Goal: Task Accomplishment & Management: Use online tool/utility

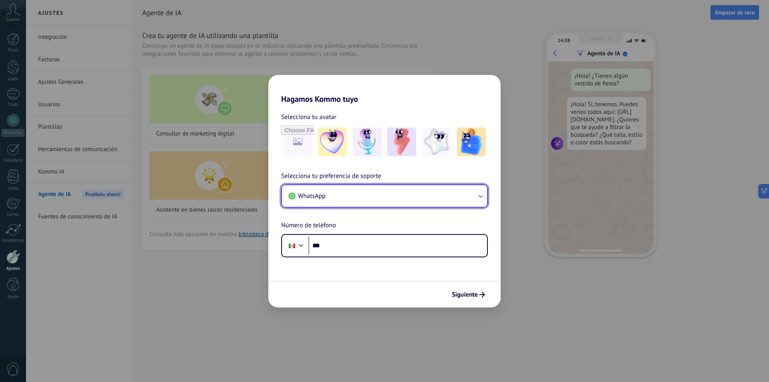
click at [394, 197] on button "WhatsApp" at bounding box center [384, 196] width 205 height 22
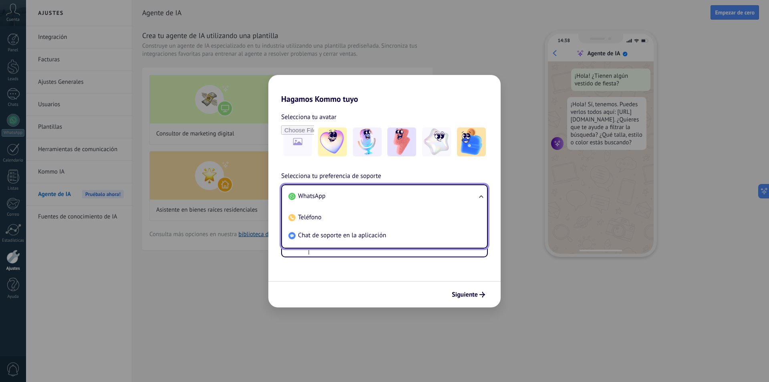
click at [394, 197] on li "WhatsApp" at bounding box center [382, 196] width 195 height 18
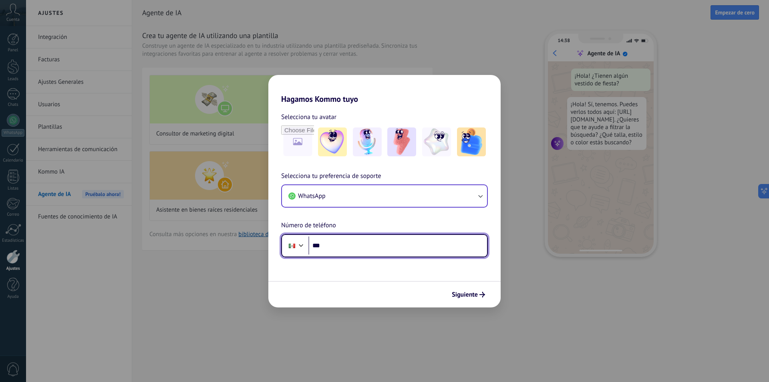
click at [382, 247] on input "***" at bounding box center [397, 245] width 179 height 18
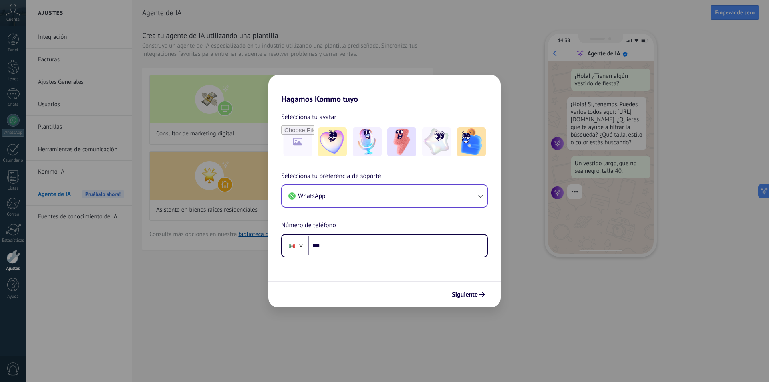
drag, startPoint x: 339, startPoint y: 282, endPoint x: 372, endPoint y: 281, distance: 32.8
click at [339, 282] on div "Siguiente" at bounding box center [384, 294] width 232 height 26
click at [340, 247] on input "***" at bounding box center [397, 245] width 179 height 18
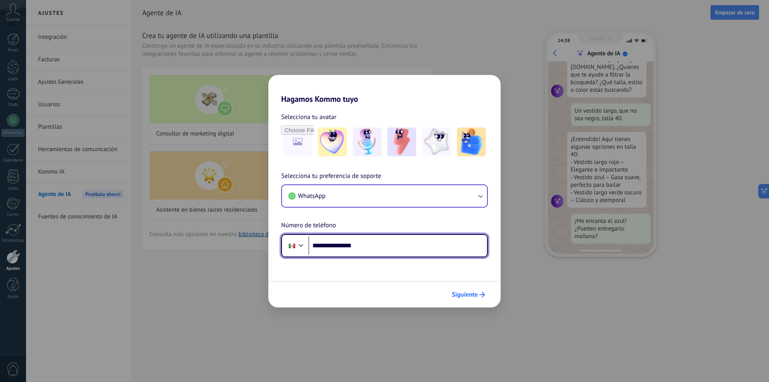
scroll to position [81, 0]
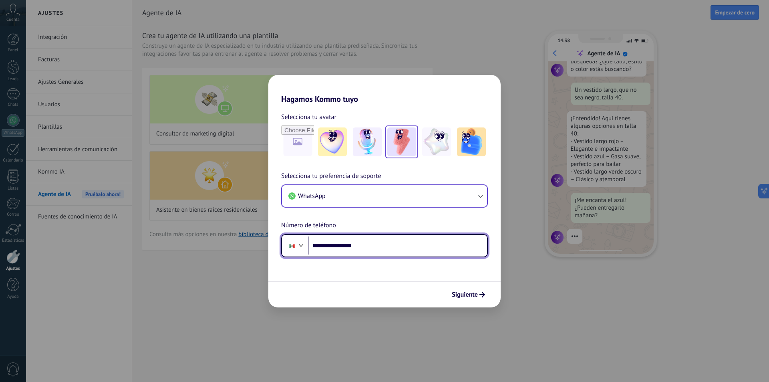
type input "**********"
click at [415, 143] on img at bounding box center [401, 141] width 29 height 29
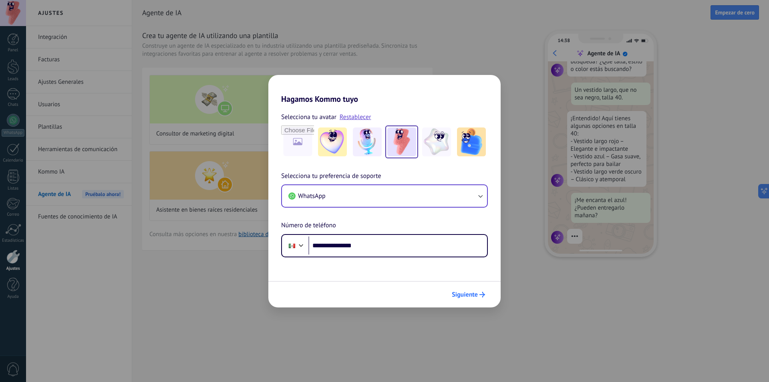
click at [461, 293] on span "Siguiente" at bounding box center [465, 295] width 26 height 6
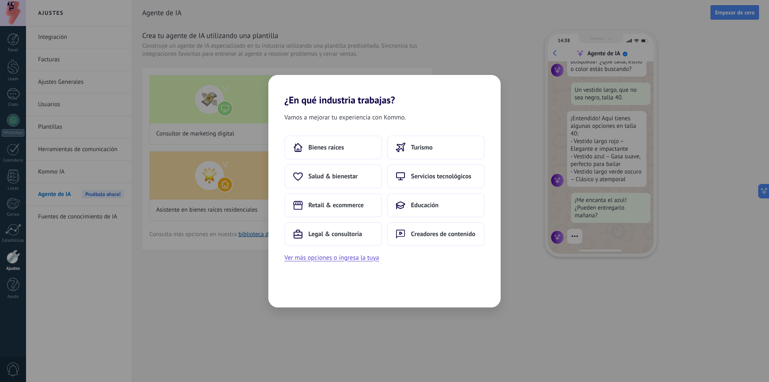
scroll to position [96, 0]
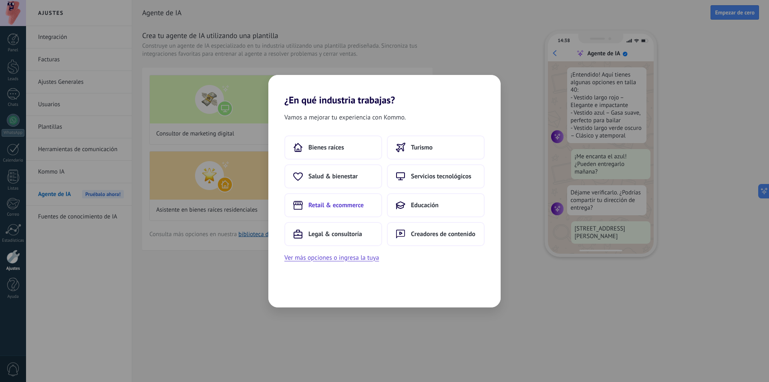
click at [358, 200] on button "Retail & ecommerce" at bounding box center [333, 205] width 98 height 24
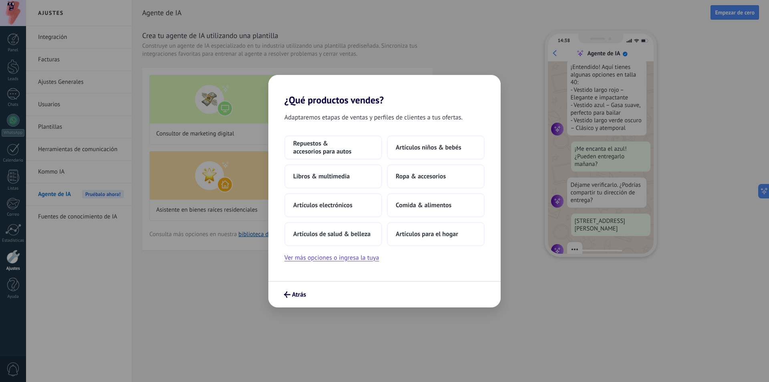
scroll to position [145, 0]
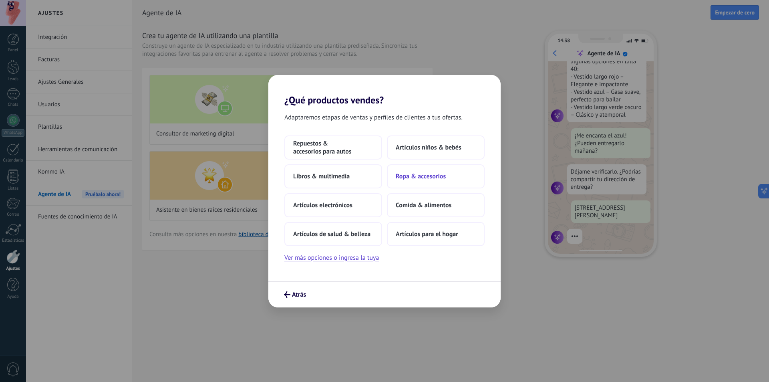
click at [427, 175] on span "Ropa & accesorios" at bounding box center [421, 176] width 50 height 8
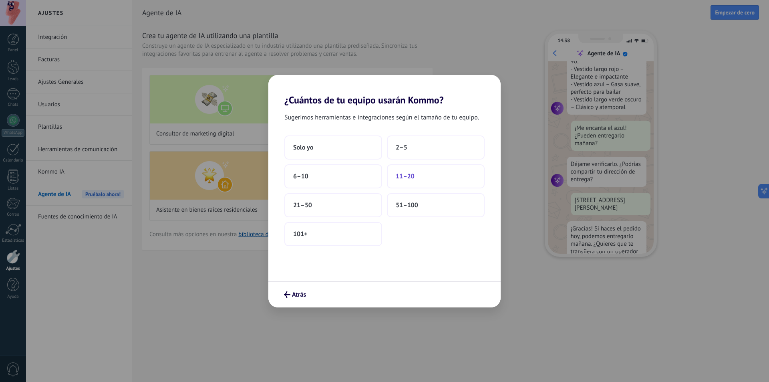
scroll to position [184, 0]
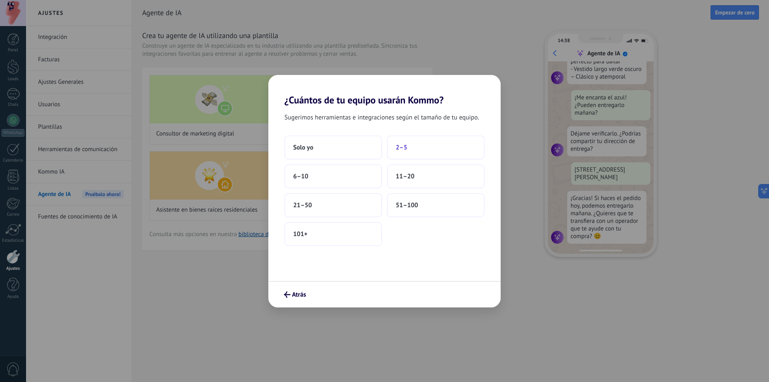
click at [412, 146] on button "2–5" at bounding box center [436, 147] width 98 height 24
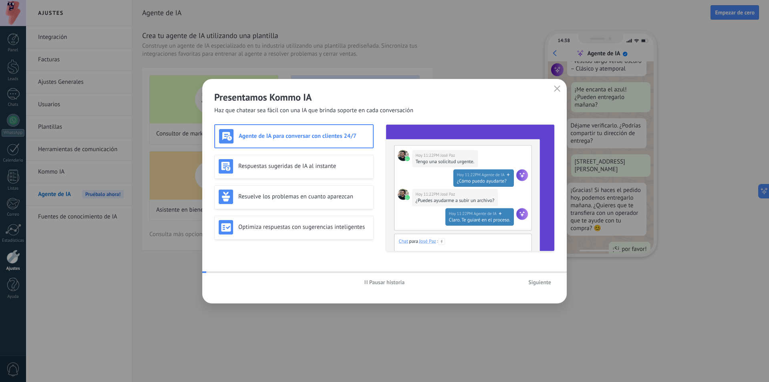
scroll to position [205, 0]
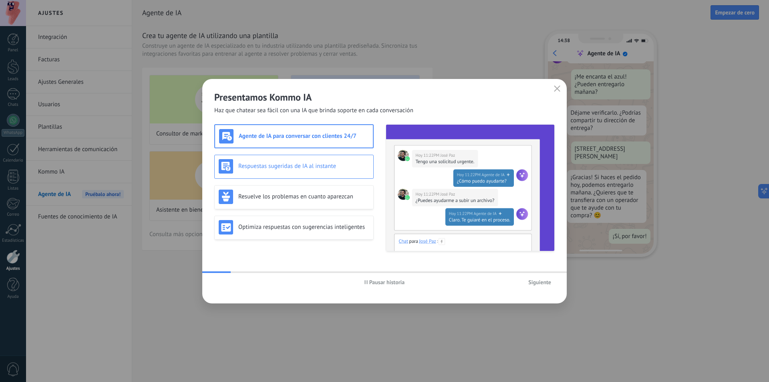
click at [342, 171] on div "Respuestas sugeridas de IA al instante" at bounding box center [294, 166] width 151 height 14
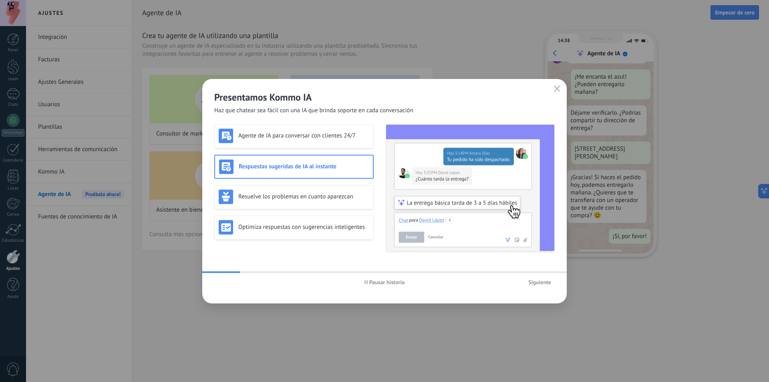
scroll to position [0, 0]
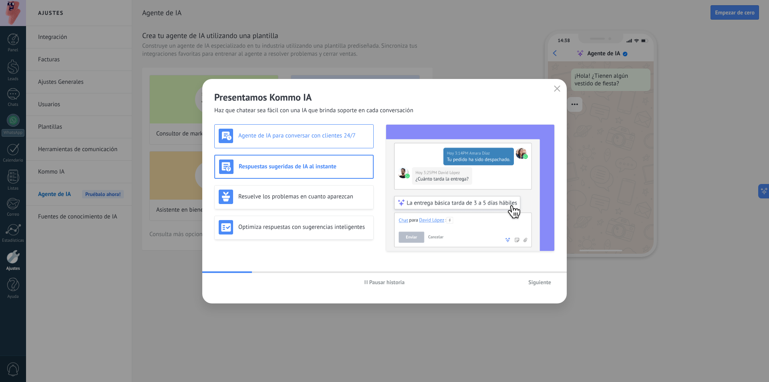
click at [343, 134] on h3 "Agente de IA para conversar con clientes 24/7" at bounding box center [303, 136] width 131 height 8
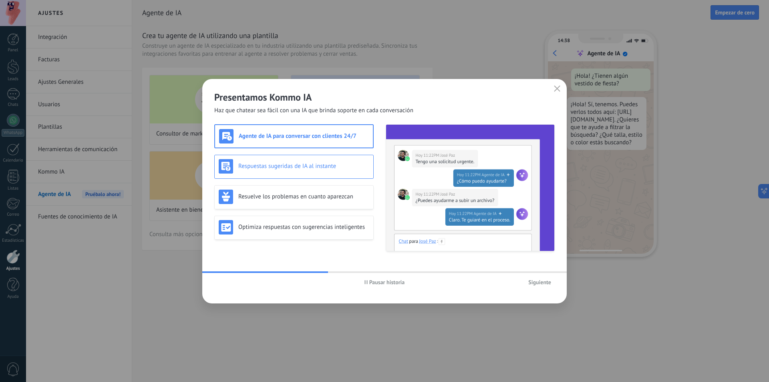
click at [332, 167] on h3 "Respuestas sugeridas de IA al instante" at bounding box center [303, 166] width 131 height 8
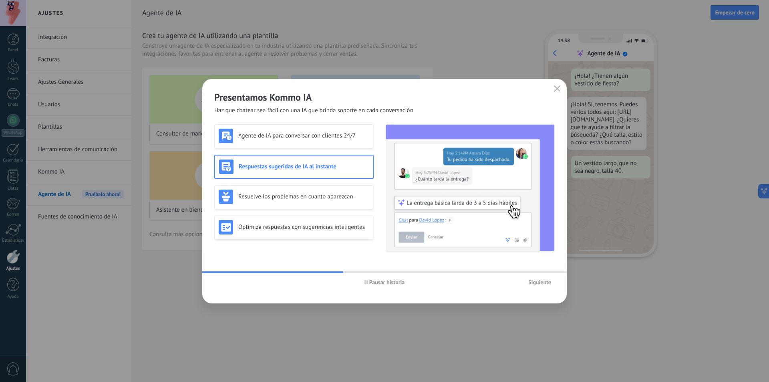
click at [328, 175] on div "Respuestas sugeridas de IA al instante" at bounding box center [293, 167] width 159 height 24
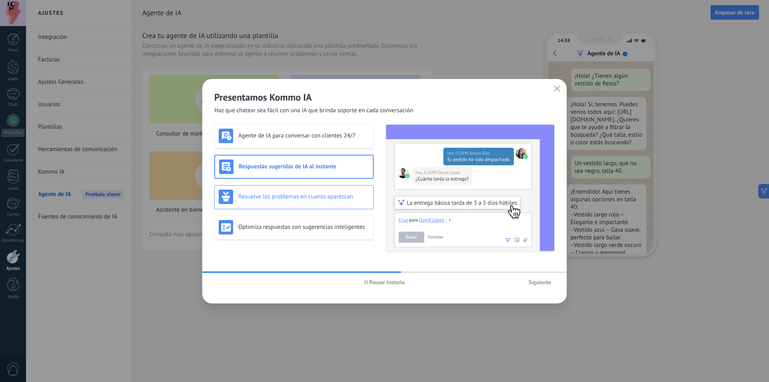
scroll to position [24, 0]
click at [320, 196] on h3 "Resuelve los problemas en cuanto aparezcan" at bounding box center [303, 197] width 131 height 8
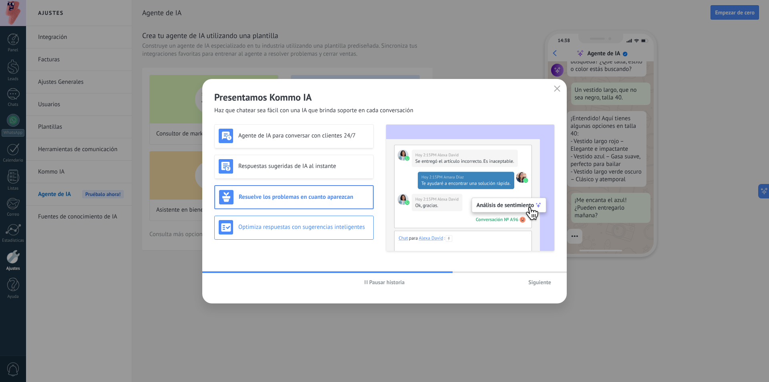
click at [320, 220] on div "Optimiza respuestas con sugerencias inteligentes" at bounding box center [294, 227] width 151 height 14
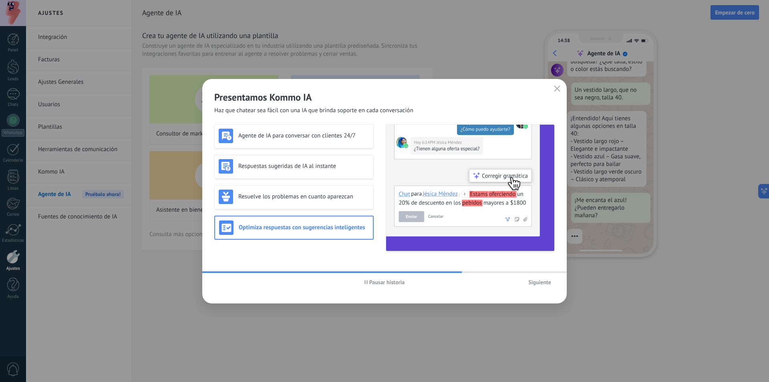
click at [538, 281] on span "Siguiente" at bounding box center [539, 282] width 23 height 6
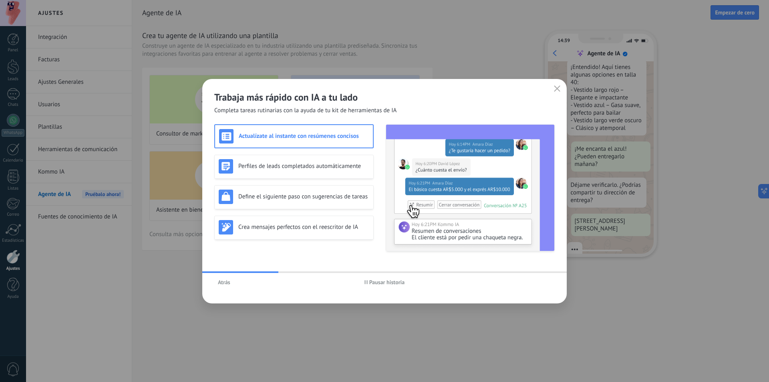
scroll to position [145, 0]
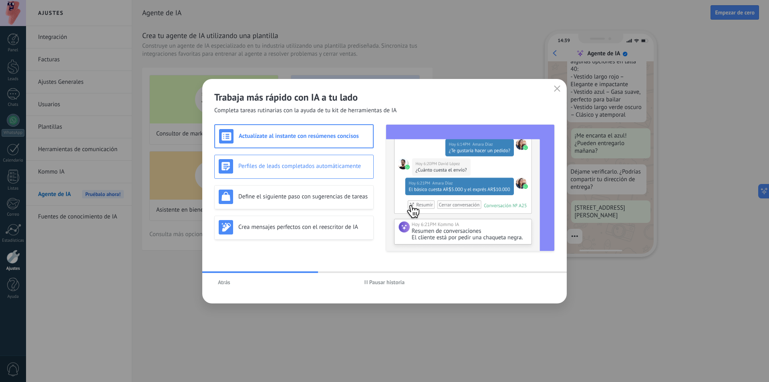
click at [324, 165] on h3 "Perfiles de leads completados automáticamente" at bounding box center [303, 166] width 131 height 8
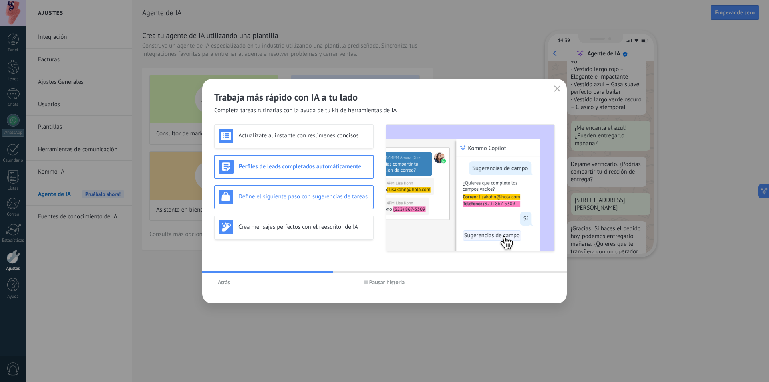
scroll to position [184, 0]
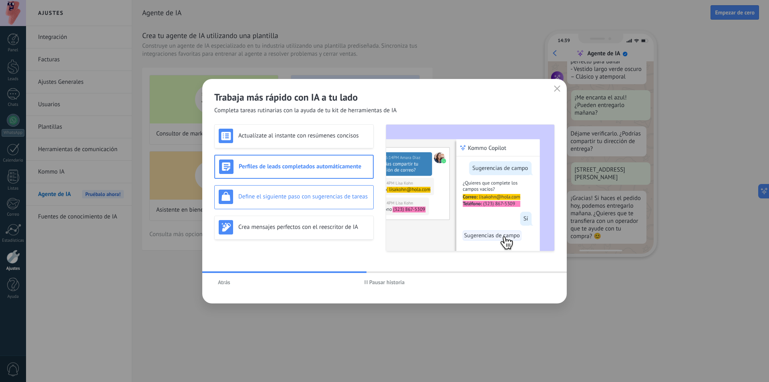
click at [348, 201] on div "Define el siguiente paso con sugerencias de tareas" at bounding box center [294, 196] width 151 height 14
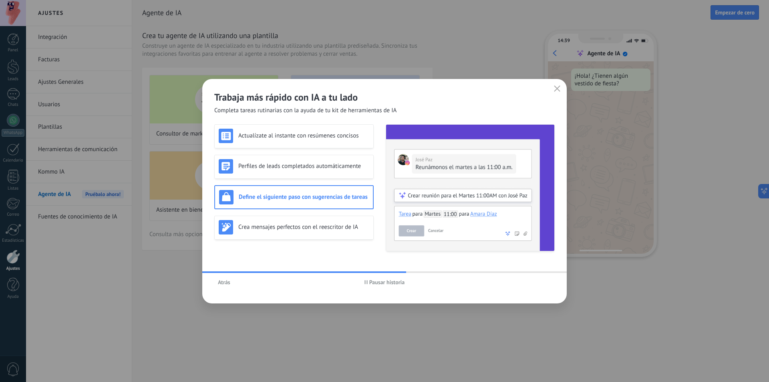
scroll to position [0, 0]
click at [320, 231] on div "Crea mensajes perfectos con el reescritor de IA" at bounding box center [294, 227] width 151 height 14
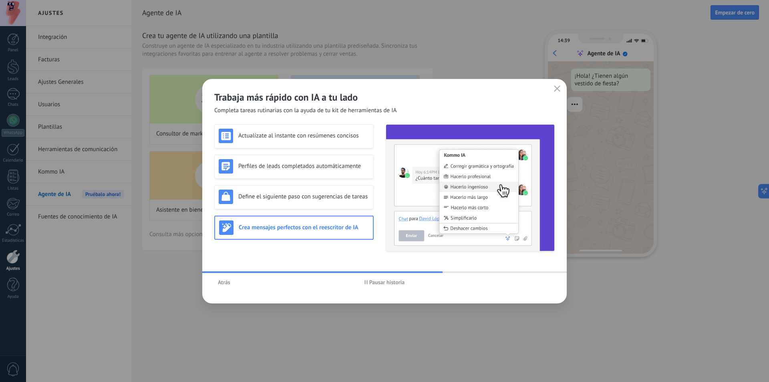
click at [517, 282] on div "Atrás Pausar historia" at bounding box center [384, 282] width 364 height 18
click at [555, 91] on icon "button" at bounding box center [557, 88] width 6 height 6
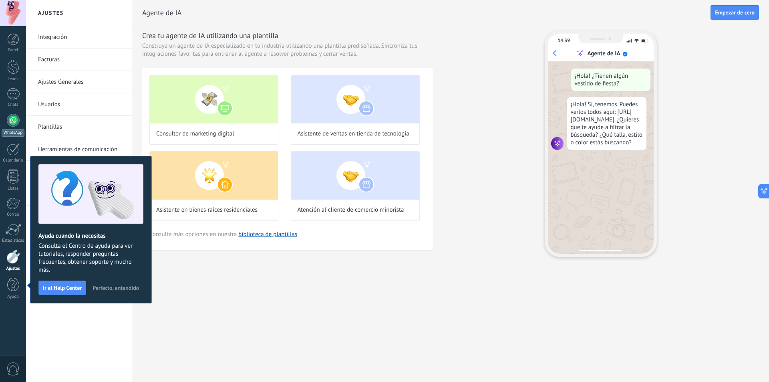
click at [14, 121] on div at bounding box center [13, 120] width 13 height 13
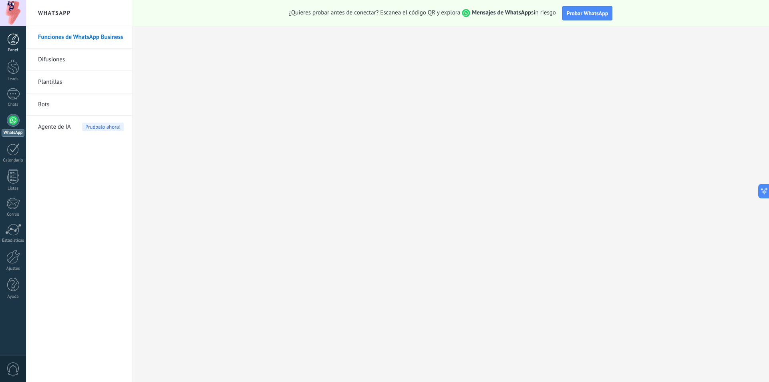
click at [4, 41] on link "Panel" at bounding box center [13, 43] width 26 height 20
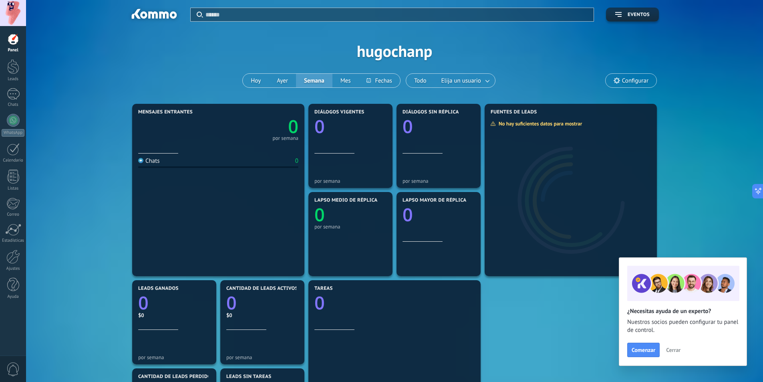
click at [17, 44] on div at bounding box center [13, 39] width 12 height 12
click at [12, 62] on div at bounding box center [13, 66] width 12 height 15
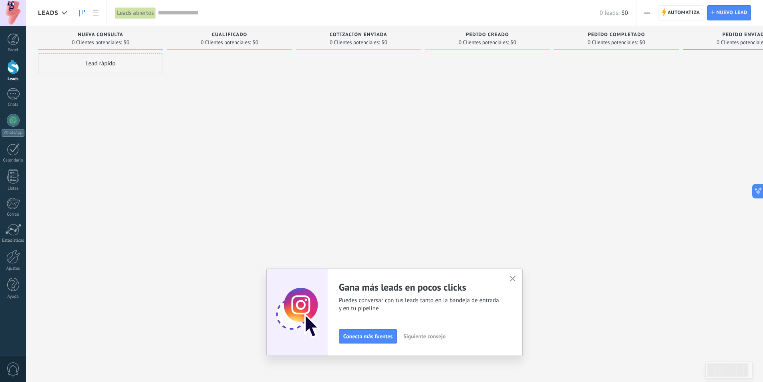
click at [418, 337] on span "Siguiente consejo" at bounding box center [424, 336] width 42 height 6
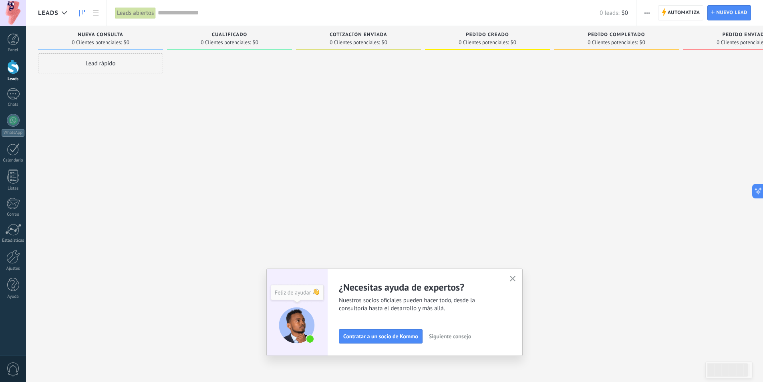
click at [448, 336] on span "Siguiente consejo" at bounding box center [450, 336] width 42 height 6
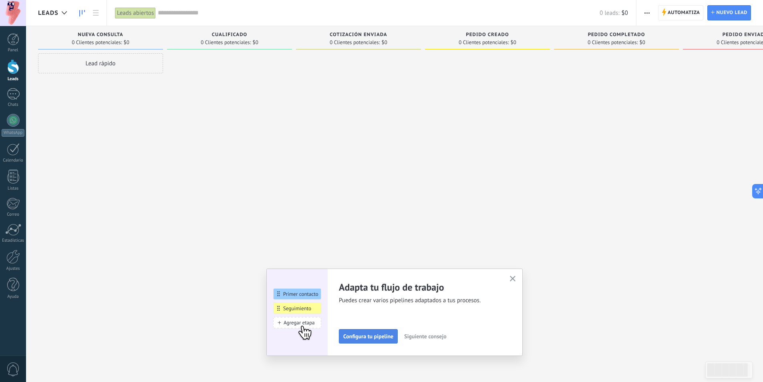
click at [383, 340] on button "Configura tu pipeline" at bounding box center [368, 336] width 59 height 14
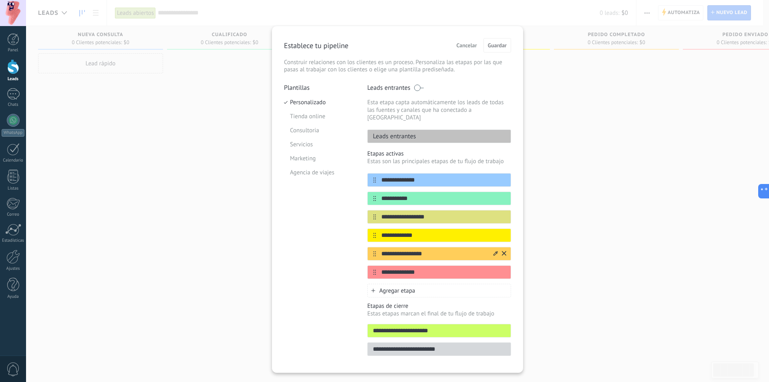
scroll to position [9, 0]
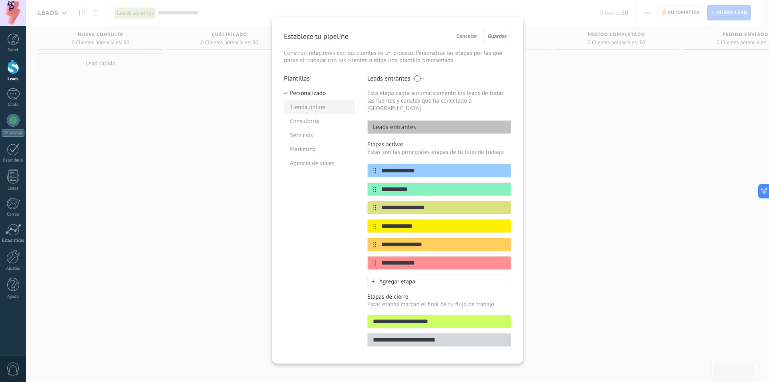
click at [304, 104] on li "Tienda online" at bounding box center [319, 107] width 71 height 14
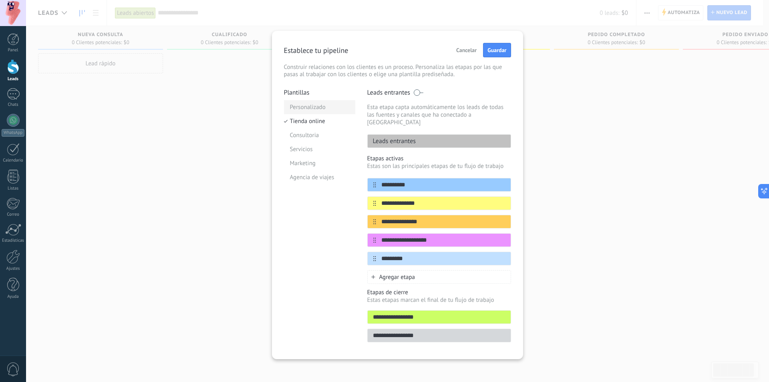
click at [306, 101] on li "Personalizado" at bounding box center [319, 107] width 71 height 14
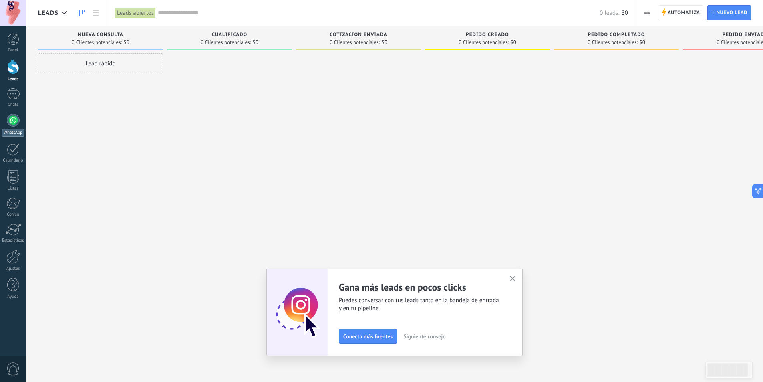
click at [14, 123] on div at bounding box center [13, 120] width 13 height 13
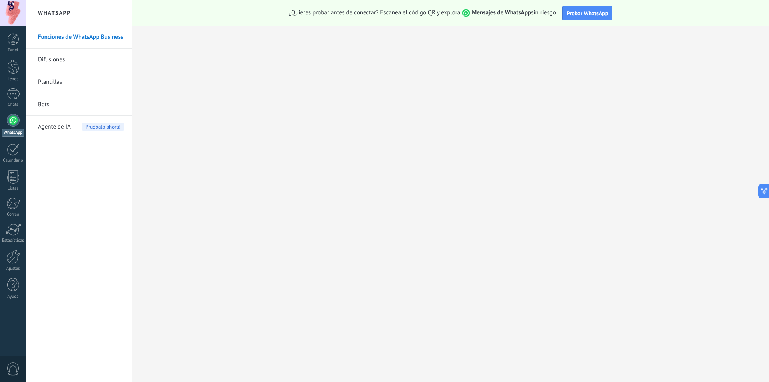
click at [86, 34] on link "Funciones de WhatsApp Business" at bounding box center [81, 37] width 86 height 22
drag, startPoint x: 445, startPoint y: 9, endPoint x: 543, endPoint y: 11, distance: 97.3
click at [543, 11] on span "¿Quieres probar antes de conectar? Escanea el código QR y explora Mensajes de W…" at bounding box center [422, 13] width 267 height 8
click at [515, 11] on strong "Mensajes de WhatsApp" at bounding box center [501, 13] width 59 height 8
click at [576, 12] on span "Probar WhatsApp" at bounding box center [588, 13] width 42 height 7
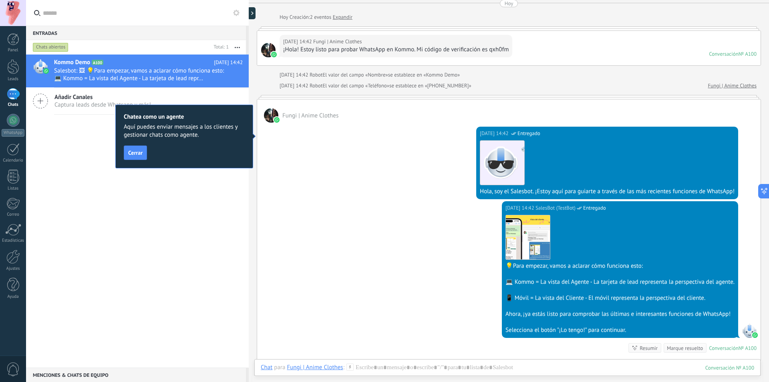
scroll to position [29, 0]
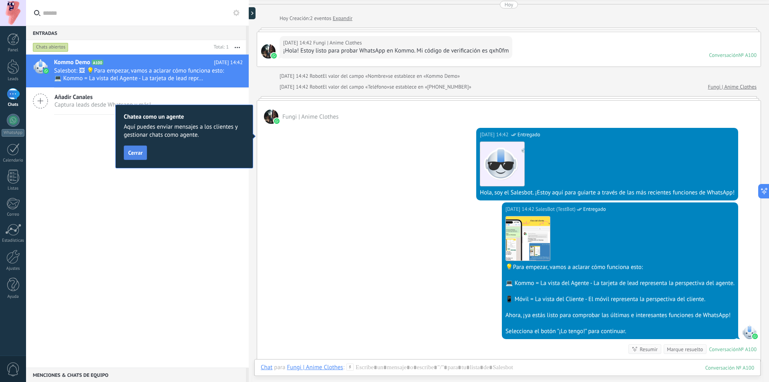
click at [141, 151] on span "Cerrar" at bounding box center [135, 153] width 14 height 6
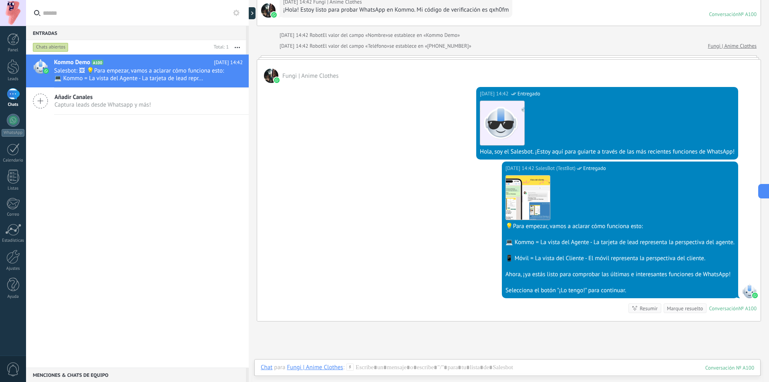
scroll to position [109, 0]
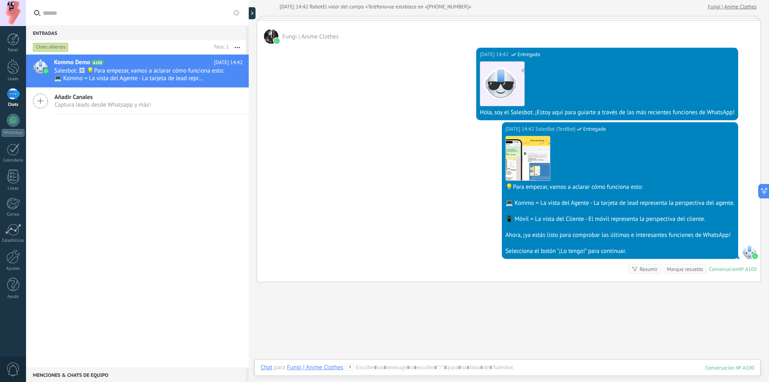
click at [102, 143] on div "Kommo Demo A100 Hoy 14:42 Salesbot: 🖼 💡Para empezar, vamos a aclarar cómo funci…" at bounding box center [137, 210] width 223 height 313
click at [88, 102] on span "Captura leads desde Whatsapp y más!" at bounding box center [102, 105] width 97 height 8
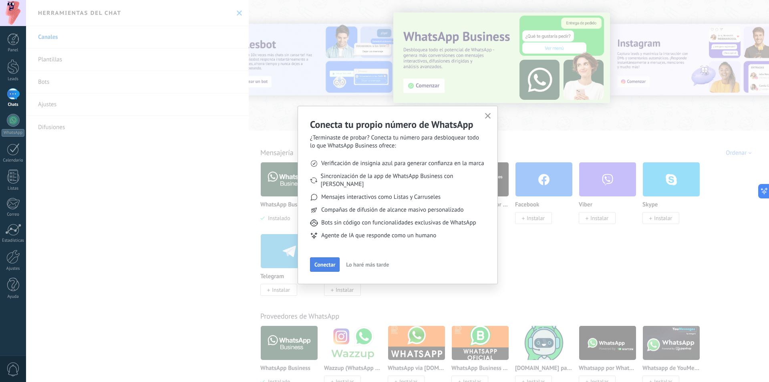
click at [314, 262] on button "Conectar" at bounding box center [325, 264] width 30 height 14
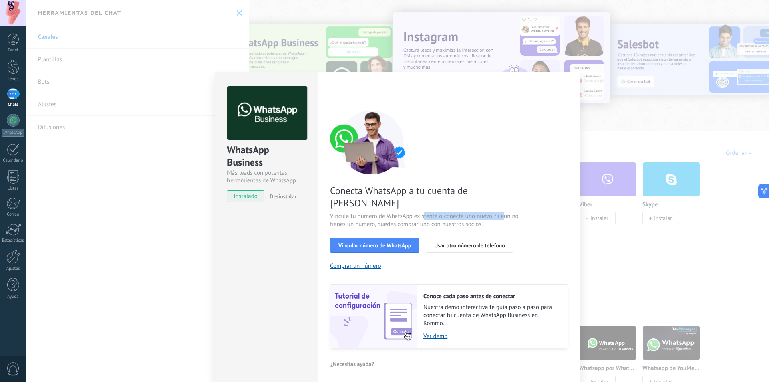
drag, startPoint x: 432, startPoint y: 204, endPoint x: 503, endPoint y: 206, distance: 70.9
click at [503, 212] on span "Vincula tu número de WhatsApp existente o conecta uno nuevo. Si aún no tienes u…" at bounding box center [425, 220] width 191 height 16
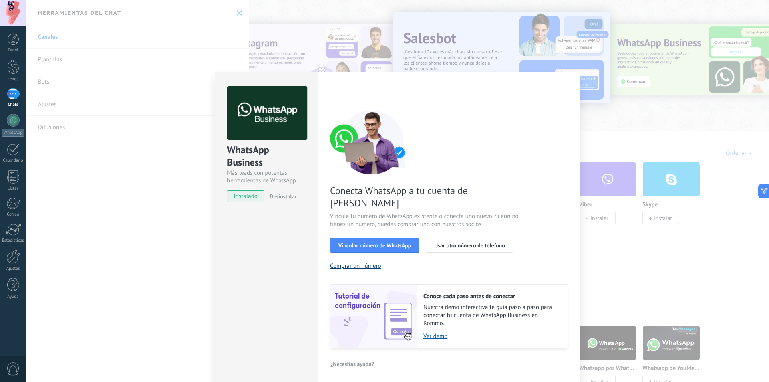
click at [379, 262] on button "Comprar un número" at bounding box center [355, 266] width 51 height 8
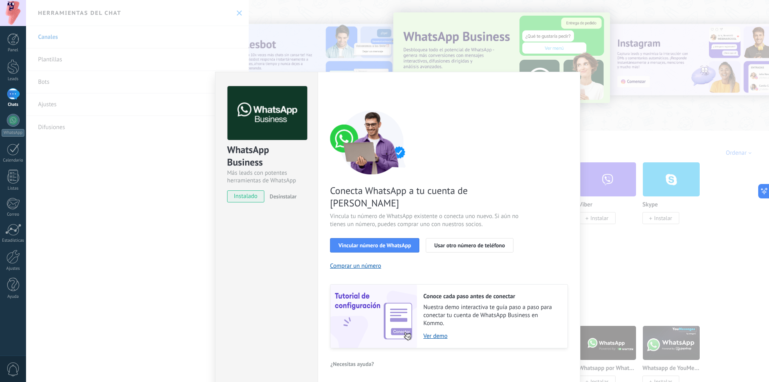
click at [357, 361] on span "¿Necesitas ayuda?" at bounding box center [352, 364] width 44 height 6
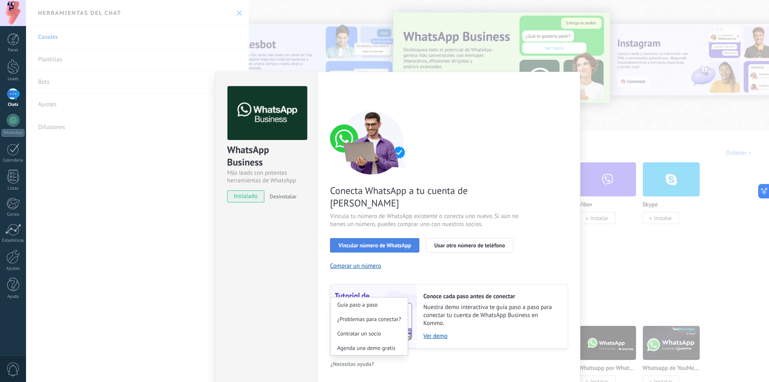
click at [391, 242] on span "Vincular número de WhatsApp" at bounding box center [374, 245] width 72 height 6
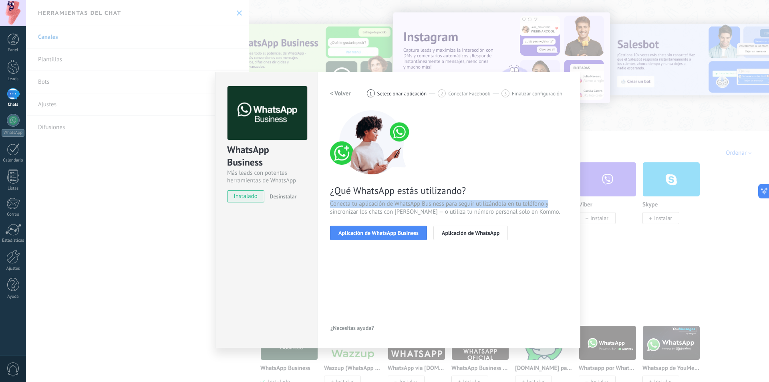
drag, startPoint x: 513, startPoint y: 199, endPoint x: 555, endPoint y: 204, distance: 42.7
click at [555, 204] on div "¿Qué WhatsApp estás utilizando? Conecta tu aplicación de WhatsApp Business para…" at bounding box center [449, 175] width 238 height 130
click at [551, 211] on span "Conecta tu aplicación de WhatsApp Business para seguir utilizándola en tu teléf…" at bounding box center [449, 208] width 238 height 16
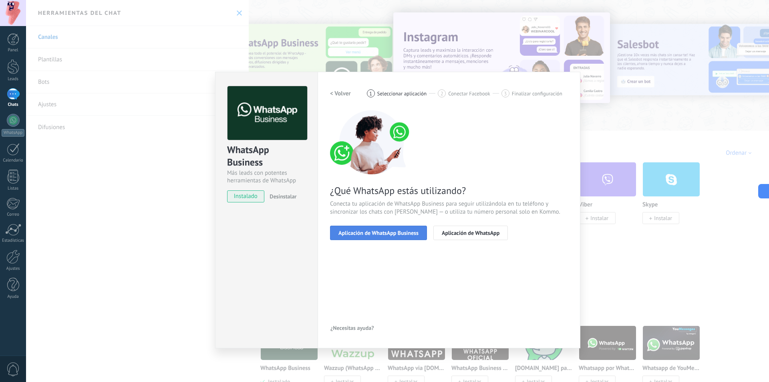
click at [398, 233] on span "Aplicación de WhatsApp Business" at bounding box center [378, 233] width 80 height 6
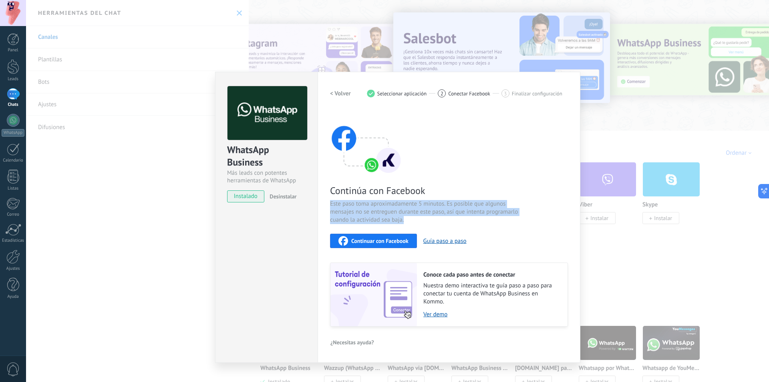
drag, startPoint x: 424, startPoint y: 221, endPoint x: 328, endPoint y: 197, distance: 98.2
click at [328, 197] on div "Configuraciones Autorizaciones Esta pestaña registra a los usuarios que han con…" at bounding box center [449, 217] width 263 height 291
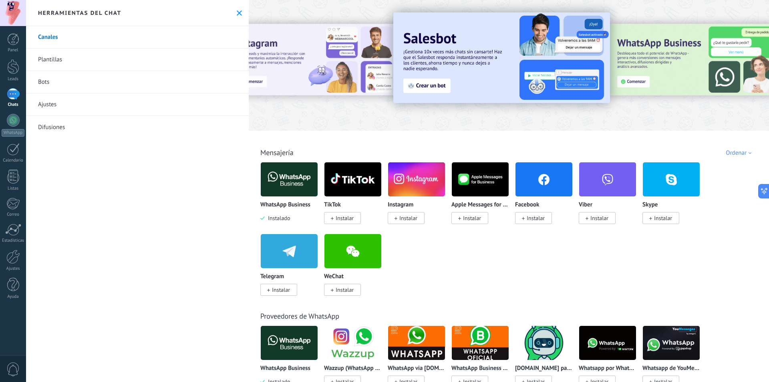
click at [357, 141] on div "Todo Bandeja de entrada Automatizaciones Fuentes de leads Soluciones de IA Inst…" at bounding box center [508, 144] width 515 height 26
click at [240, 13] on div "Herramientas del chat" at bounding box center [137, 13] width 223 height 26
click at [237, 11] on icon at bounding box center [239, 12] width 5 height 5
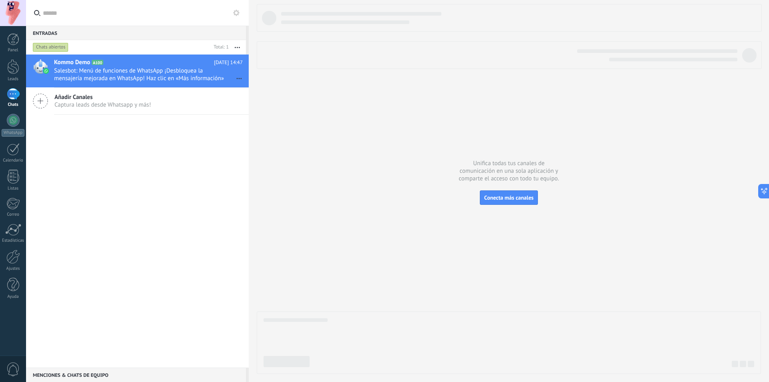
click at [11, 94] on div "1" at bounding box center [13, 94] width 13 height 12
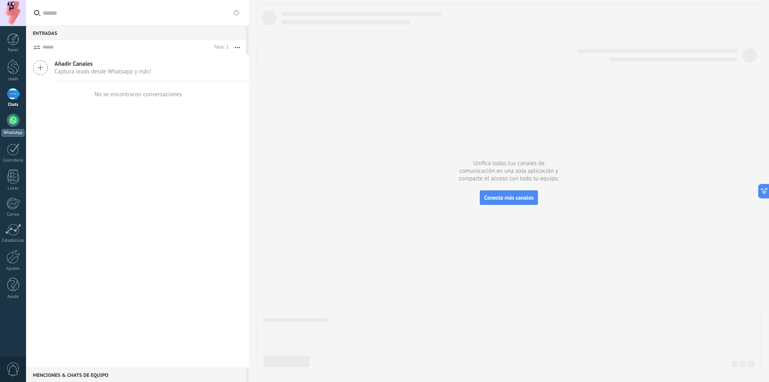
click at [9, 125] on div at bounding box center [13, 120] width 13 height 13
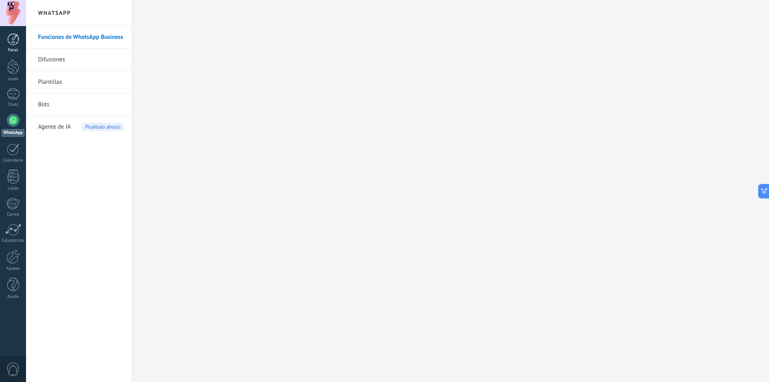
click at [20, 48] on div "Panel" at bounding box center [13, 50] width 23 height 5
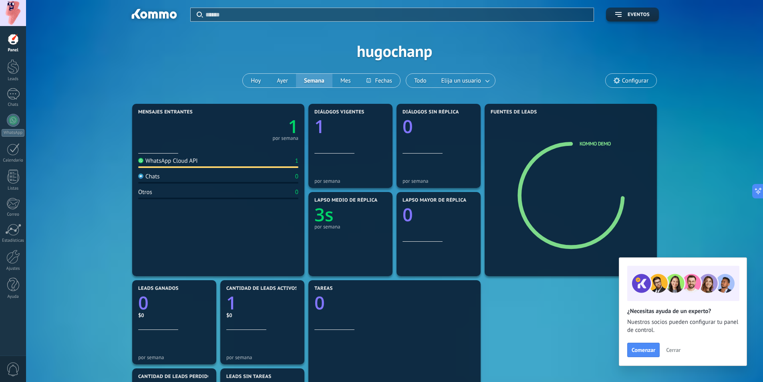
click at [243, 14] on input "text" at bounding box center [396, 14] width 383 height 8
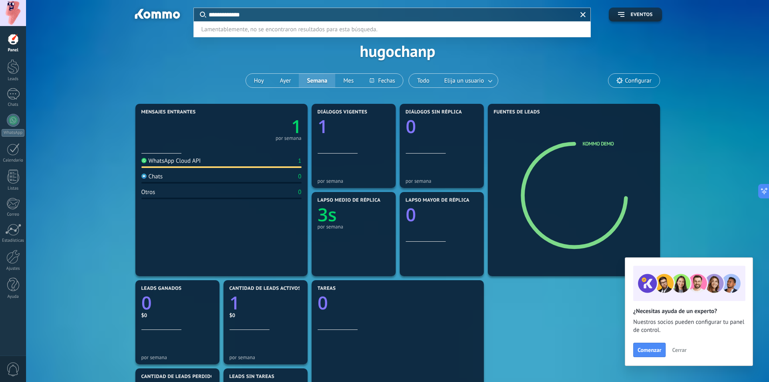
type input "**********"
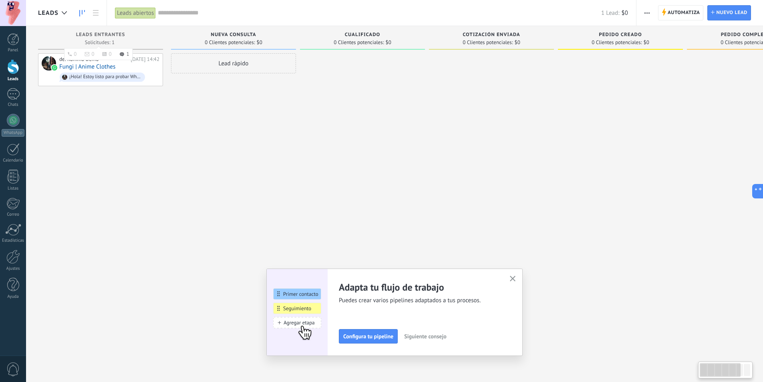
click at [128, 36] on div "Leads Entrantes" at bounding box center [100, 35] width 117 height 7
click at [12, 96] on div "1" at bounding box center [13, 94] width 13 height 12
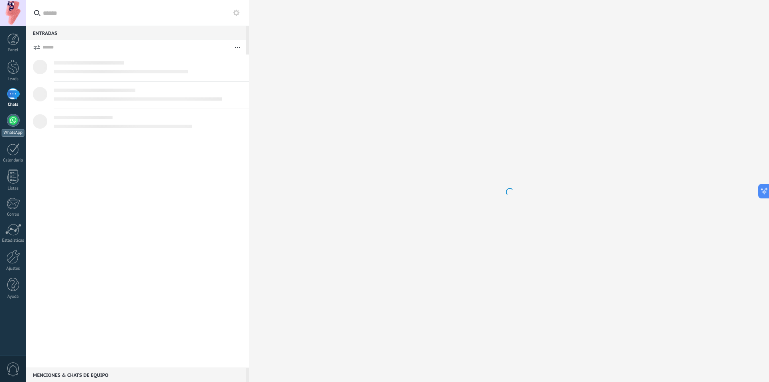
click at [13, 121] on div at bounding box center [13, 120] width 13 height 13
click at [70, 34] on body ".abccls-1,.abccls-2{fill-rule:evenodd}.abccls-2{fill:#fff} .abfcls-1{fill:none}…" at bounding box center [384, 191] width 769 height 382
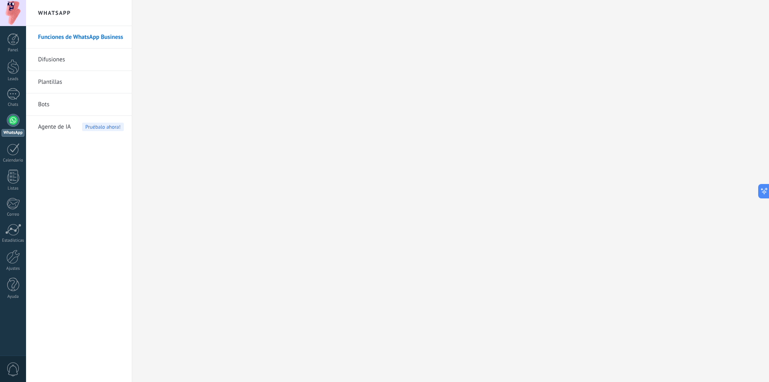
click at [89, 35] on link "Funciones de WhatsApp Business" at bounding box center [81, 37] width 86 height 22
click at [63, 60] on link "Difusiones" at bounding box center [81, 59] width 86 height 22
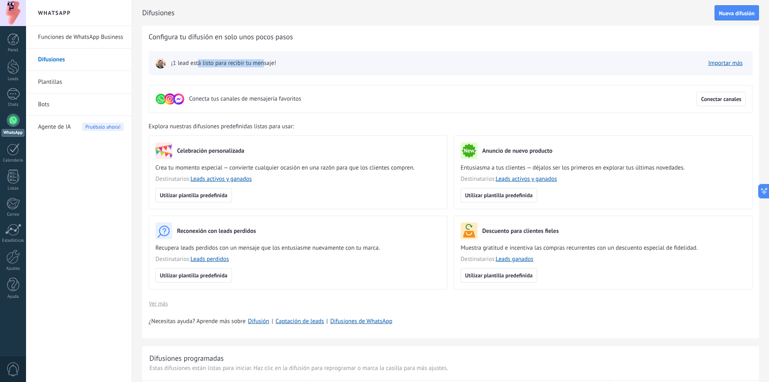
drag, startPoint x: 197, startPoint y: 63, endPoint x: 265, endPoint y: 65, distance: 67.7
click at [265, 65] on span "¡1 lead está listo para recibir tu mensaje!" at bounding box center [223, 63] width 105 height 8
click at [20, 66] on link "Leads" at bounding box center [13, 70] width 26 height 22
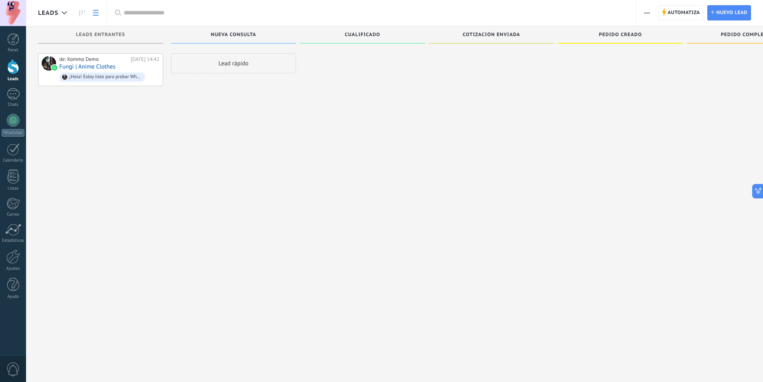
click at [93, 13] on icon at bounding box center [96, 13] width 6 height 6
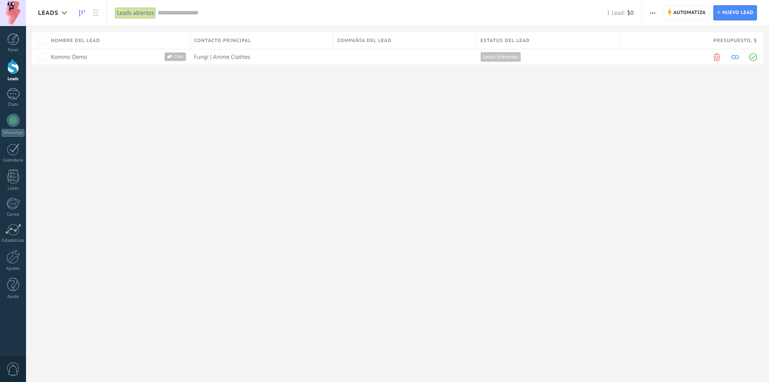
click at [84, 16] on icon at bounding box center [82, 13] width 6 height 6
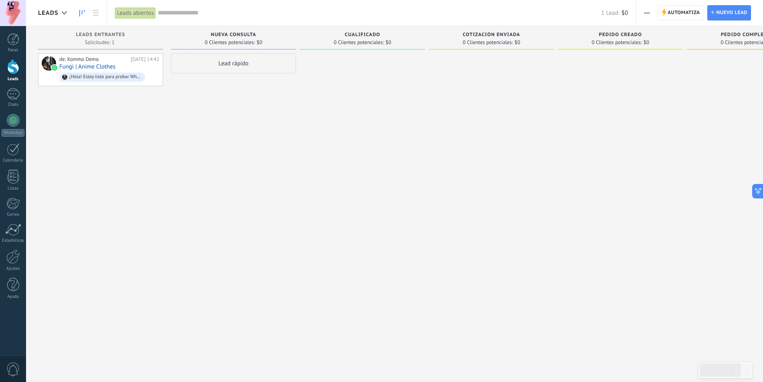
drag, startPoint x: 101, startPoint y: 105, endPoint x: 80, endPoint y: 104, distance: 21.2
click at [80, 104] on div "de: Kommo Demo [DATE] 14:42 Fungi | Anime Clothes ¡Hola! Estoy listo para proba…" at bounding box center [100, 191] width 125 height 277
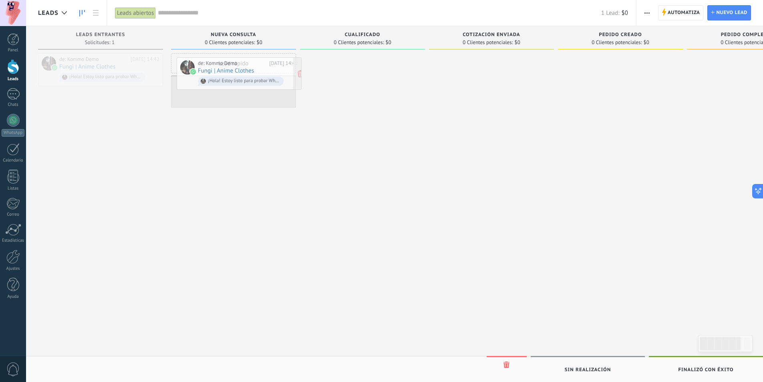
drag, startPoint x: 99, startPoint y: 68, endPoint x: 237, endPoint y: 72, distance: 138.6
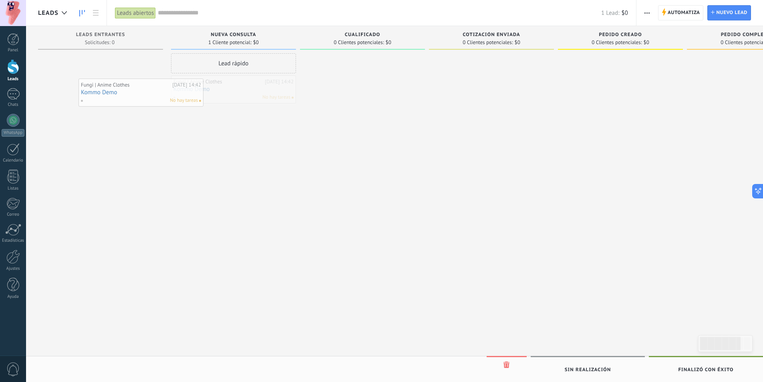
drag, startPoint x: 236, startPoint y: 83, endPoint x: 122, endPoint y: 85, distance: 114.1
drag, startPoint x: 200, startPoint y: 88, endPoint x: 61, endPoint y: 46, distance: 145.2
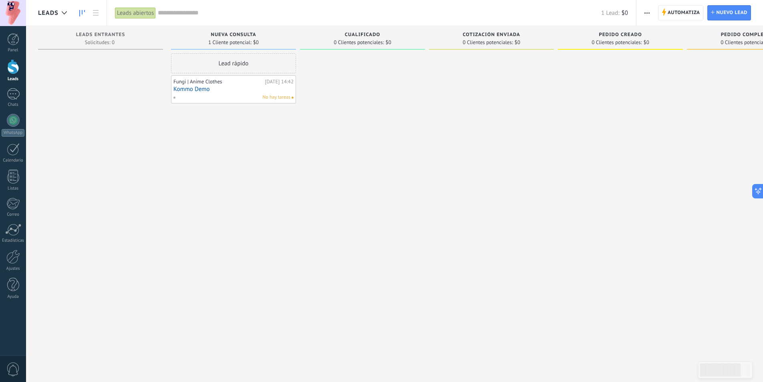
click at [274, 90] on link "Kommo Demo" at bounding box center [233, 89] width 120 height 7
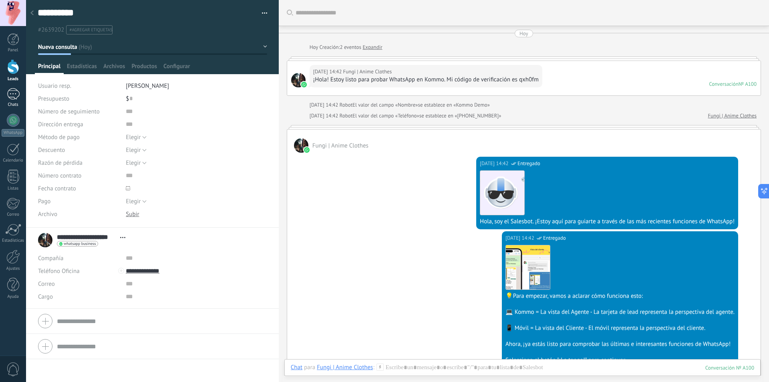
click at [17, 93] on div at bounding box center [13, 94] width 13 height 12
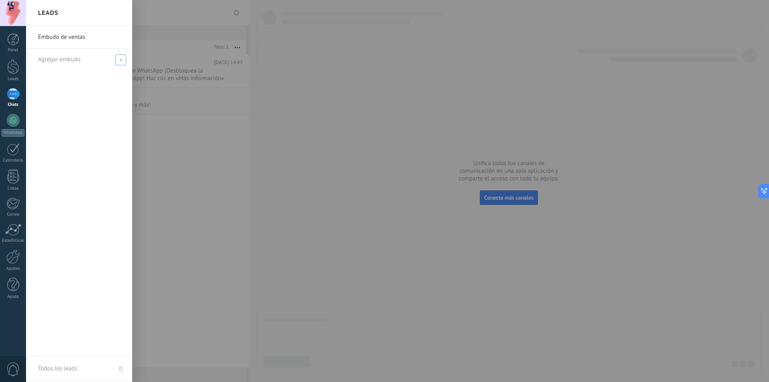
click at [86, 57] on div "Agregar embudo" at bounding box center [81, 59] width 86 height 22
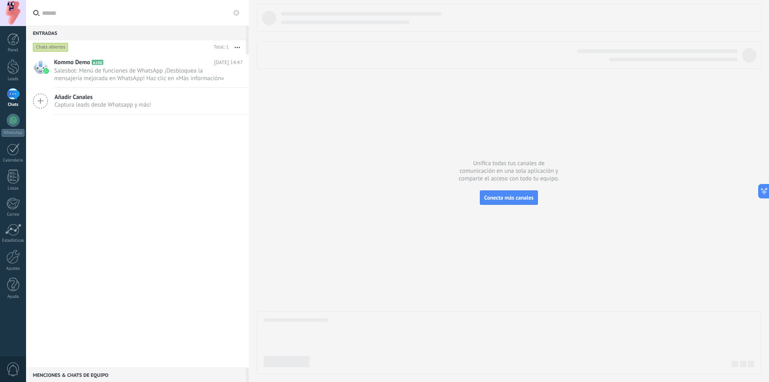
click at [202, 100] on div "Añadir Canales Captura leads desde Whatsapp y más!" at bounding box center [137, 101] width 223 height 27
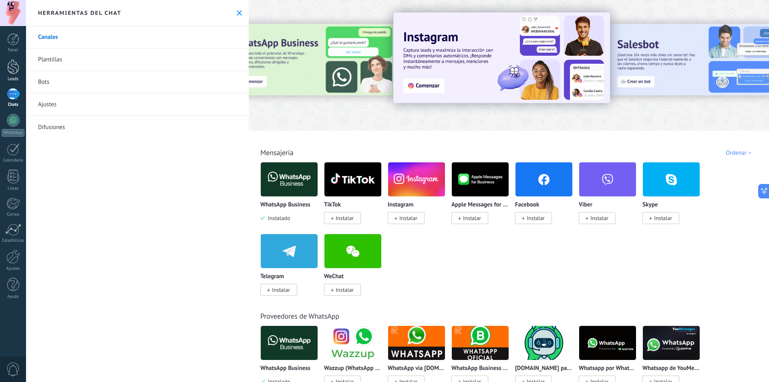
click at [16, 70] on div at bounding box center [13, 66] width 12 height 15
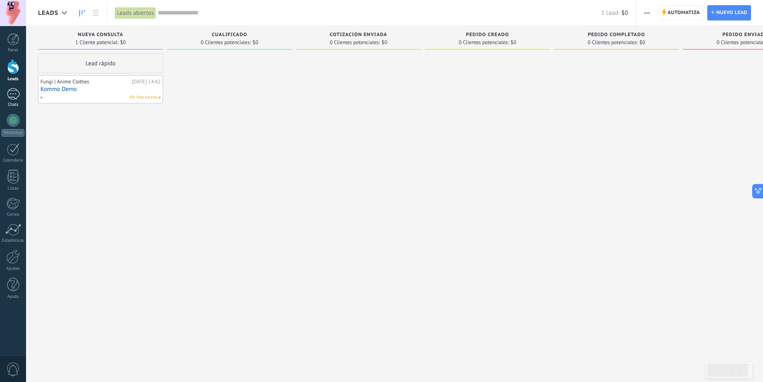
click at [19, 94] on div at bounding box center [13, 94] width 13 height 12
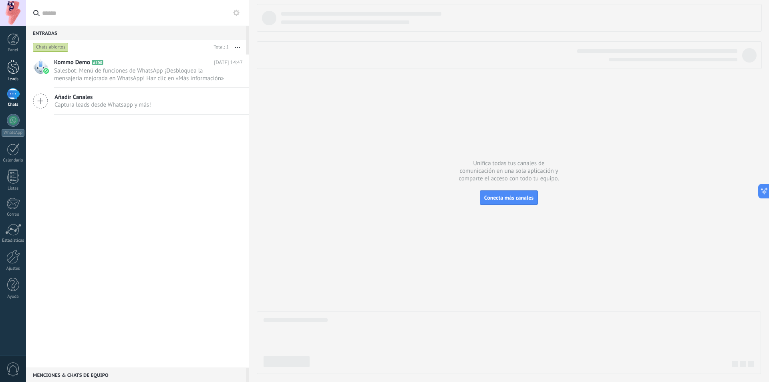
click at [15, 75] on link "Leads" at bounding box center [13, 70] width 26 height 22
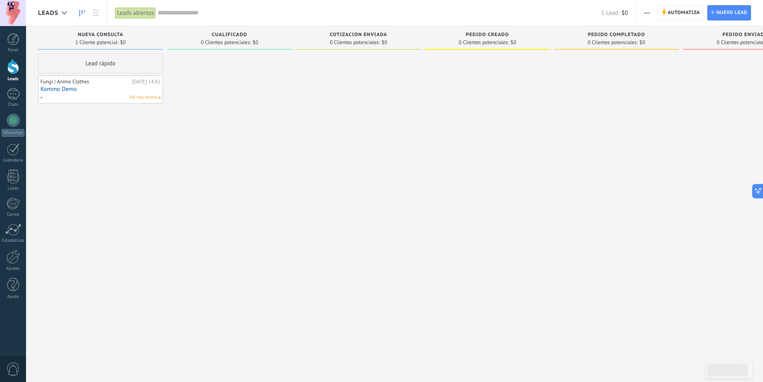
click at [94, 81] on div "Fungi | Anime Clothes" at bounding box center [84, 81] width 89 height 6
drag, startPoint x: 103, startPoint y: 82, endPoint x: 80, endPoint y: 92, distance: 25.7
click at [80, 92] on link "Kommo Demo" at bounding box center [100, 89] width 120 height 7
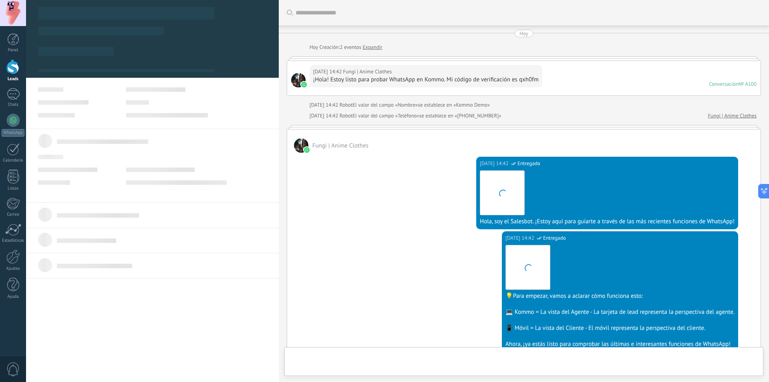
type textarea "**********"
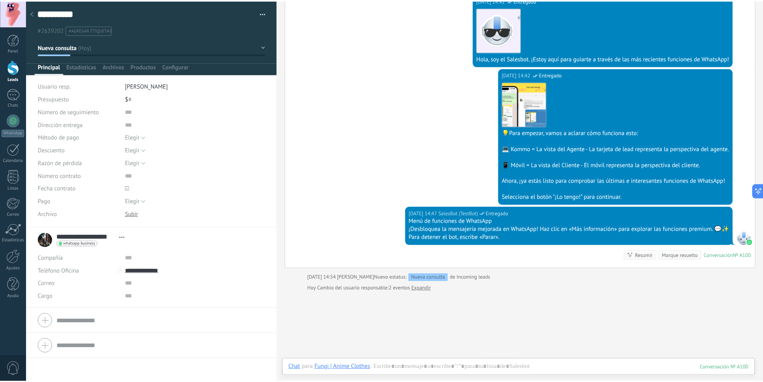
scroll to position [101, 0]
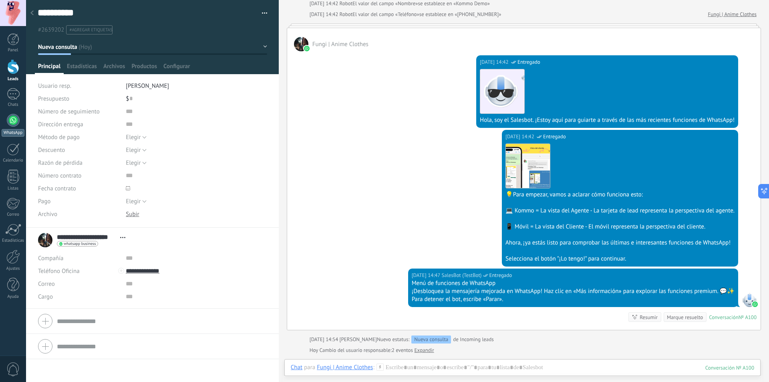
click at [15, 121] on div at bounding box center [13, 120] width 13 height 13
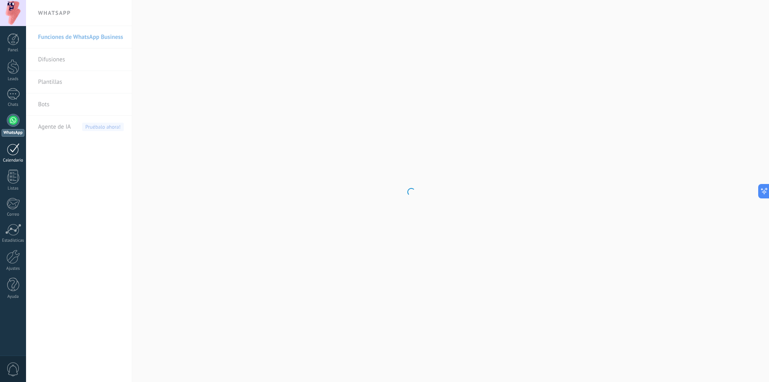
click at [11, 145] on div at bounding box center [13, 149] width 13 height 12
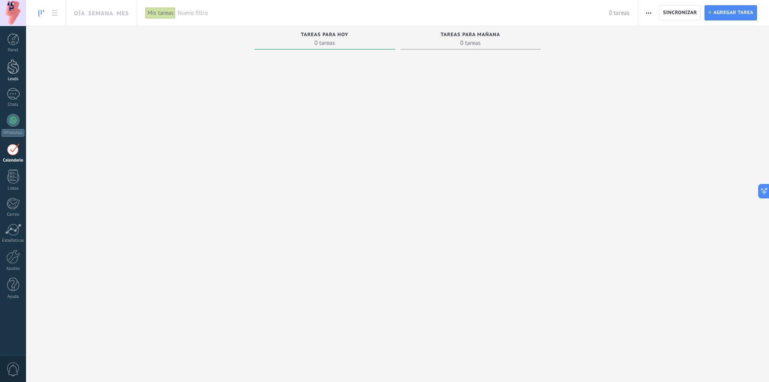
click at [15, 66] on div at bounding box center [13, 66] width 12 height 15
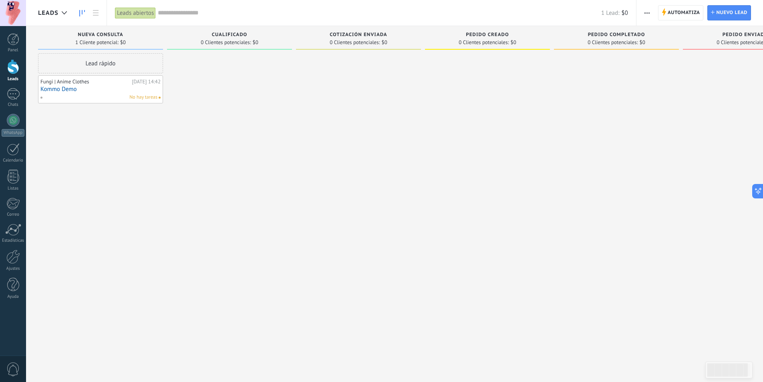
click at [642, 12] on button "button" at bounding box center [647, 12] width 12 height 15
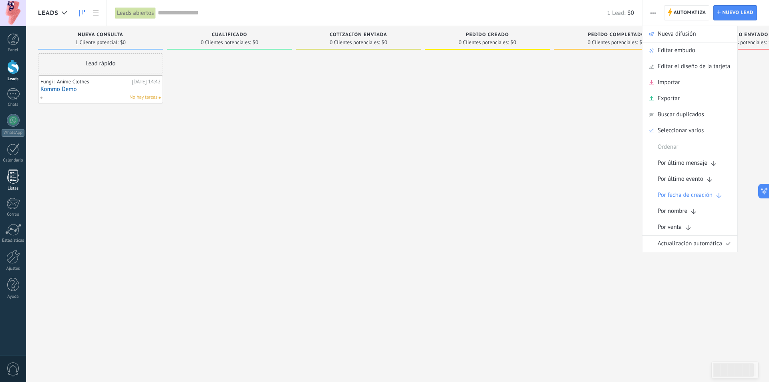
click at [8, 171] on div at bounding box center [13, 176] width 12 height 14
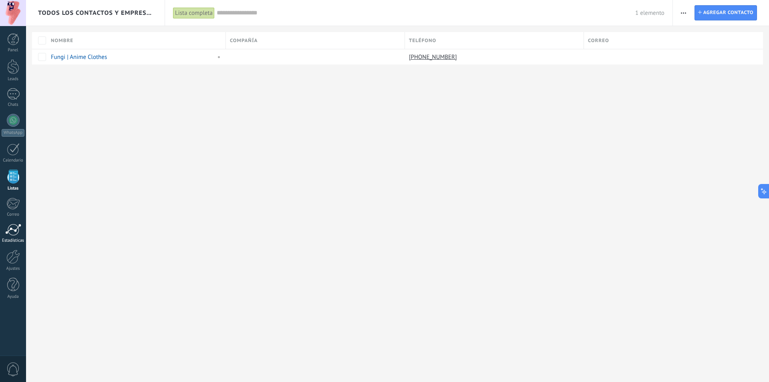
click at [10, 226] on div at bounding box center [13, 229] width 16 height 12
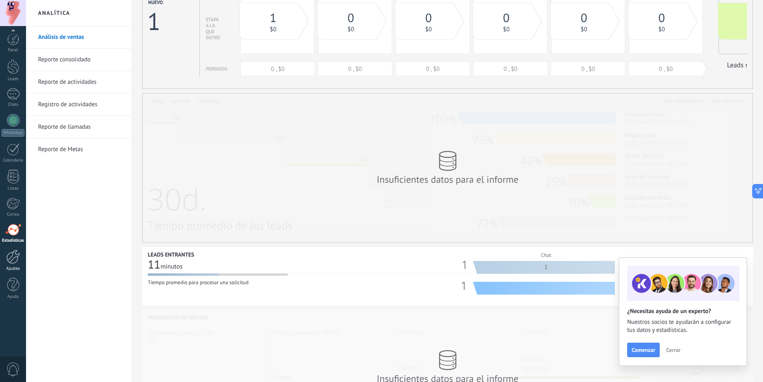
scroll to position [120, 0]
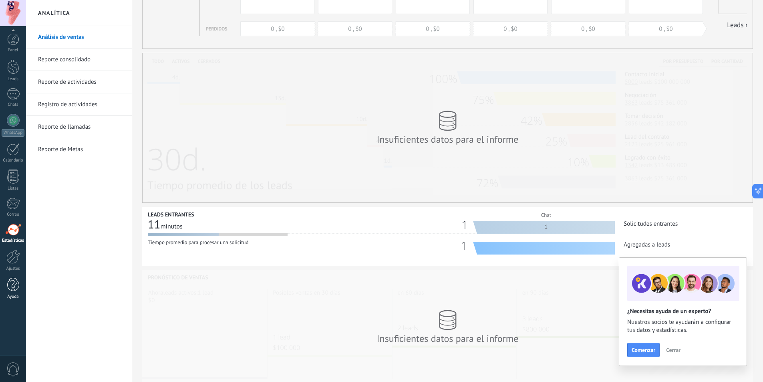
click at [19, 294] on link "Ayuda" at bounding box center [13, 288] width 26 height 22
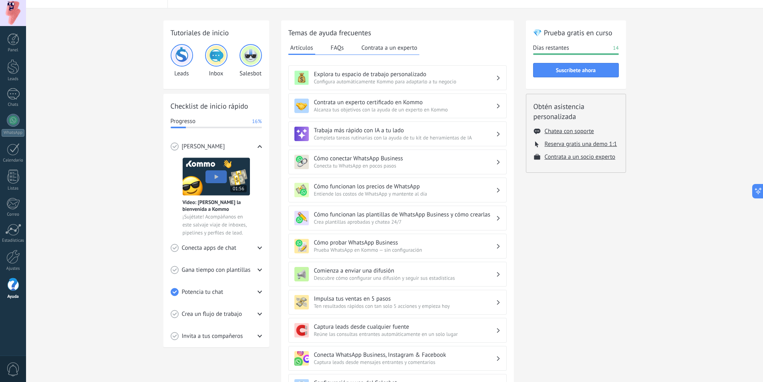
scroll to position [40, 0]
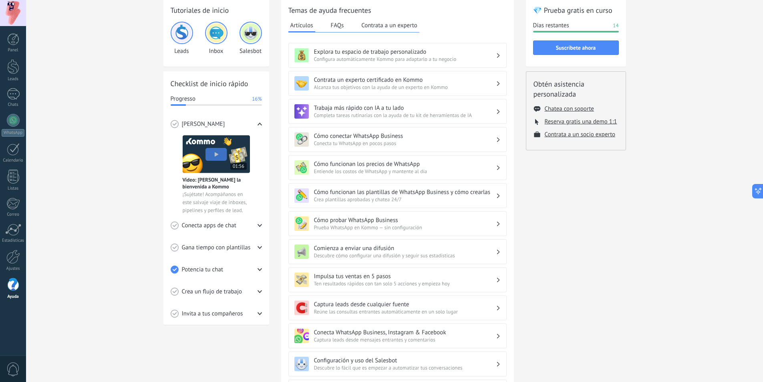
click at [193, 270] on span "Potencia tu chat" at bounding box center [203, 269] width 42 height 8
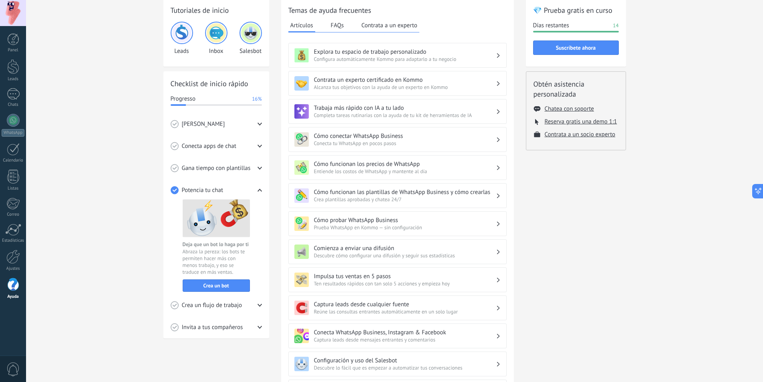
click at [230, 148] on span "Conecta apps de chat" at bounding box center [209, 146] width 54 height 8
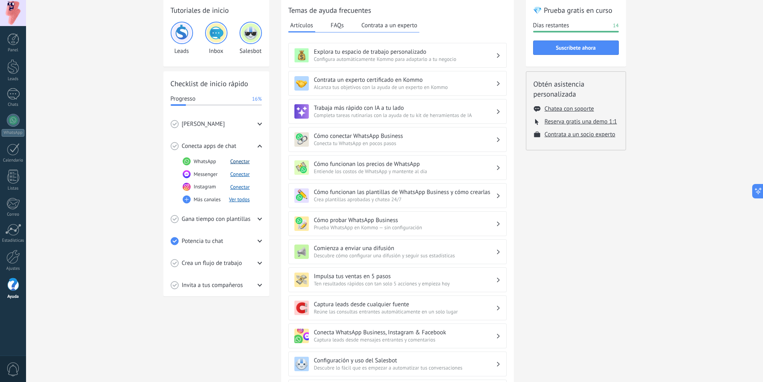
click at [238, 162] on button "Conectar" at bounding box center [240, 161] width 20 height 7
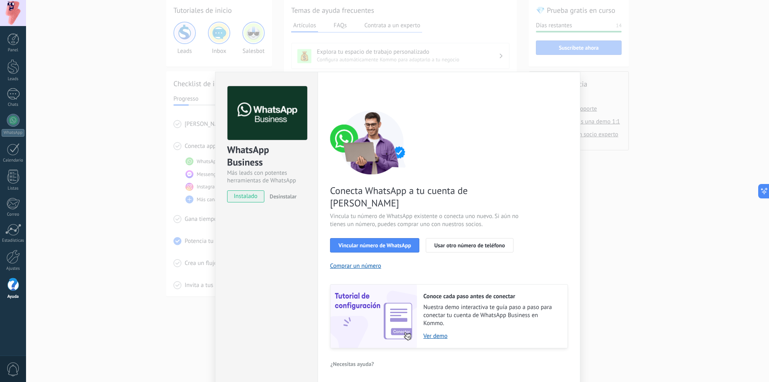
click at [666, 184] on div "WhatsApp Business Más leads con potentes herramientas de WhatsApp instalado Des…" at bounding box center [397, 191] width 743 height 382
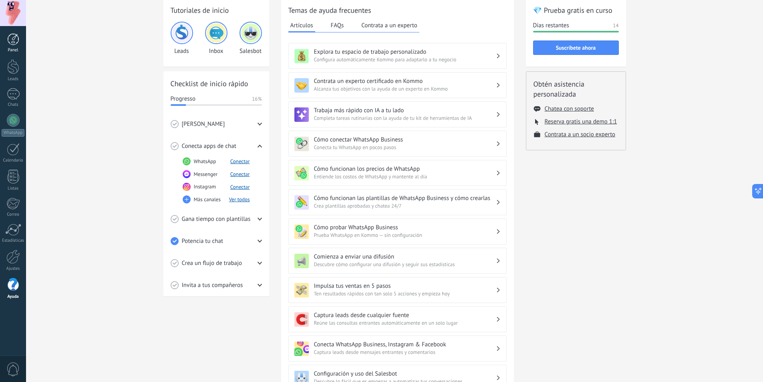
click at [12, 45] on div at bounding box center [13, 39] width 12 height 12
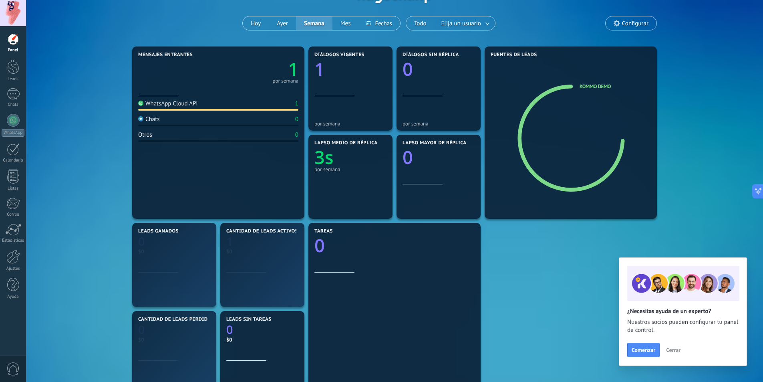
scroll to position [185, 0]
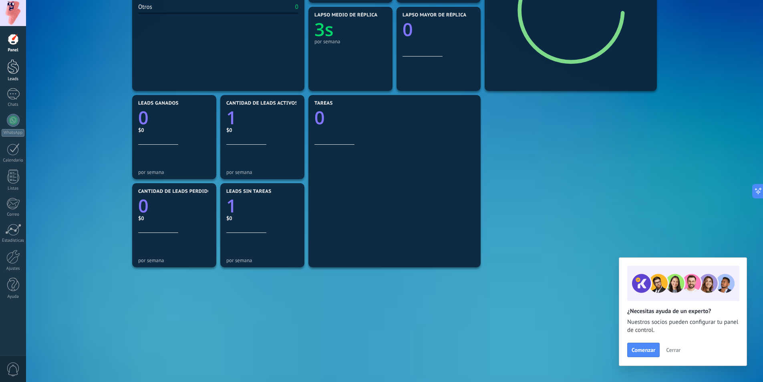
click at [5, 70] on link "Leads" at bounding box center [13, 70] width 26 height 22
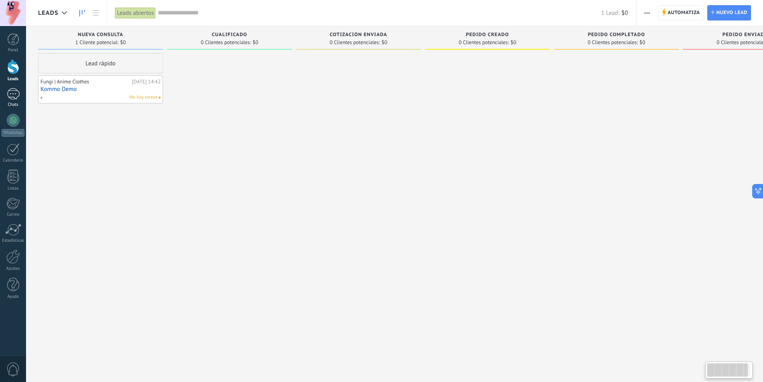
click at [12, 95] on div at bounding box center [13, 94] width 13 height 12
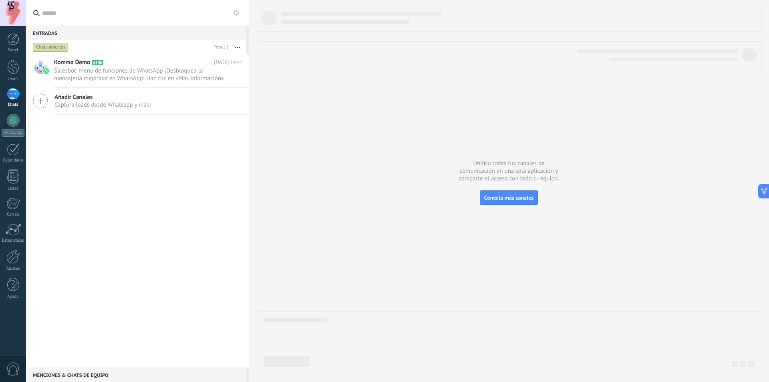
click at [41, 100] on icon at bounding box center [40, 100] width 15 height 15
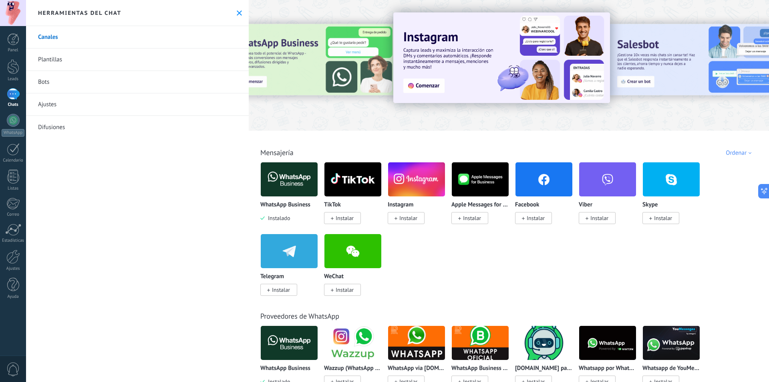
click at [442, 254] on div "WhatsApp Business Instalado TikTok Instalar Instagram Instalar Apple Messages f…" at bounding box center [512, 233] width 505 height 143
click at [237, 13] on use at bounding box center [239, 12] width 5 height 5
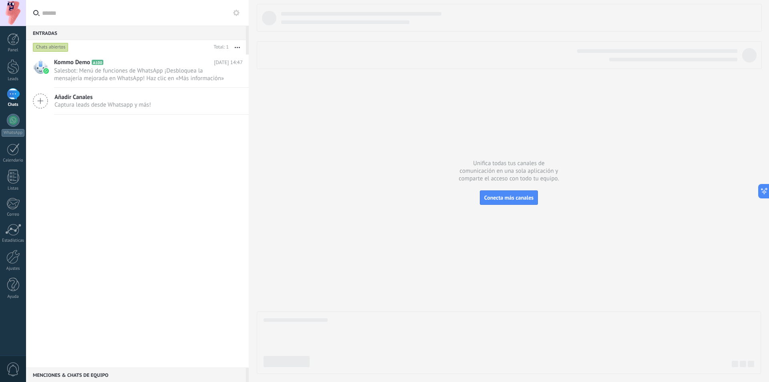
click at [40, 108] on icon at bounding box center [40, 100] width 15 height 15
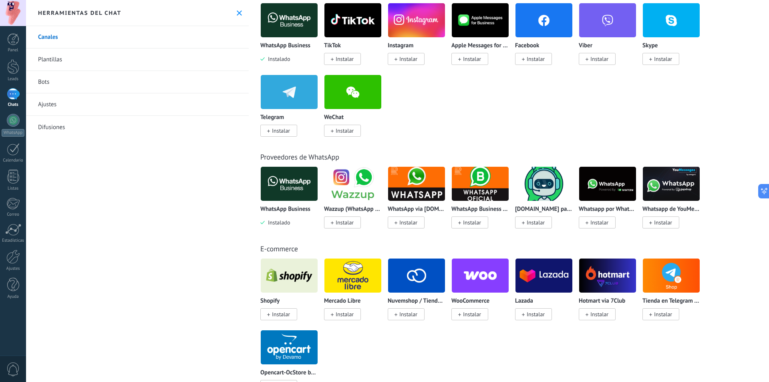
scroll to position [160, 0]
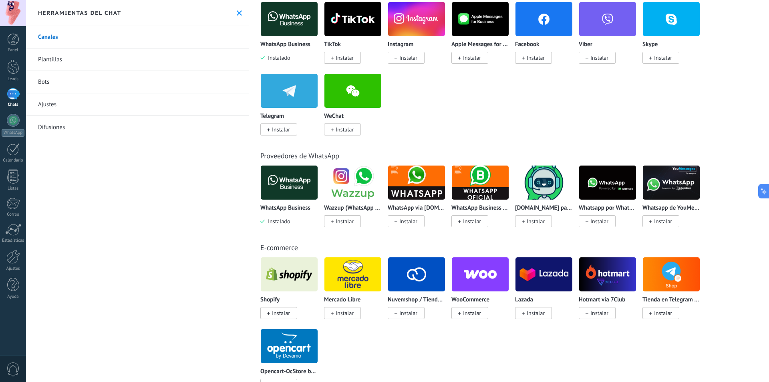
click at [356, 172] on img at bounding box center [352, 182] width 57 height 39
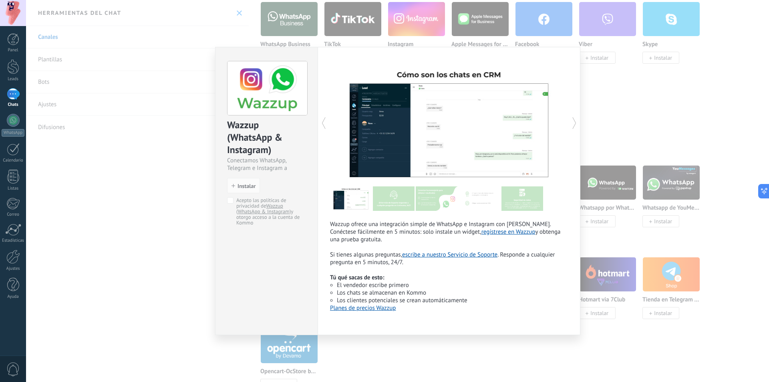
click at [574, 117] on icon at bounding box center [574, 123] width 8 height 16
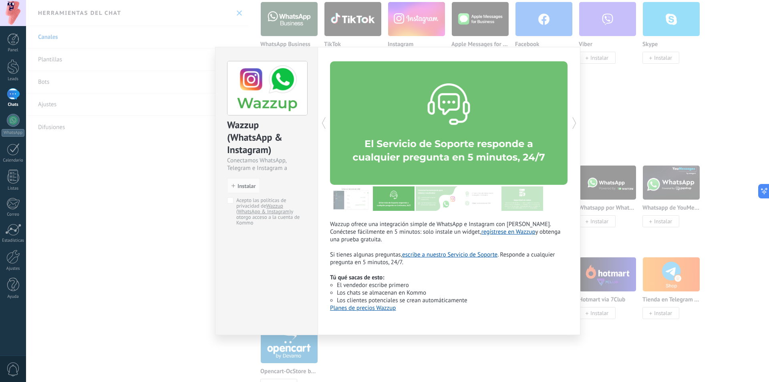
click at [574, 117] on icon at bounding box center [574, 123] width 8 height 16
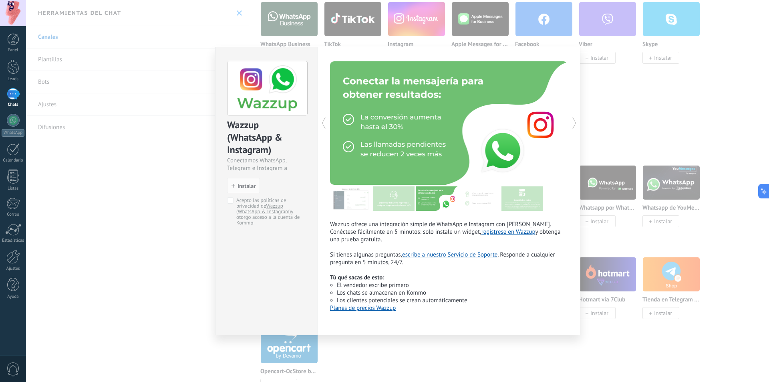
click at [574, 117] on icon at bounding box center [574, 123] width 8 height 16
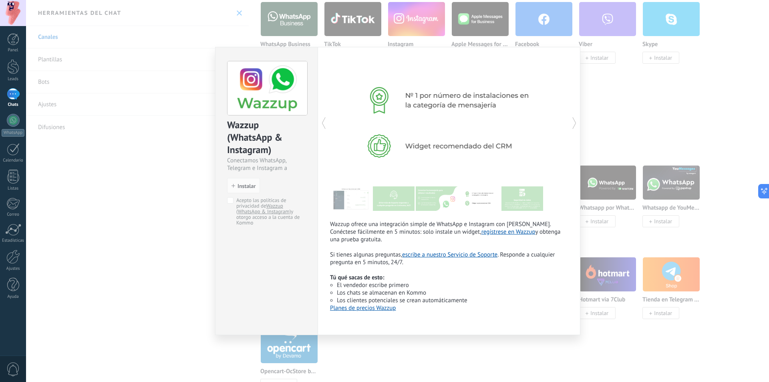
click at [635, 99] on div "Wazzup (WhatsApp & Instagram) Conectamos WhatsApp, Telegram e Instagram a Kommo…" at bounding box center [397, 191] width 743 height 382
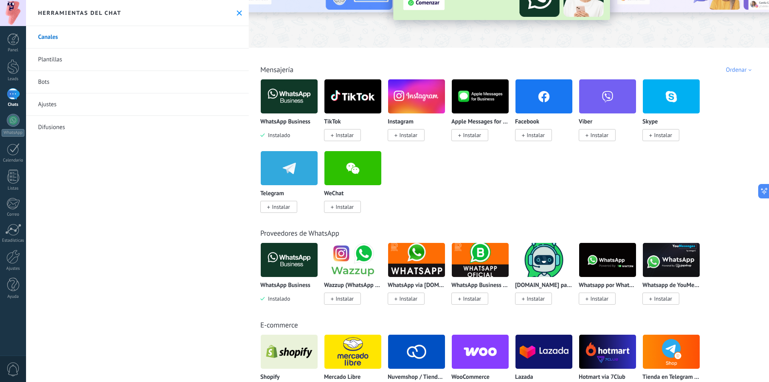
scroll to position [0, 0]
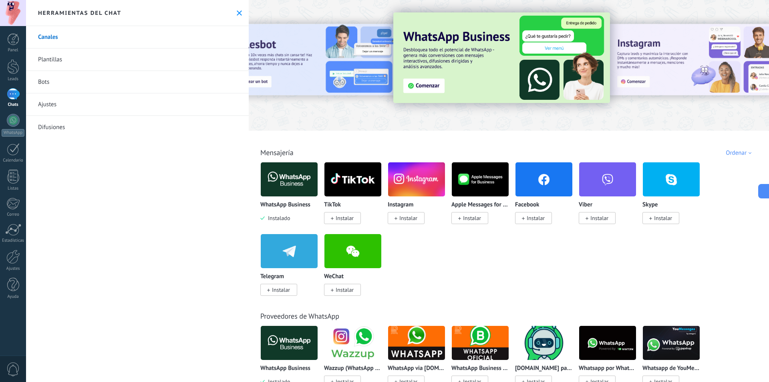
drag, startPoint x: 398, startPoint y: 59, endPoint x: 482, endPoint y: 59, distance: 84.1
click at [482, 59] on div at bounding box center [509, 63] width 520 height 115
click at [736, 155] on div "Ordenar" at bounding box center [740, 153] width 28 height 8
click at [730, 196] on div "Más popular" at bounding box center [723, 194] width 67 height 14
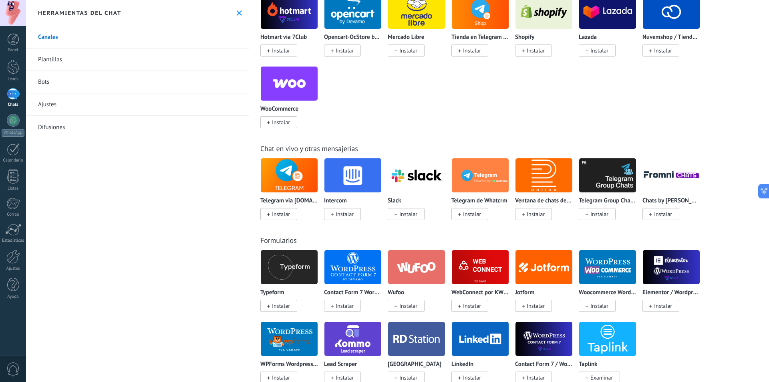
scroll to position [400, 0]
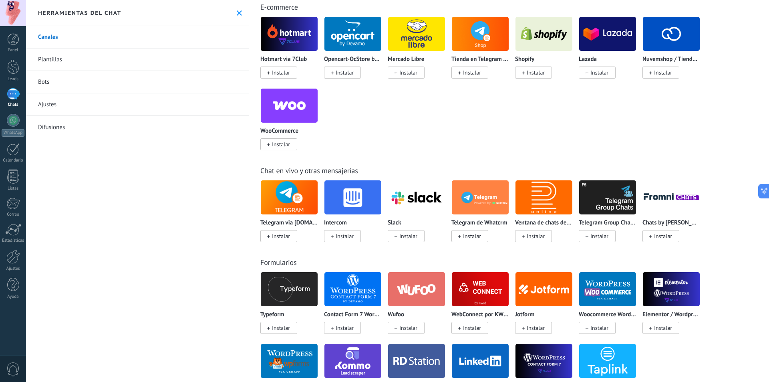
click at [665, 48] on img at bounding box center [671, 33] width 57 height 39
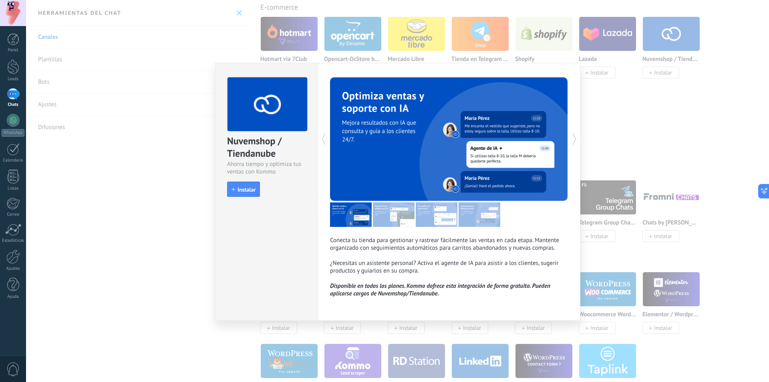
click at [402, 222] on img at bounding box center [394, 214] width 42 height 24
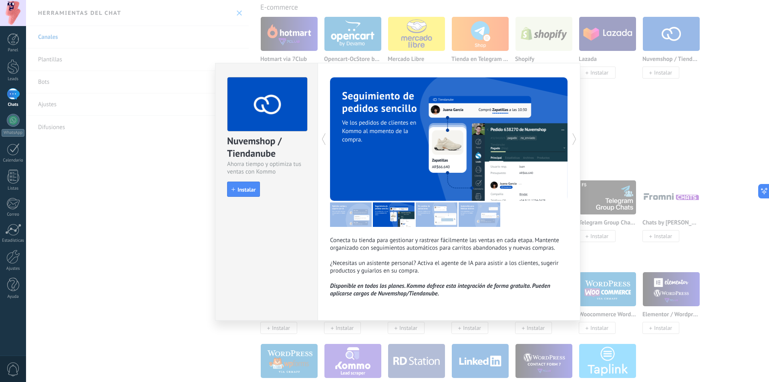
click at [444, 220] on img at bounding box center [437, 214] width 42 height 24
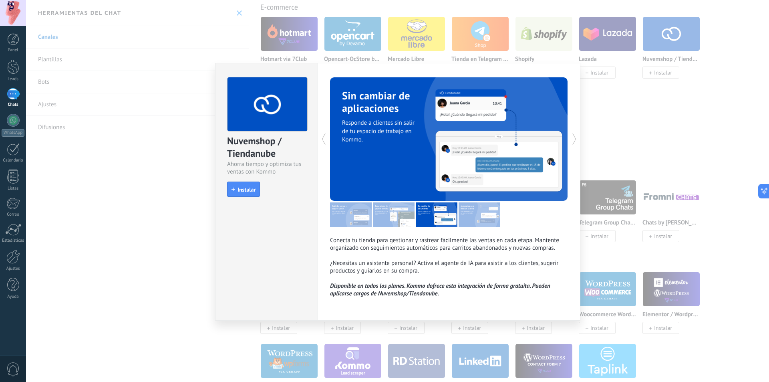
click at [480, 216] on img at bounding box center [479, 214] width 42 height 24
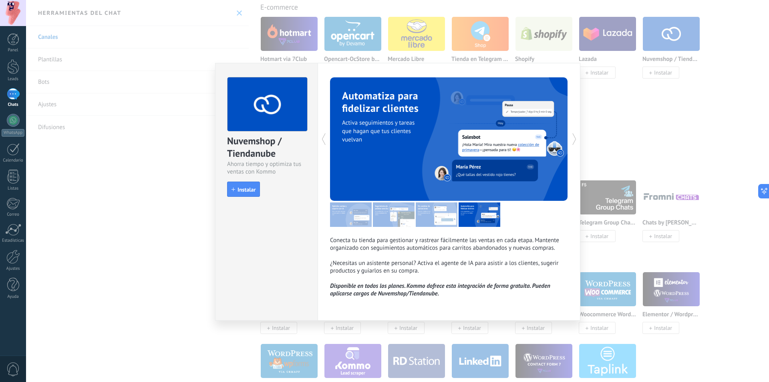
click at [438, 247] on p "Conecta tu tienda para gestionar y rastrear fácilmente las ventas en cada etapa…" at bounding box center [449, 259] width 238 height 46
click at [645, 235] on div "Nuvemshop / Tiendanube Ahorra tiempo y optimiza tus ventas con Kommo install In…" at bounding box center [397, 191] width 743 height 382
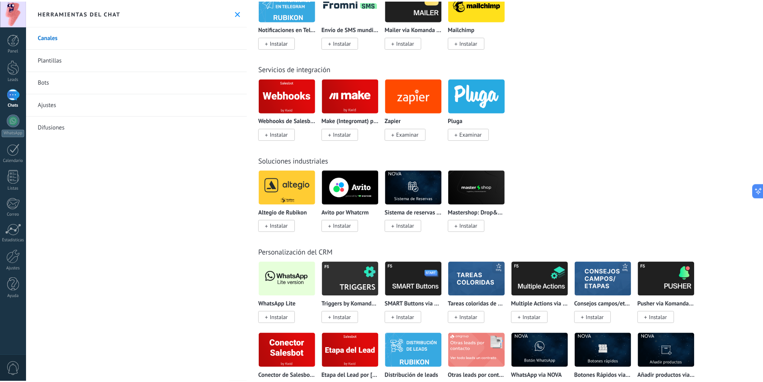
scroll to position [1361, 0]
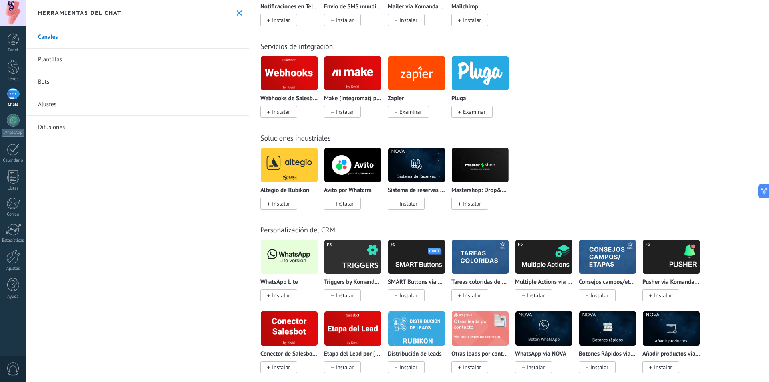
click at [294, 271] on img at bounding box center [289, 256] width 57 height 39
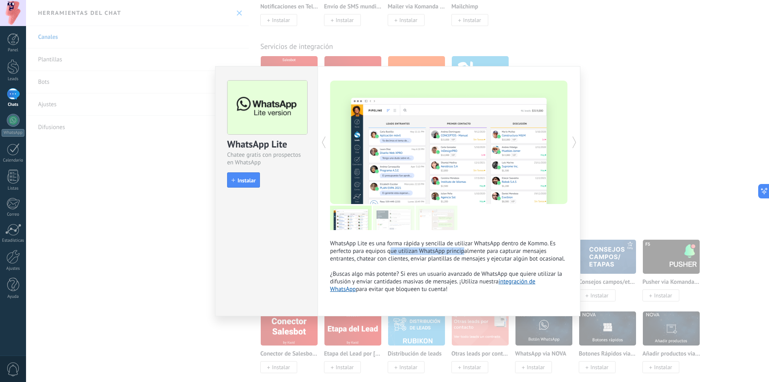
drag, startPoint x: 394, startPoint y: 253, endPoint x: 465, endPoint y: 250, distance: 70.6
click at [465, 250] on p "WhatsApp Lite es una forma rápida y sencilla de utilizar WhatsApp dentro de Kom…" at bounding box center [449, 265] width 238 height 53
click at [246, 181] on span "Instalar" at bounding box center [246, 180] width 18 height 6
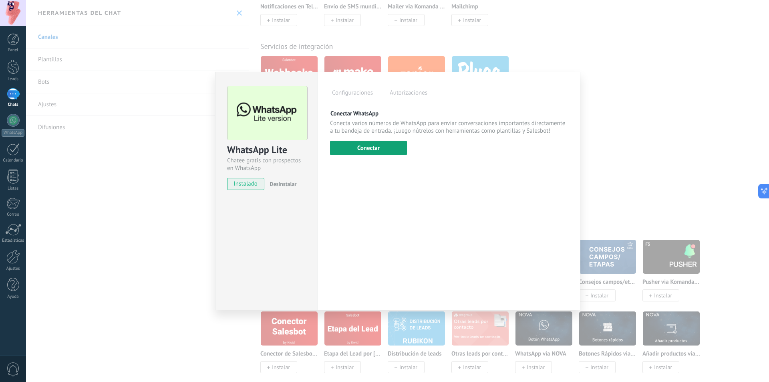
click at [366, 145] on button "Conectar" at bounding box center [368, 148] width 77 height 14
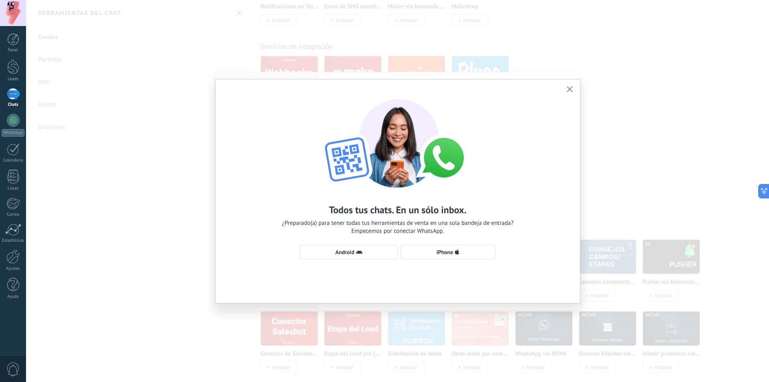
drag, startPoint x: 423, startPoint y: 140, endPoint x: 419, endPoint y: 168, distance: 28.7
drag, startPoint x: 419, startPoint y: 168, endPoint x: 423, endPoint y: 258, distance: 89.8
click at [385, 268] on div "Todos tus chats. En un sólo inbox. ¿Preparado(a) para tener todas tus herramien…" at bounding box center [397, 175] width 364 height 192
click at [438, 252] on span "iPhone" at bounding box center [444, 252] width 17 height 6
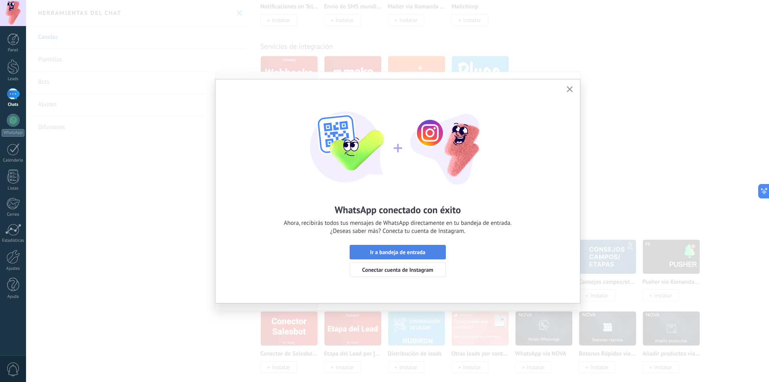
click at [432, 254] on span "Ir a bandeja de entrada" at bounding box center [397, 252] width 87 height 6
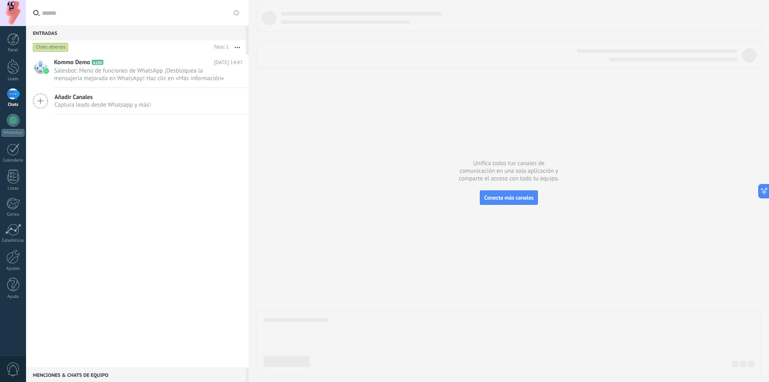
click at [213, 212] on div "Kommo Demo A100 [DATE] 14:47 Salesbot: Menú de funciones de WhatsApp ¡Desbloque…" at bounding box center [137, 210] width 223 height 313
click at [7, 91] on div at bounding box center [13, 94] width 13 height 12
click at [74, 93] on span "Añadir Canales" at bounding box center [102, 97] width 97 height 8
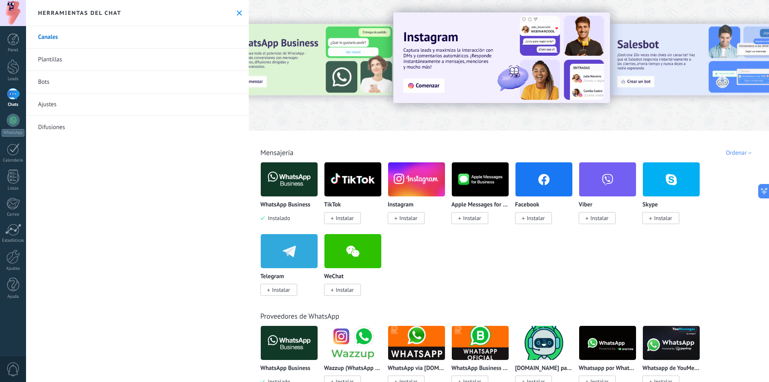
click at [62, 55] on link "Plantillas" at bounding box center [137, 59] width 223 height 22
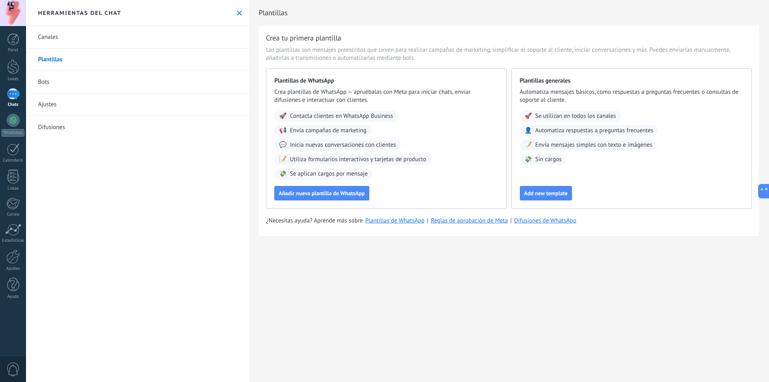
click at [56, 73] on link "Bots" at bounding box center [137, 82] width 223 height 22
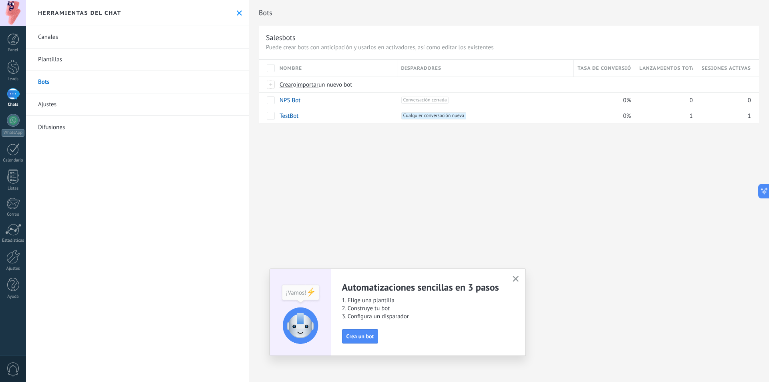
click at [515, 282] on span "button" at bounding box center [516, 278] width 6 height 7
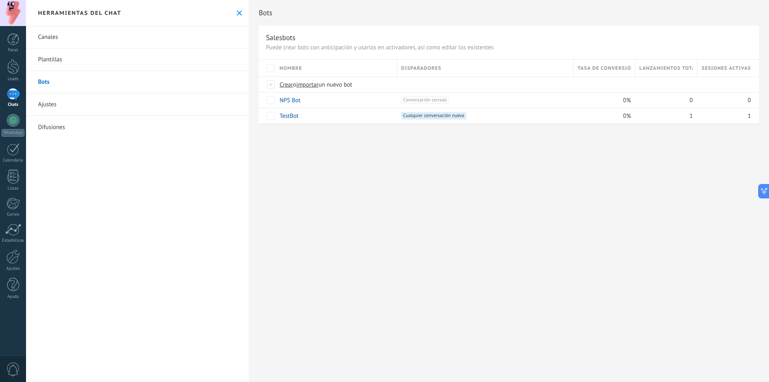
click at [82, 104] on link "Ajustes" at bounding box center [137, 104] width 223 height 22
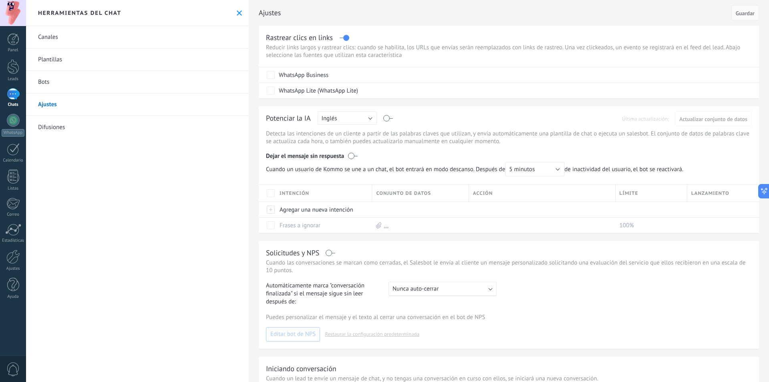
click at [110, 124] on link "Difusiones" at bounding box center [137, 127] width 223 height 22
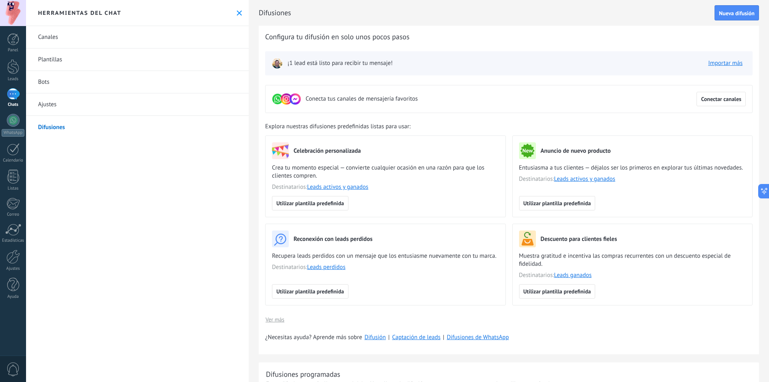
click at [87, 55] on link "Plantillas" at bounding box center [137, 59] width 223 height 22
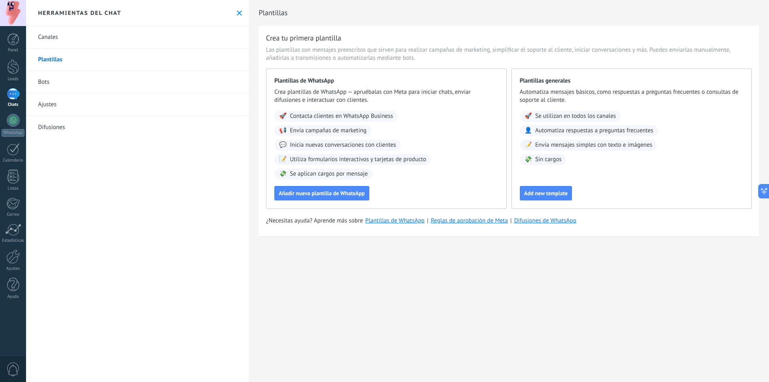
click at [81, 39] on link "Canales" at bounding box center [137, 37] width 223 height 22
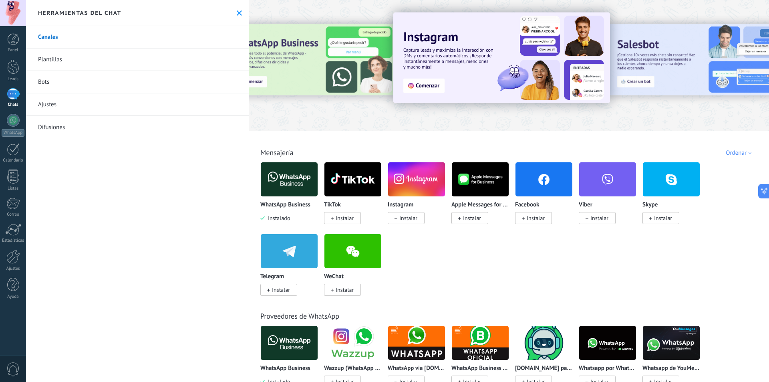
click at [18, 104] on div "Chats" at bounding box center [13, 104] width 23 height 5
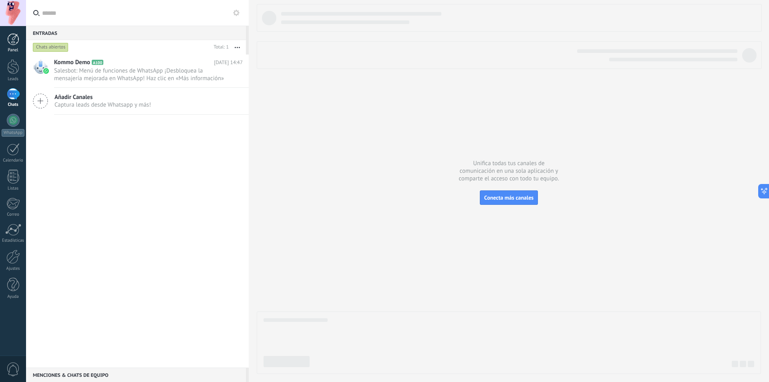
click at [7, 44] on div at bounding box center [13, 39] width 12 height 12
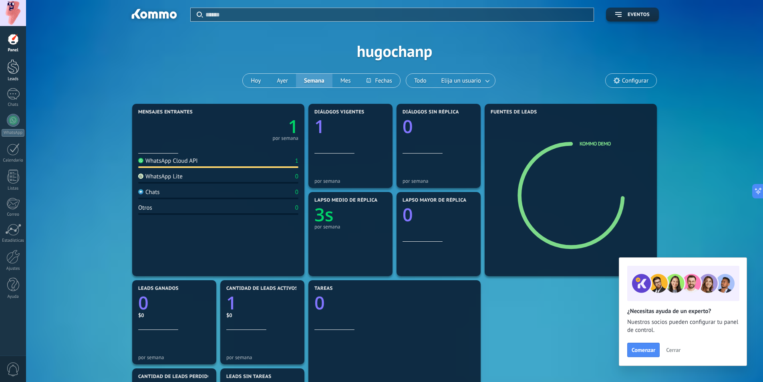
click at [14, 64] on div at bounding box center [13, 66] width 12 height 15
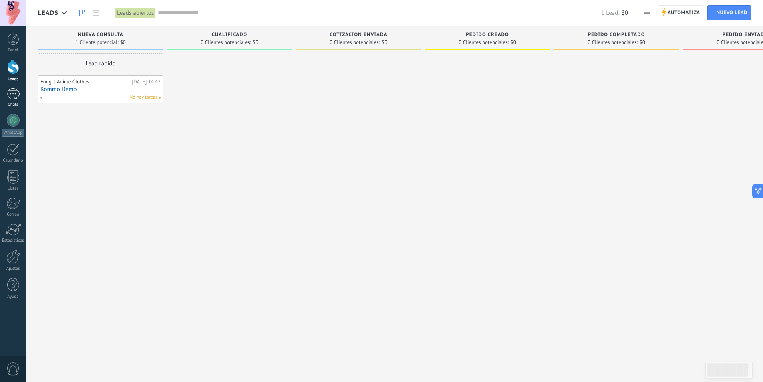
click at [11, 97] on div at bounding box center [13, 94] width 13 height 12
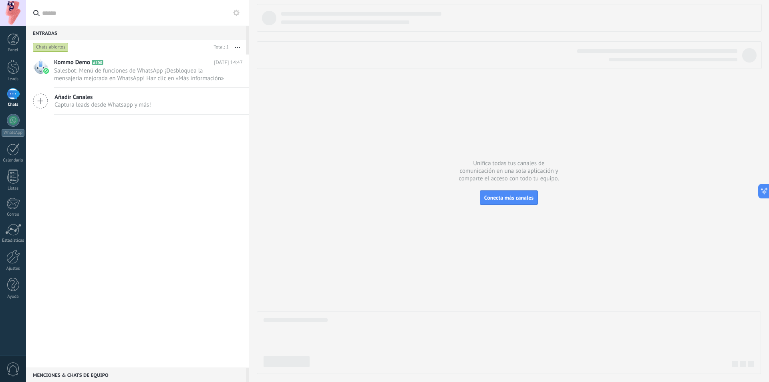
click at [229, 11] on input "text" at bounding box center [142, 13] width 200 height 26
click at [236, 11] on use at bounding box center [236, 13] width 6 height 6
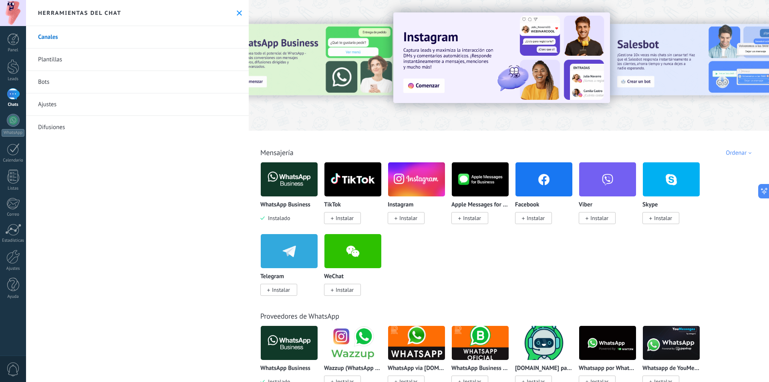
click at [237, 11] on icon at bounding box center [239, 12] width 5 height 5
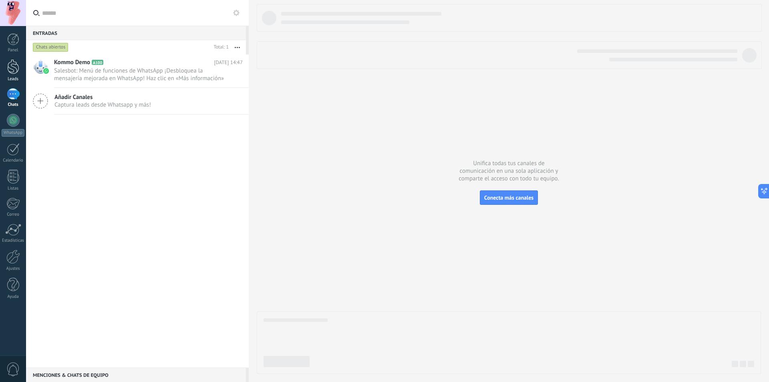
click at [13, 65] on div at bounding box center [13, 66] width 12 height 15
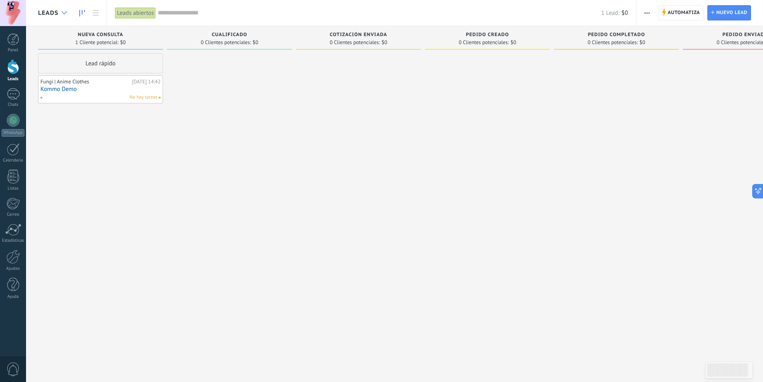
click at [66, 11] on icon at bounding box center [64, 12] width 5 height 3
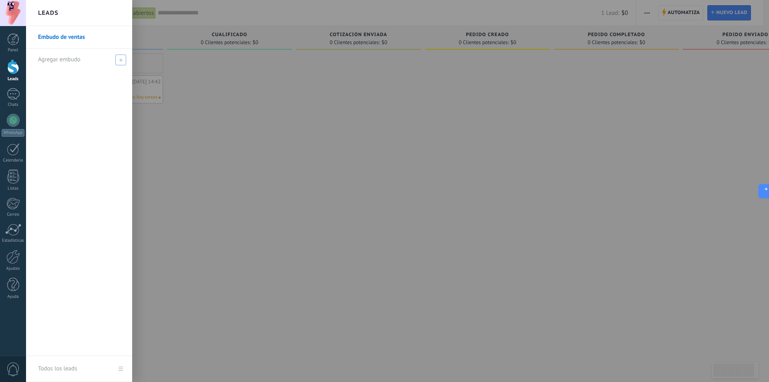
click at [56, 55] on div "Agregar embudo" at bounding box center [81, 59] width 86 height 22
type input "*******"
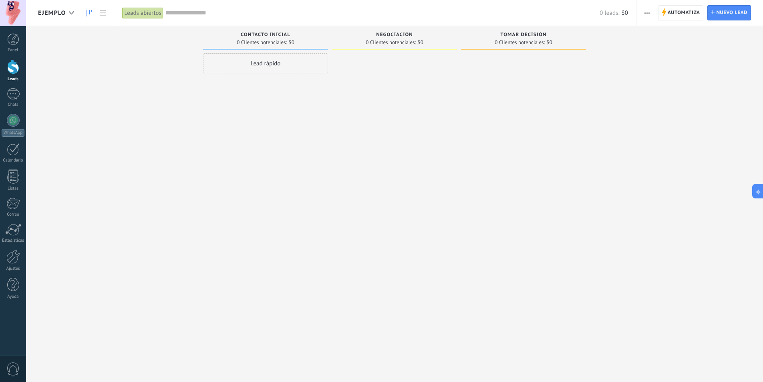
click at [144, 10] on div "Leads abiertos" at bounding box center [142, 13] width 41 height 12
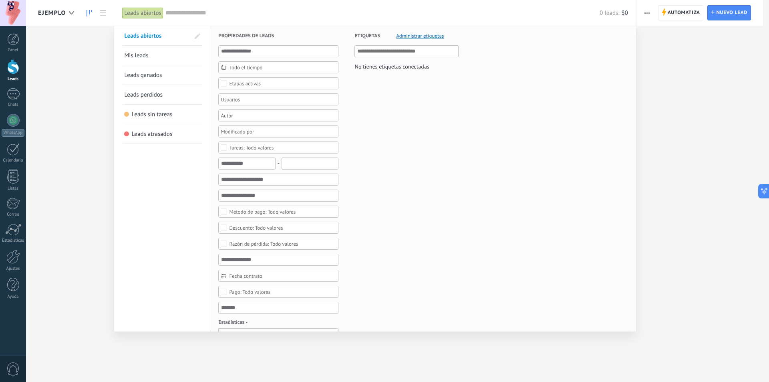
click at [138, 45] on li "Leads abiertos" at bounding box center [162, 36] width 80 height 20
click at [138, 50] on link "Mis leads" at bounding box center [162, 55] width 76 height 19
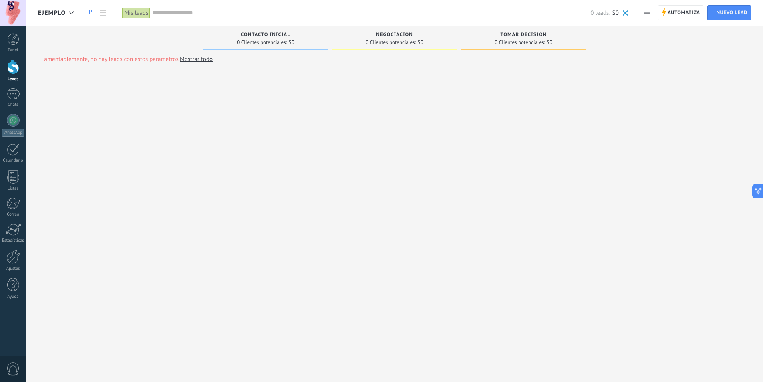
click at [137, 17] on div "Mis leads" at bounding box center [136, 13] width 28 height 12
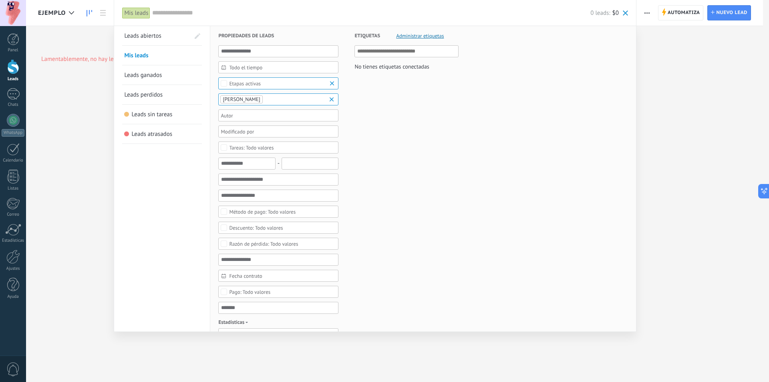
click at [147, 34] on span "Leads abiertos" at bounding box center [142, 36] width 37 height 8
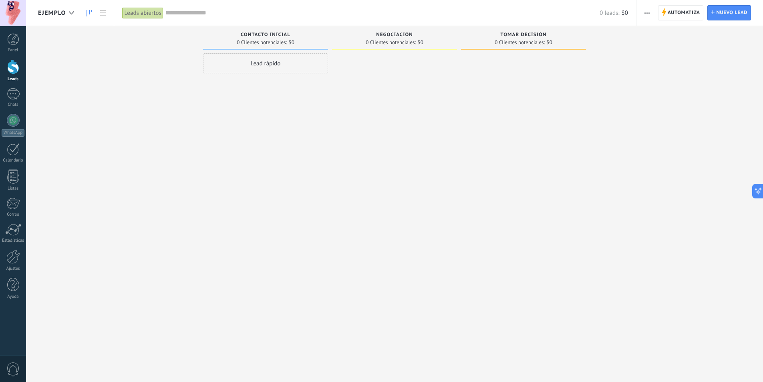
click at [399, 35] on span "Negociación" at bounding box center [394, 35] width 37 height 6
click at [264, 121] on div "Lead rápido" at bounding box center [265, 191] width 125 height 277
click at [21, 97] on link "Chats" at bounding box center [13, 97] width 26 height 19
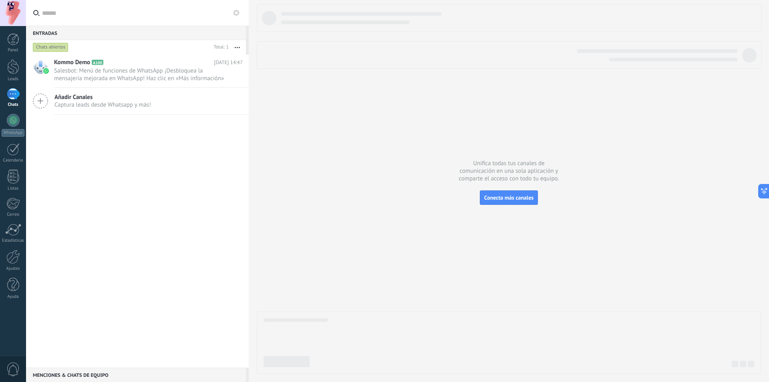
click at [234, 13] on use at bounding box center [236, 13] width 6 height 6
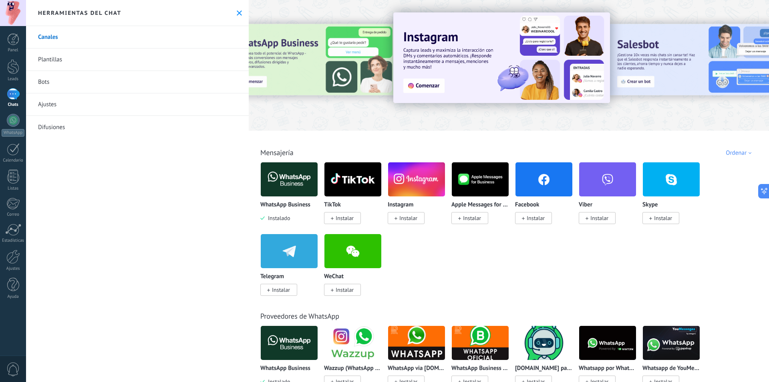
click at [98, 88] on link "Bots" at bounding box center [137, 82] width 223 height 22
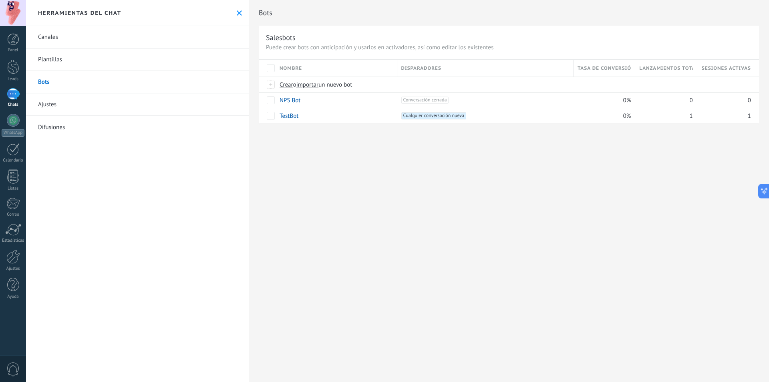
click at [76, 63] on link "Plantillas" at bounding box center [137, 59] width 223 height 22
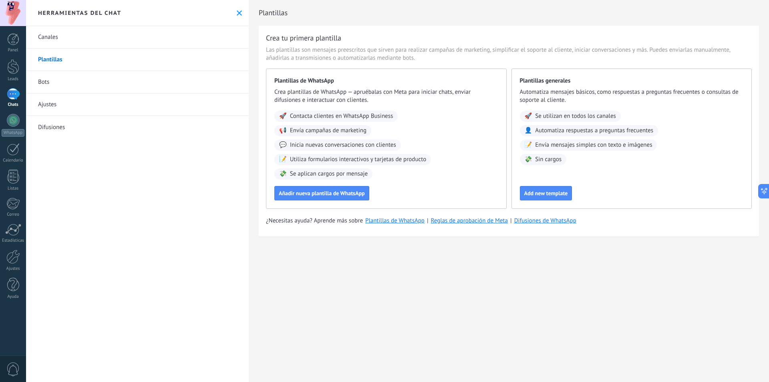
click at [72, 79] on link "Bots" at bounding box center [137, 82] width 223 height 22
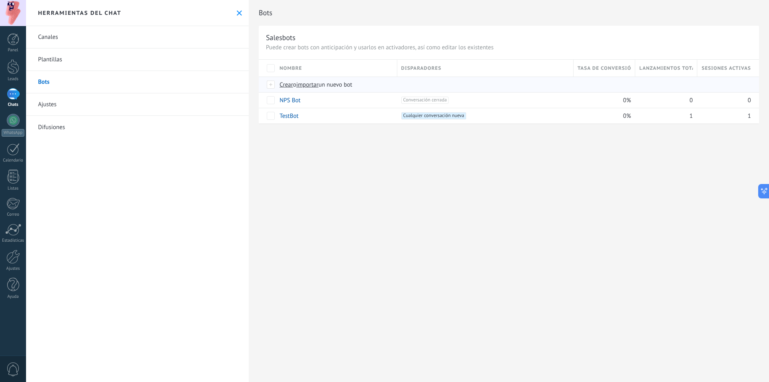
click at [281, 84] on span "Crear" at bounding box center [286, 85] width 14 height 8
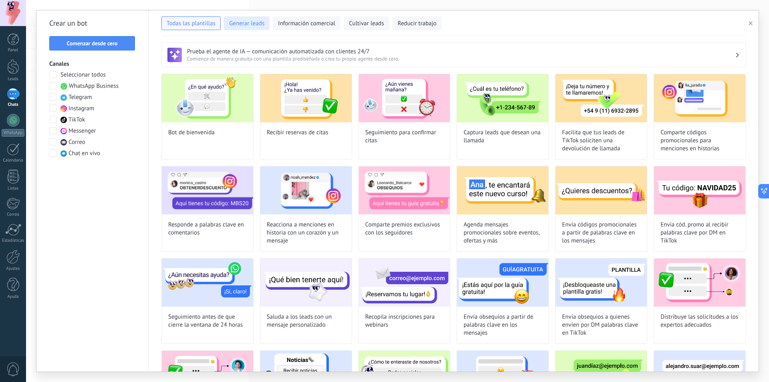
click at [255, 25] on span "Generar leads" at bounding box center [246, 24] width 35 height 8
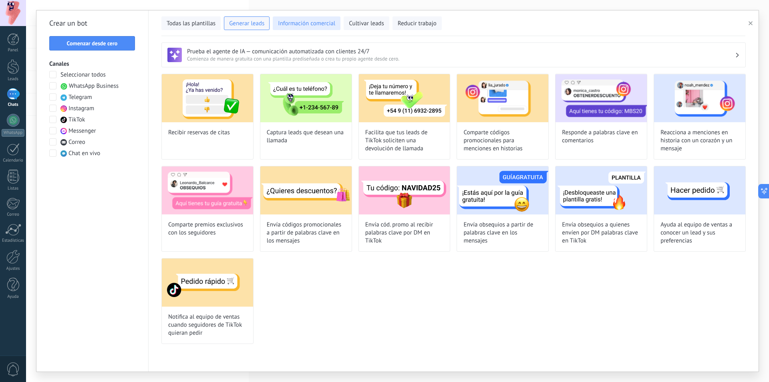
click at [311, 26] on span "Información comercial" at bounding box center [306, 24] width 57 height 8
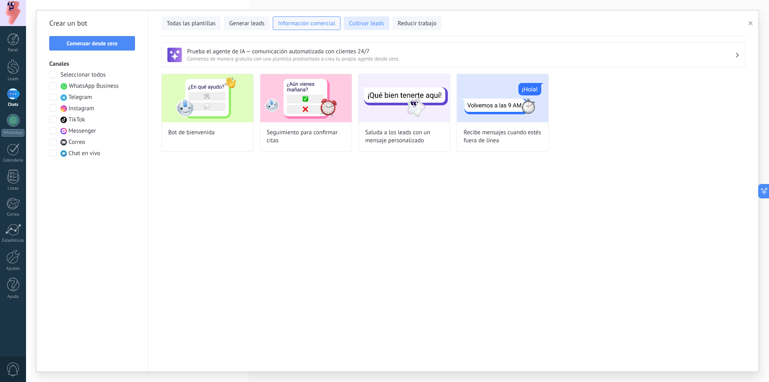
click at [366, 23] on span "Cultivar leads" at bounding box center [366, 24] width 35 height 8
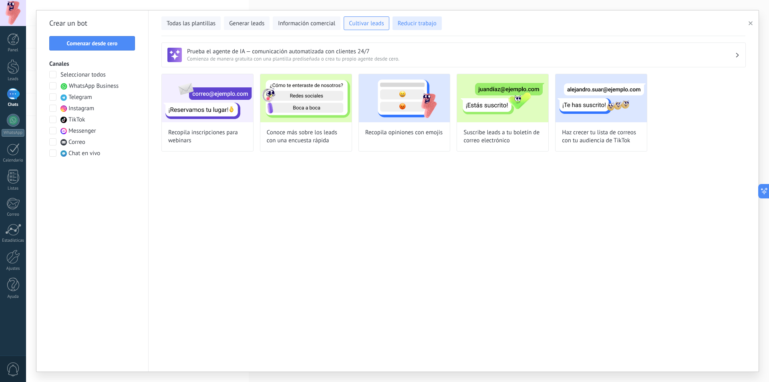
click at [404, 22] on span "Reducir trabajo" at bounding box center [417, 24] width 39 height 8
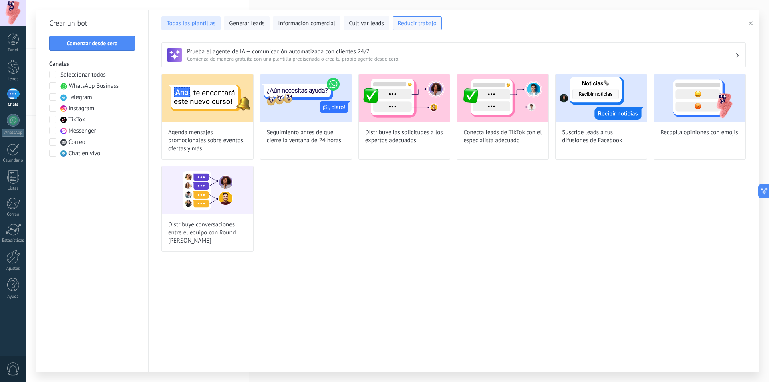
click at [179, 24] on span "Todas las plantillas" at bounding box center [191, 24] width 49 height 8
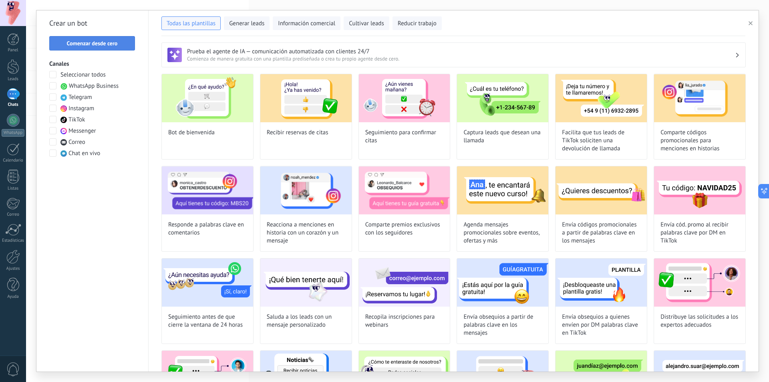
click at [98, 40] on span "Comenzar desde cero" at bounding box center [92, 43] width 51 height 6
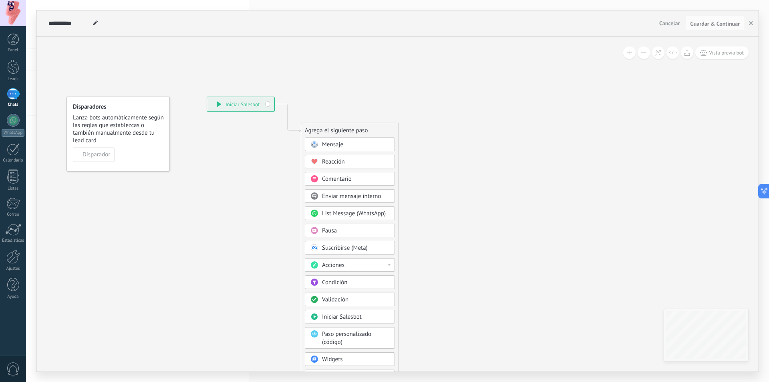
click at [235, 102] on div "**********" at bounding box center [240, 104] width 67 height 14
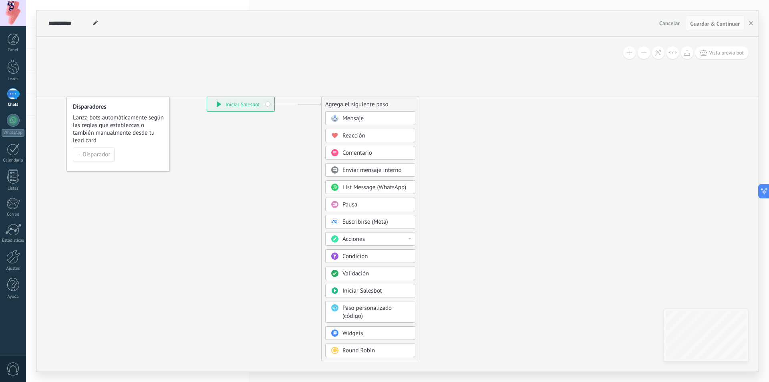
drag, startPoint x: 328, startPoint y: 132, endPoint x: 348, endPoint y: 105, distance: 34.0
click at [348, 105] on div "Agrega el siguiente paso" at bounding box center [370, 104] width 97 height 13
click at [351, 118] on span "Mensaje" at bounding box center [352, 119] width 21 height 8
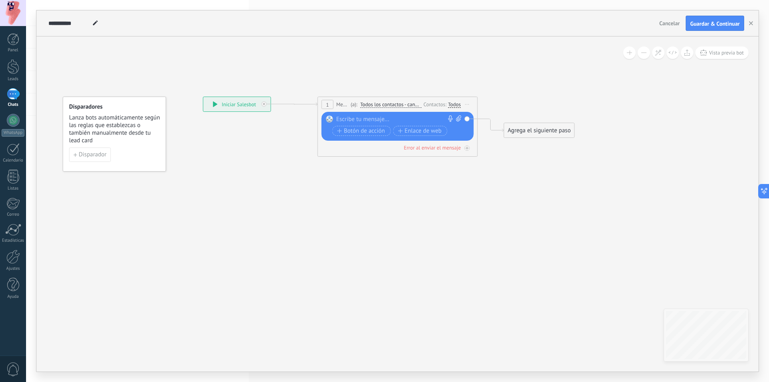
click at [352, 117] on div at bounding box center [395, 119] width 119 height 8
drag, startPoint x: 233, startPoint y: 103, endPoint x: 190, endPoint y: 105, distance: 42.9
click at [190, 105] on div "**********" at bounding box center [194, 104] width 67 height 14
drag, startPoint x: 190, startPoint y: 105, endPoint x: 78, endPoint y: 116, distance: 112.6
click at [78, 116] on div "**********" at bounding box center [81, 112] width 67 height 14
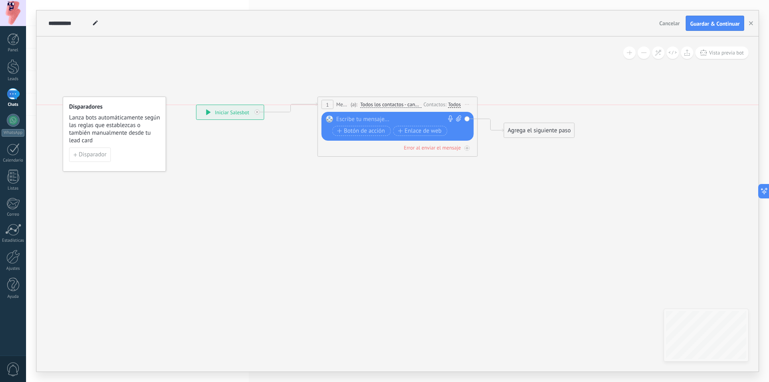
drag, startPoint x: 59, startPoint y: 109, endPoint x: 205, endPoint y: 106, distance: 146.6
click at [205, 106] on div "**********" at bounding box center [230, 112] width 67 height 14
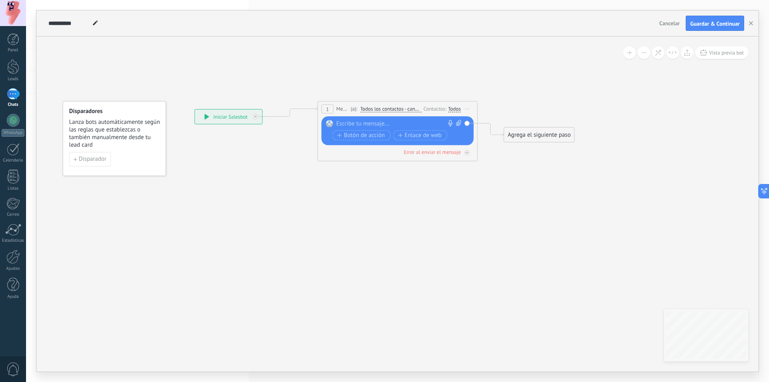
click at [358, 124] on div at bounding box center [395, 124] width 119 height 8
click at [377, 110] on span "Todos los contactos - canales seleccionados" at bounding box center [390, 109] width 61 height 6
click at [377, 110] on button "Todos los contactos - canales seleccionados" at bounding box center [406, 109] width 100 height 14
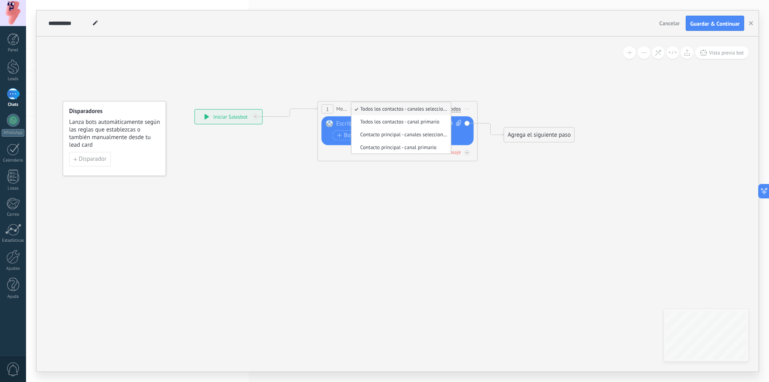
click at [377, 110] on span "Todos los contactos - canales seleccionados" at bounding box center [399, 108] width 97 height 7
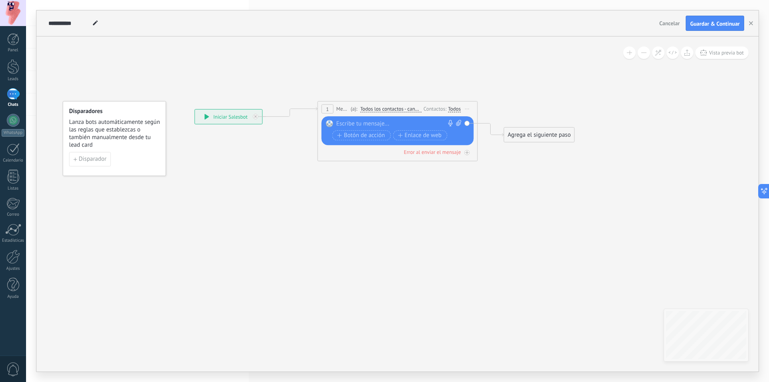
click at [453, 107] on div "Todos" at bounding box center [454, 109] width 13 height 6
click at [453, 117] on label at bounding box center [456, 118] width 10 height 6
click at [380, 125] on div at bounding box center [395, 124] width 119 height 8
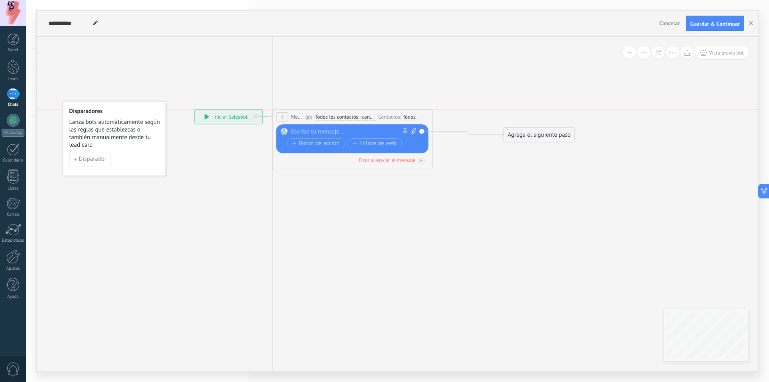
drag, startPoint x: 346, startPoint y: 104, endPoint x: 304, endPoint y: 115, distance: 43.5
click at [304, 115] on div "1 Mensaje ******* (a): Todos los contactos - canales seleccionados Todos los co…" at bounding box center [352, 116] width 159 height 15
click at [323, 113] on div "(a): Todos los contactos - canales seleccionados Todos los contactos - canales …" at bounding box center [340, 117] width 73 height 8
click at [327, 116] on span "Todos los contactos - canales seleccionados" at bounding box center [345, 117] width 61 height 6
click at [327, 116] on button "Todos los contactos - canales seleccionados" at bounding box center [361, 117] width 100 height 14
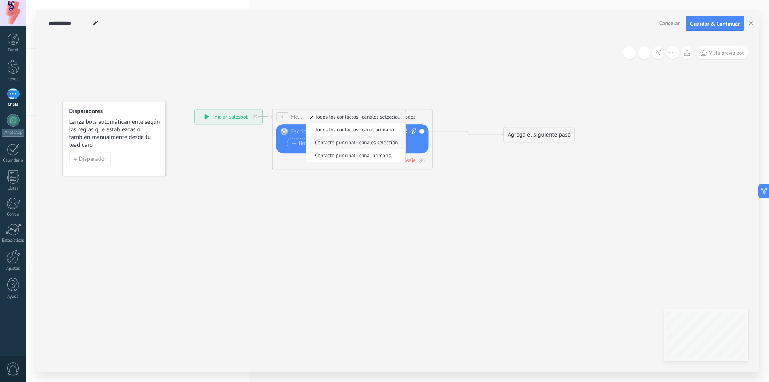
click at [365, 143] on span "Contacto principal - canales seleccionados" at bounding box center [354, 142] width 97 height 7
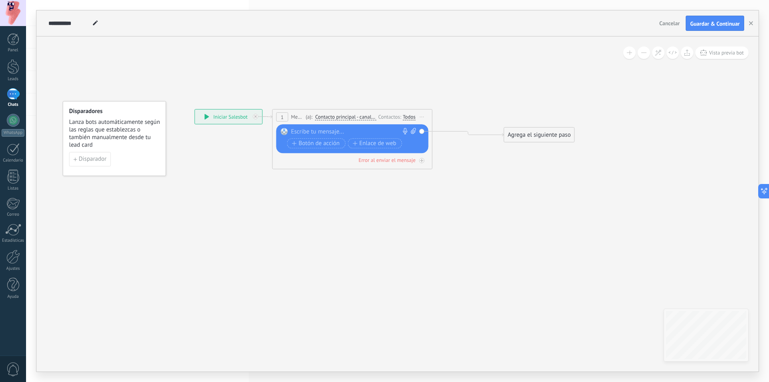
click at [361, 119] on span "Contacto principal - canales seleccionados" at bounding box center [345, 117] width 61 height 6
click at [361, 119] on button "Contacto principal - canales seleccionados" at bounding box center [361, 117] width 100 height 14
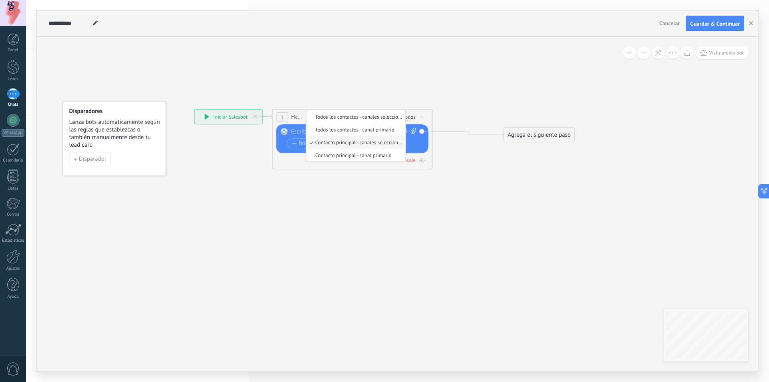
click at [362, 143] on span "Contacto principal - canales seleccionados" at bounding box center [354, 142] width 97 height 7
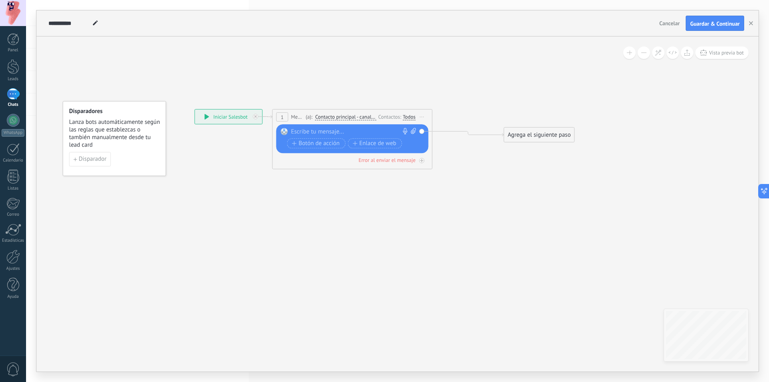
click at [407, 118] on div "Todos" at bounding box center [409, 117] width 13 height 6
click at [412, 125] on label at bounding box center [411, 126] width 10 height 6
click at [339, 129] on div at bounding box center [350, 132] width 119 height 8
click at [383, 160] on div "Error al enviar el mensaje" at bounding box center [386, 160] width 57 height 7
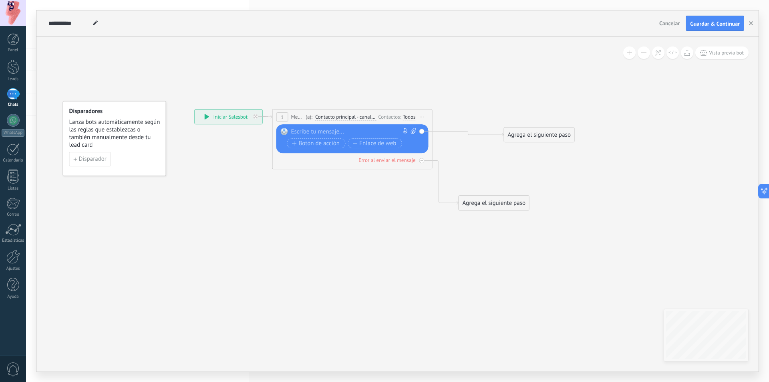
click at [490, 202] on div "Agrega el siguiente paso" at bounding box center [494, 202] width 70 height 13
click at [491, 199] on div "Agrega el siguiente paso" at bounding box center [507, 202] width 97 height 13
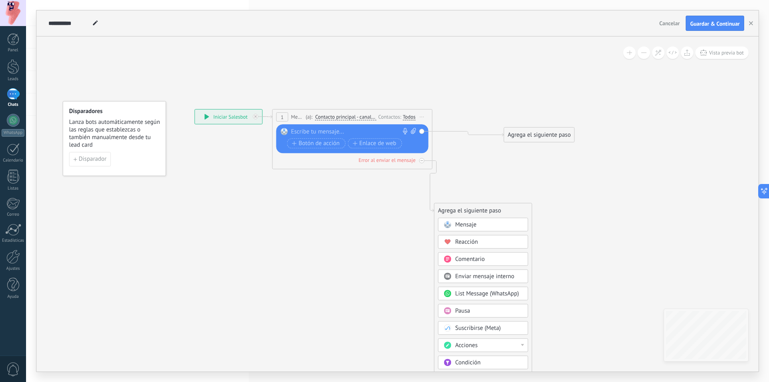
drag, startPoint x: 492, startPoint y: 199, endPoint x: 464, endPoint y: 208, distance: 30.0
click at [464, 208] on div "Agrega el siguiente paso" at bounding box center [482, 210] width 97 height 13
click at [235, 115] on div "**********" at bounding box center [228, 116] width 67 height 14
click at [209, 117] on div "**********" at bounding box center [228, 116] width 67 height 14
click at [205, 116] on icon at bounding box center [207, 117] width 4 height 6
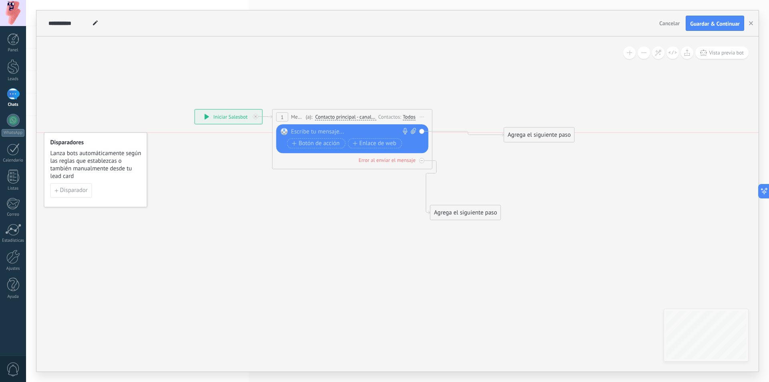
drag, startPoint x: 117, startPoint y: 126, endPoint x: 99, endPoint y: 161, distance: 39.6
click at [99, 161] on span "Lanza bots automáticamente según las reglas que establezcas o también manualmen…" at bounding box center [95, 164] width 91 height 30
drag, startPoint x: 214, startPoint y: 117, endPoint x: 112, endPoint y: 109, distance: 102.8
click at [112, 109] on div "**********" at bounding box center [125, 109] width 67 height 14
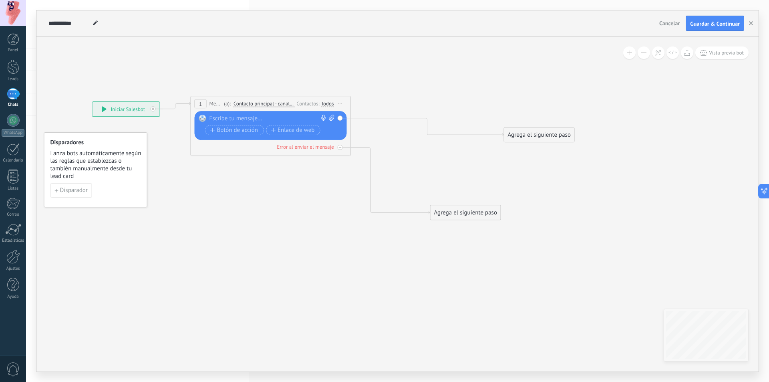
drag, startPoint x: 323, startPoint y: 114, endPoint x: 249, endPoint y: 106, distance: 74.2
click at [249, 106] on span "Contacto principal - canales seleccionados" at bounding box center [263, 104] width 61 height 6
click at [249, 106] on button "Contacto principal - canales seleccionados" at bounding box center [279, 104] width 100 height 14
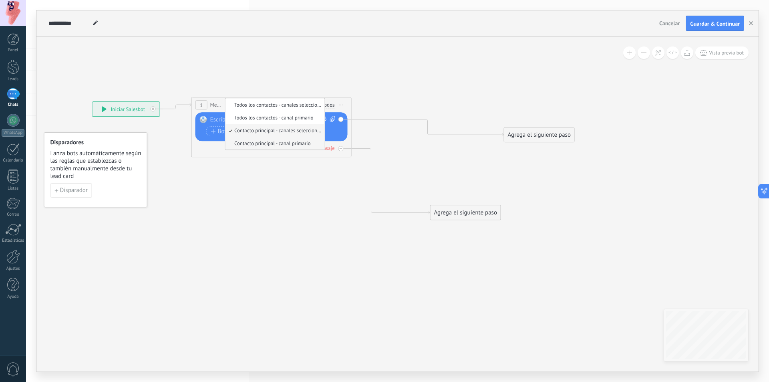
click at [259, 144] on span "Contacto principal - canal primario" at bounding box center [273, 143] width 97 height 7
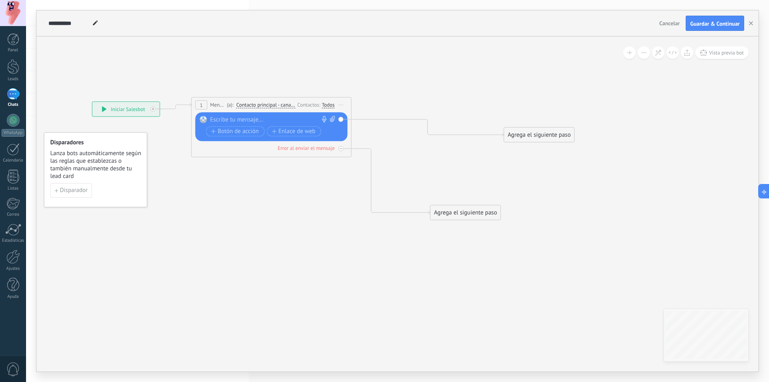
click at [332, 103] on div "Todos" at bounding box center [328, 105] width 13 height 6
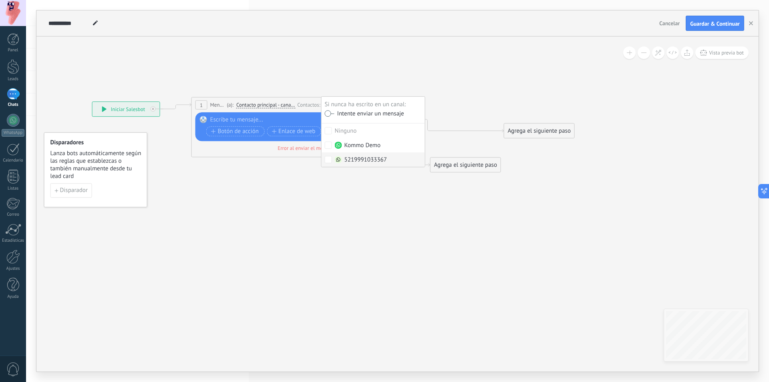
click at [334, 159] on label "5219991033367" at bounding box center [373, 159] width 103 height 14
click at [330, 114] on label at bounding box center [330, 114] width 10 height 6
drag, startPoint x: 258, startPoint y: 173, endPoint x: 257, endPoint y: 139, distance: 34.0
click at [257, 173] on icon at bounding box center [320, 158] width 856 height 524
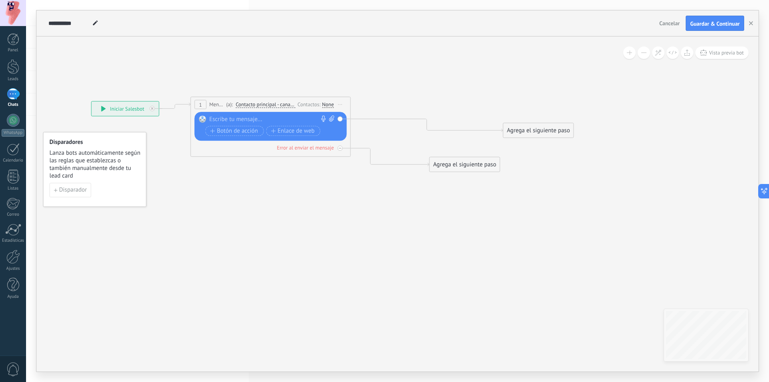
click at [252, 121] on div at bounding box center [268, 119] width 119 height 8
click at [203, 118] on rect at bounding box center [202, 118] width 7 height 7
click at [221, 118] on div at bounding box center [268, 119] width 119 height 8
click at [68, 192] on span "Disparador" at bounding box center [73, 190] width 28 height 6
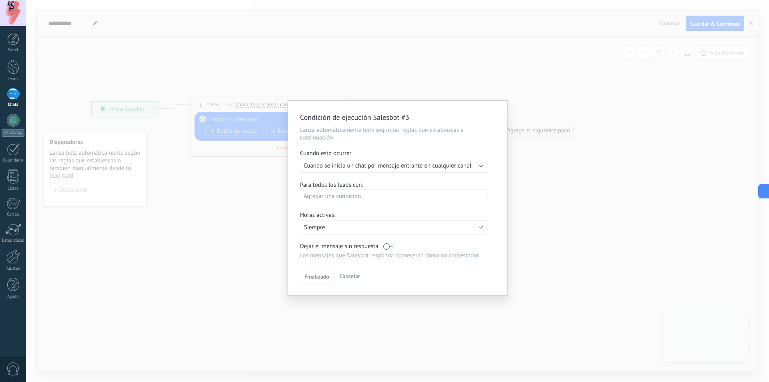
click at [247, 157] on div "Condición de ejecución Salesbot #3 Lanza automáticamente bots según las reglas …" at bounding box center [397, 191] width 743 height 382
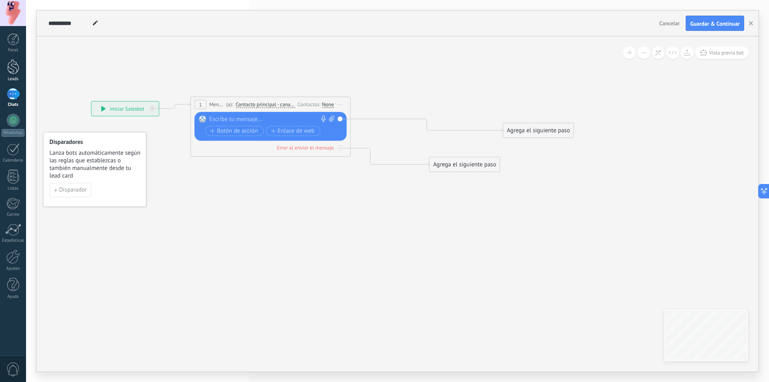
click at [13, 68] on div at bounding box center [13, 66] width 12 height 15
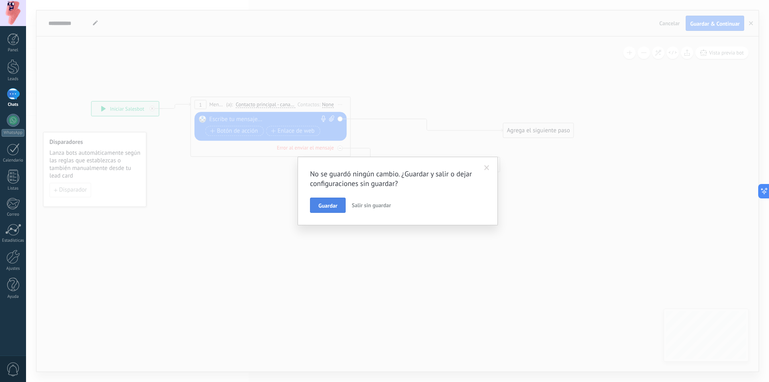
click at [323, 199] on button "Guardar" at bounding box center [328, 204] width 36 height 15
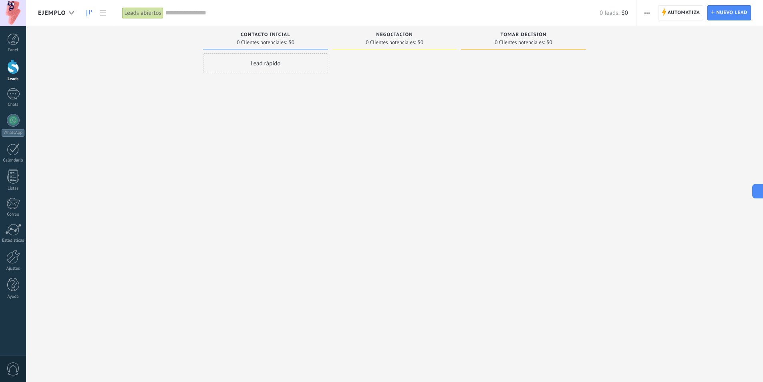
click at [267, 35] on span "Contacto inicial" at bounding box center [266, 35] width 50 height 6
drag, startPoint x: 284, startPoint y: 31, endPoint x: 287, endPoint y: 40, distance: 10.0
click at [284, 32] on div "Contacto inicial 0 Clientes potenciales: $0" at bounding box center [265, 38] width 125 height 24
click at [287, 40] on span "0 Clientes potenciales:" at bounding box center [262, 42] width 50 height 5
click at [269, 55] on div "Lead rápido" at bounding box center [265, 63] width 125 height 20
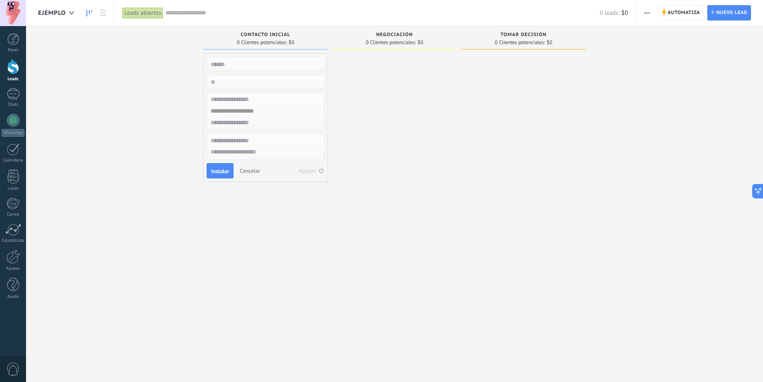
click at [312, 171] on div "Ajustes" at bounding box center [307, 171] width 17 height 6
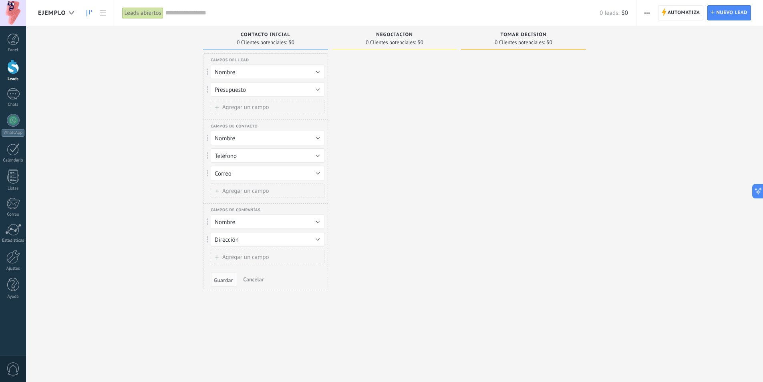
click at [368, 144] on div at bounding box center [394, 191] width 125 height 277
click at [281, 41] on span "0 Clientes potenciales:" at bounding box center [262, 42] width 50 height 5
click at [177, 57] on div "Leads Entrantes Solicitudes: [PHONE_NUMBER] Contacto inicial 0 Clientes potenci…" at bounding box center [400, 178] width 725 height 304
click at [176, 9] on input "text" at bounding box center [382, 13] width 434 height 8
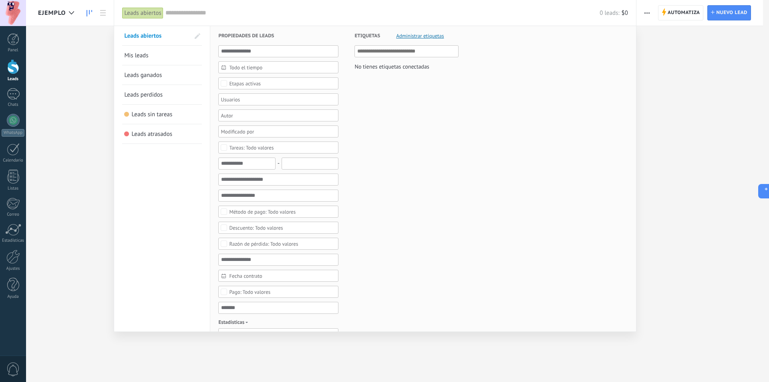
click at [104, 58] on div at bounding box center [384, 191] width 769 height 382
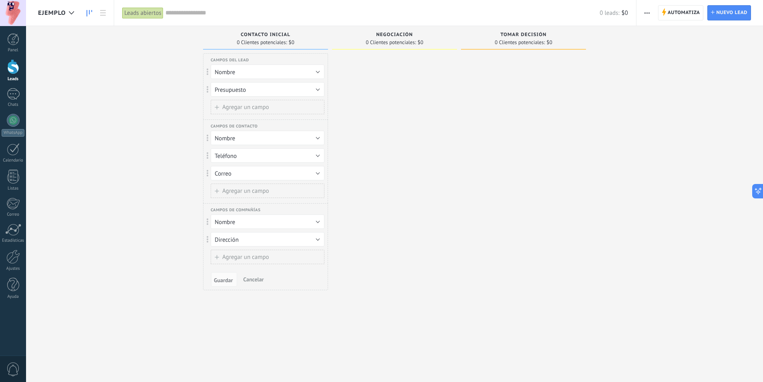
click at [475, 119] on div at bounding box center [523, 191] width 125 height 277
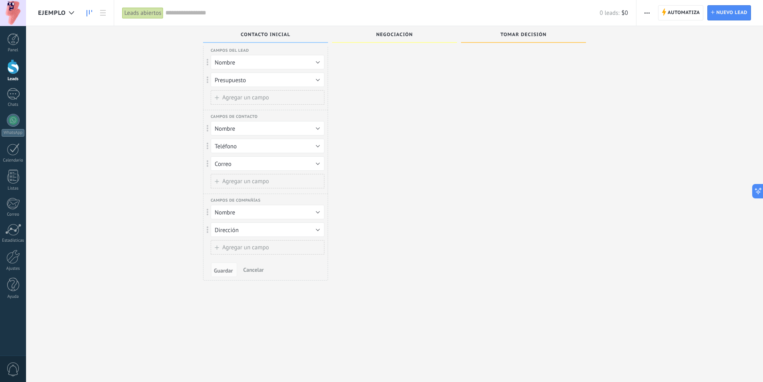
scroll to position [14, 0]
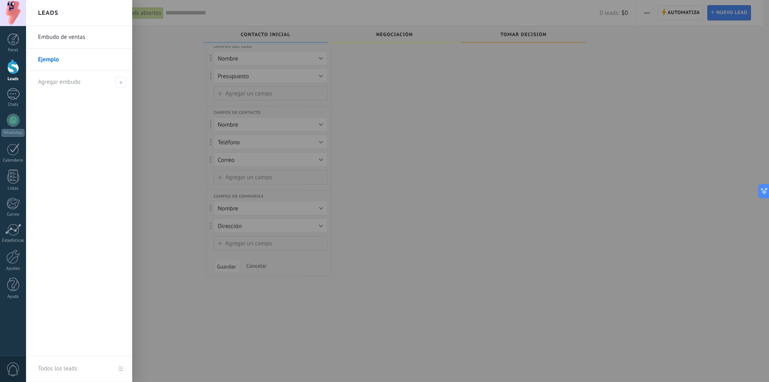
click at [14, 65] on div at bounding box center [13, 66] width 12 height 15
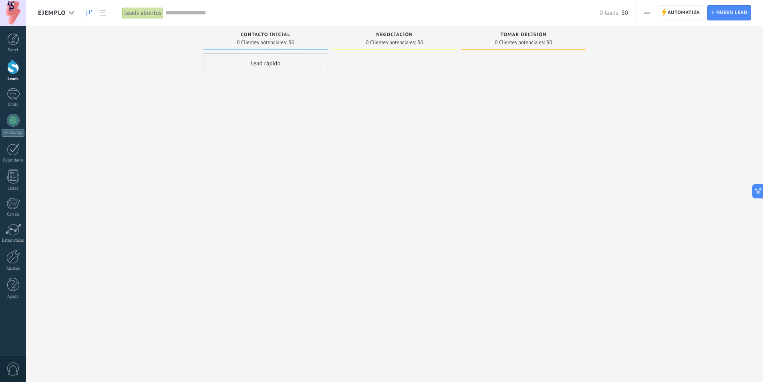
click at [651, 14] on button "button" at bounding box center [647, 12] width 12 height 15
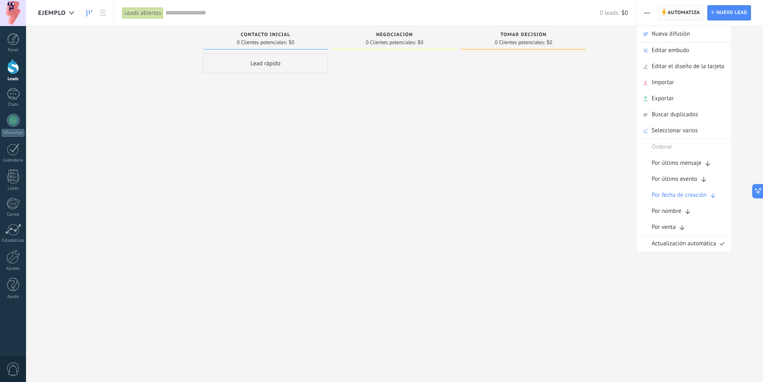
click at [666, 14] on span "Automatiza Automatiza" at bounding box center [681, 12] width 46 height 15
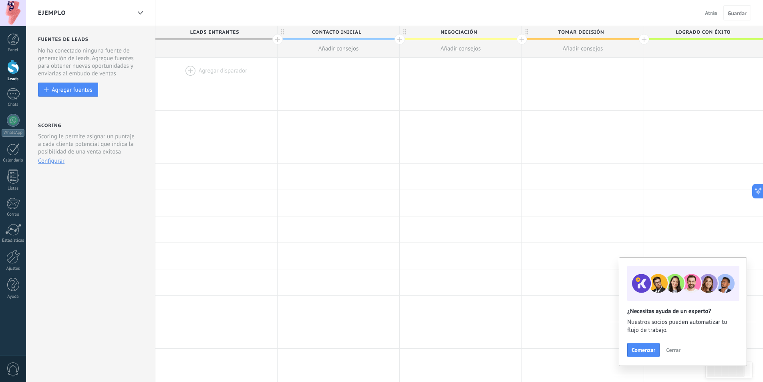
click at [183, 70] on div at bounding box center [216, 71] width 122 height 26
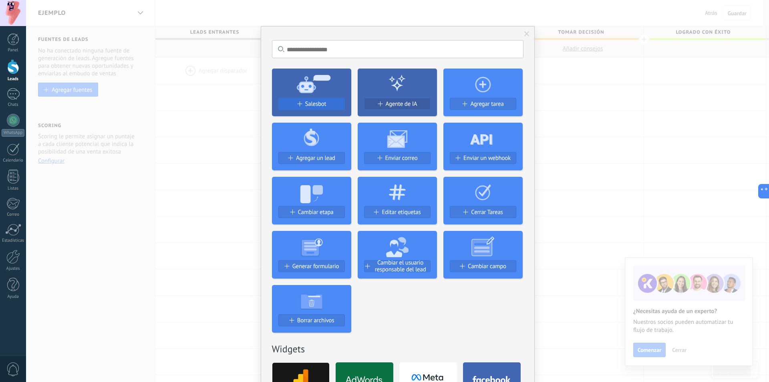
click at [307, 101] on span "Salesbot" at bounding box center [315, 104] width 21 height 7
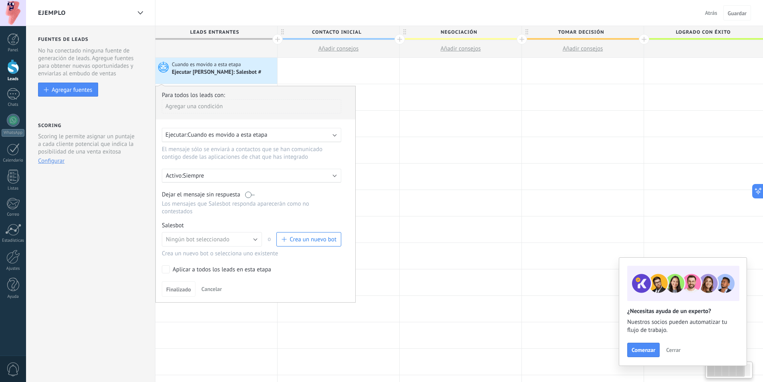
click at [278, 135] on div "Ejecutar: Cuando es movido a esta etapa" at bounding box center [248, 135] width 166 height 8
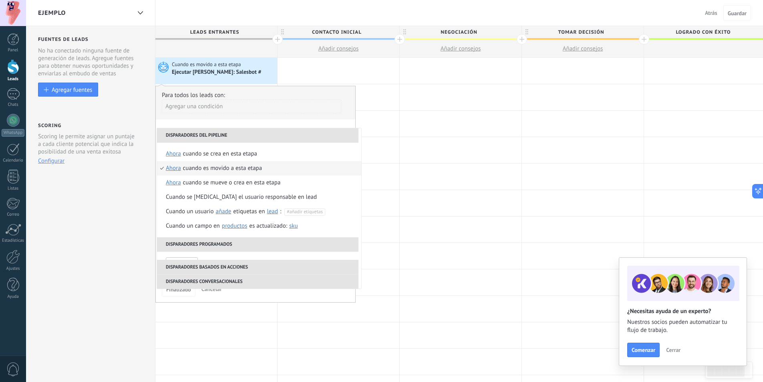
click at [280, 134] on li "Disparadores del pipeline" at bounding box center [257, 135] width 201 height 14
click at [336, 80] on div at bounding box center [338, 71] width 122 height 26
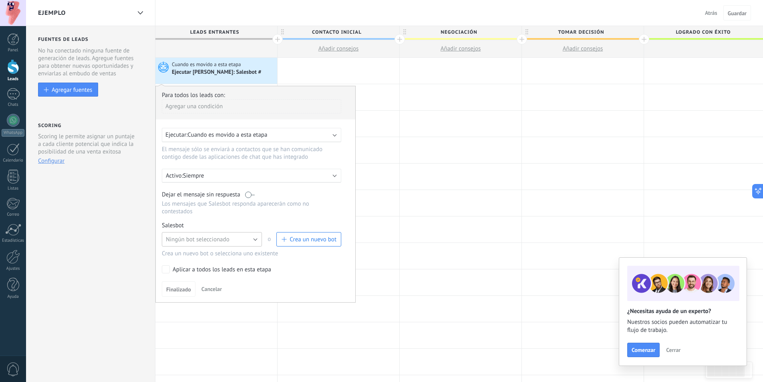
click at [209, 235] on span "Ningún bot seleccionado" at bounding box center [198, 239] width 64 height 8
click at [210, 235] on span "Ningún bot seleccionado" at bounding box center [208, 239] width 102 height 8
click at [9, 99] on div at bounding box center [13, 94] width 13 height 12
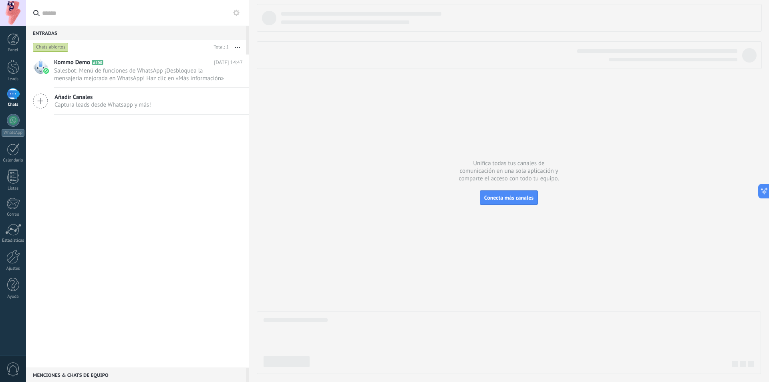
click at [15, 92] on div at bounding box center [13, 94] width 13 height 12
click at [240, 9] on button at bounding box center [236, 13] width 10 height 10
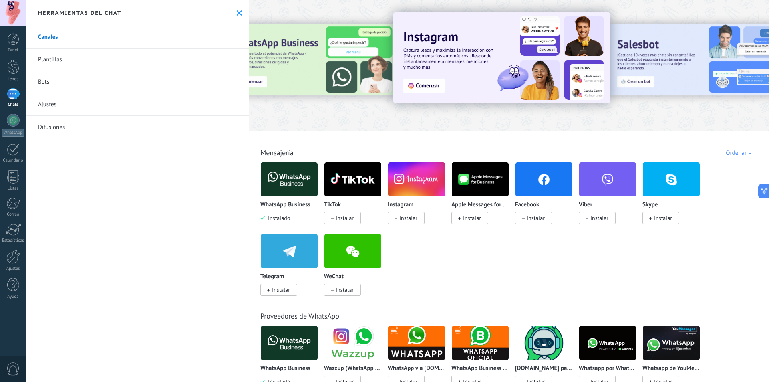
click at [61, 89] on link "Bots" at bounding box center [137, 82] width 223 height 22
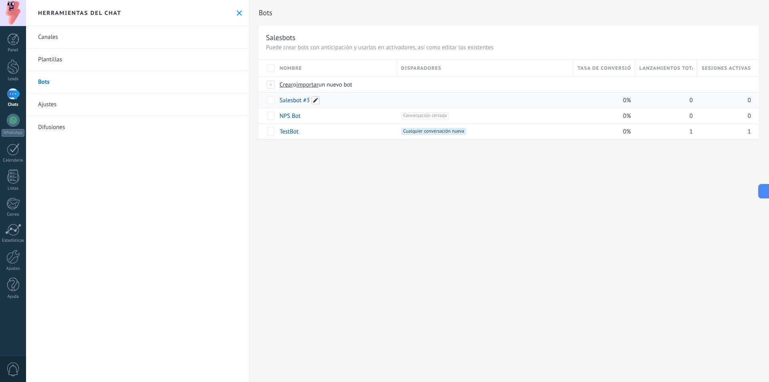
click at [313, 98] on span at bounding box center [316, 100] width 8 height 8
click at [306, 116] on span "Guardar" at bounding box center [297, 119] width 19 height 6
click at [326, 117] on span "Cancelar" at bounding box center [332, 118] width 20 height 7
click at [296, 101] on link "Salesbot #3" at bounding box center [294, 101] width 30 height 8
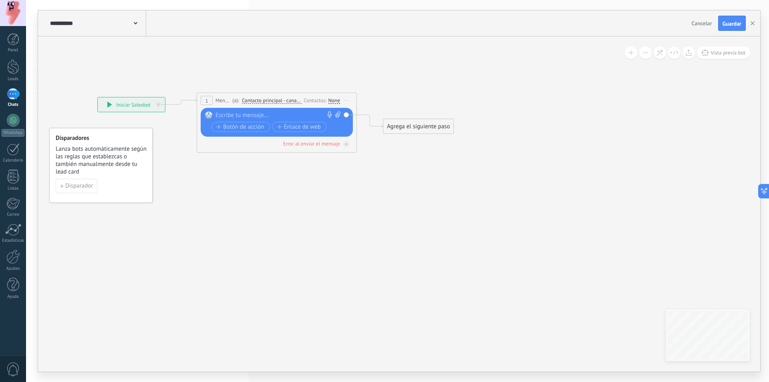
click at [243, 114] on div at bounding box center [274, 115] width 119 height 8
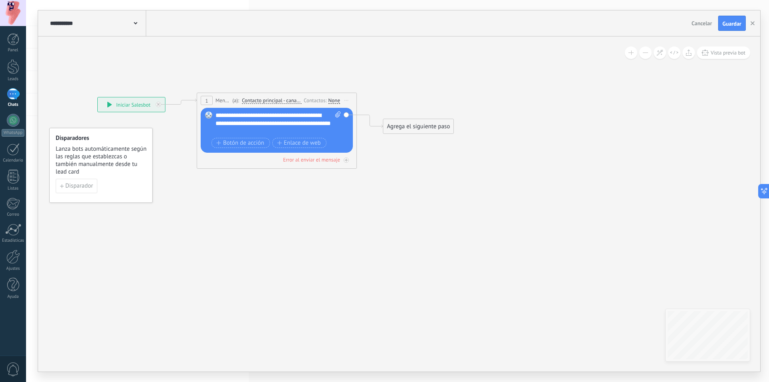
click at [297, 115] on div "**********" at bounding box center [277, 123] width 125 height 24
click at [393, 146] on icon at bounding box center [262, 122] width 730 height 460
click at [400, 116] on icon at bounding box center [262, 122] width 730 height 460
click at [403, 124] on div "Agrega el siguiente paso" at bounding box center [418, 126] width 70 height 13
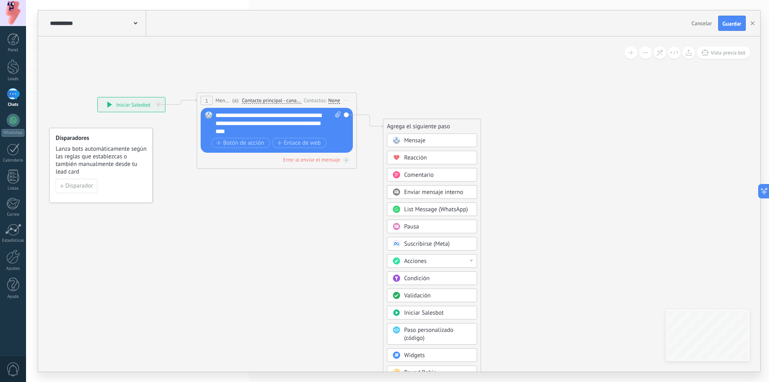
click at [428, 260] on div "Acciones" at bounding box center [437, 261] width 67 height 8
click at [480, 250] on div "Agrega el siguiente paso Mensaje Mensaje Mensaje Reacción Comentario Enviar men…" at bounding box center [432, 257] width 98 height 277
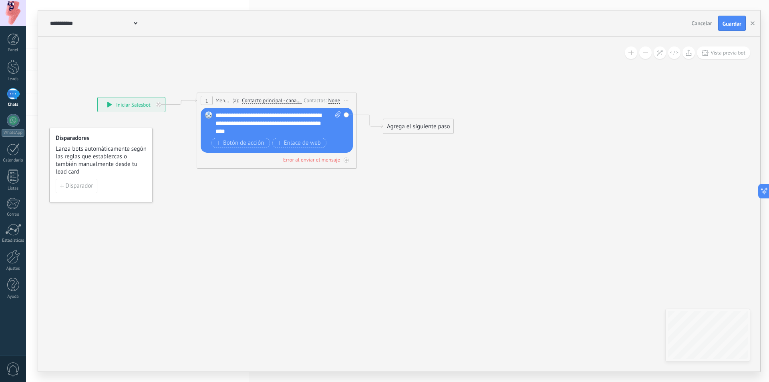
click at [417, 131] on div "Agrega el siguiente paso" at bounding box center [418, 126] width 70 height 13
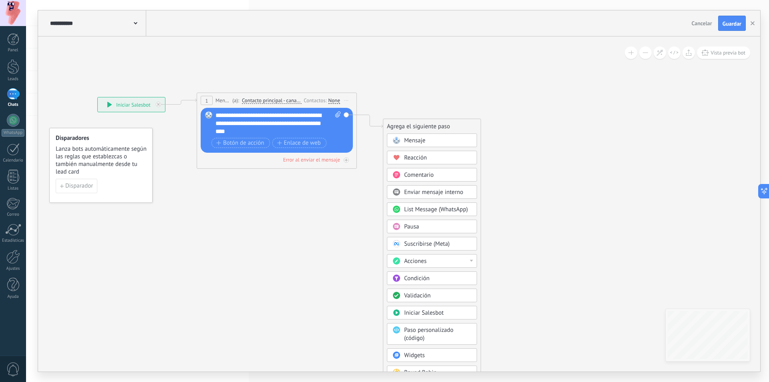
click at [414, 160] on span "Reacción" at bounding box center [415, 158] width 23 height 8
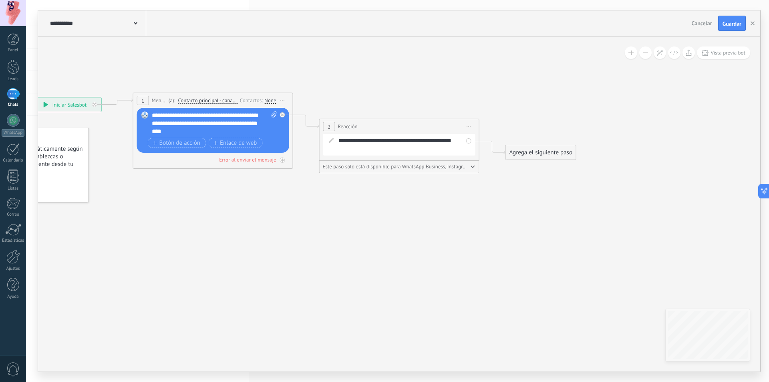
click at [443, 138] on div "**********" at bounding box center [404, 145] width 133 height 16
click at [423, 127] on div "2 Reacción ******** Iniciar vista previa aquí Cambiar nombre Duplicar [GEOGRAPH…" at bounding box center [399, 126] width 159 height 15
click at [468, 128] on span "Iniciar vista previa aquí Cambiar nombre Duplicar [GEOGRAPHIC_DATA]" at bounding box center [468, 127] width 13 height 12
click at [489, 175] on div "Borrar" at bounding box center [505, 179] width 79 height 14
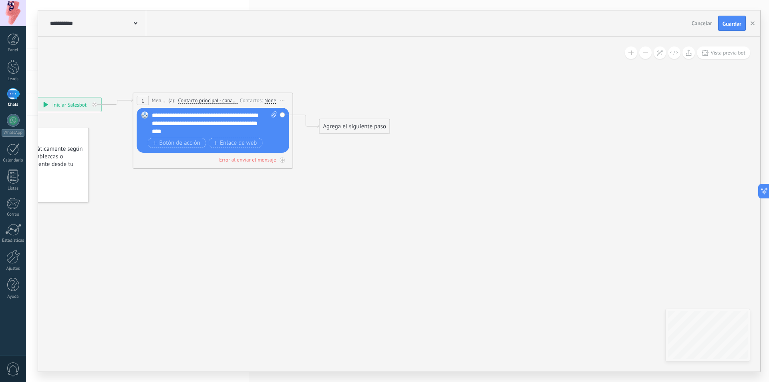
click at [352, 126] on div "Agrega el siguiente paso" at bounding box center [355, 126] width 70 height 13
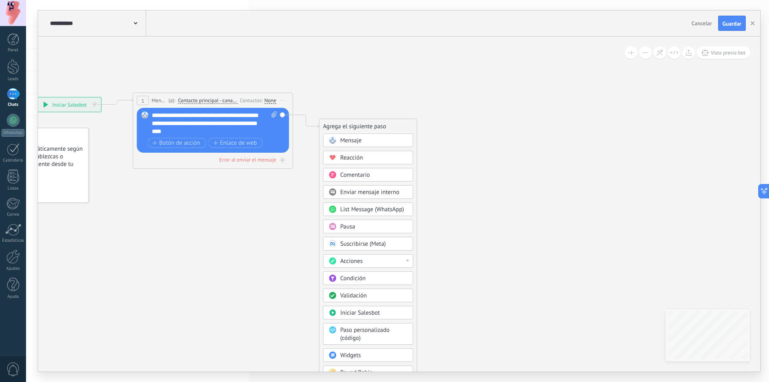
click at [348, 127] on div "Agrega el siguiente paso" at bounding box center [368, 126] width 97 height 13
click at [387, 261] on div "Acciones" at bounding box center [373, 261] width 67 height 8
click at [415, 229] on div "Agrega el siguiente paso Mensaje Mensaje Mensaje Reacción Comentario Enviar men…" at bounding box center [368, 257] width 98 height 277
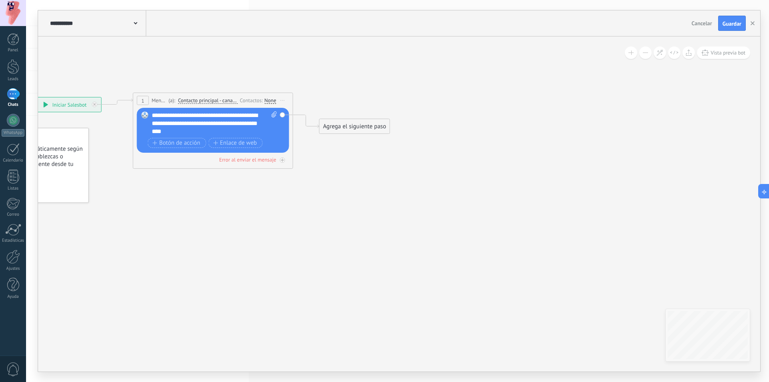
click at [336, 123] on div "Agrega el siguiente paso" at bounding box center [355, 126] width 70 height 13
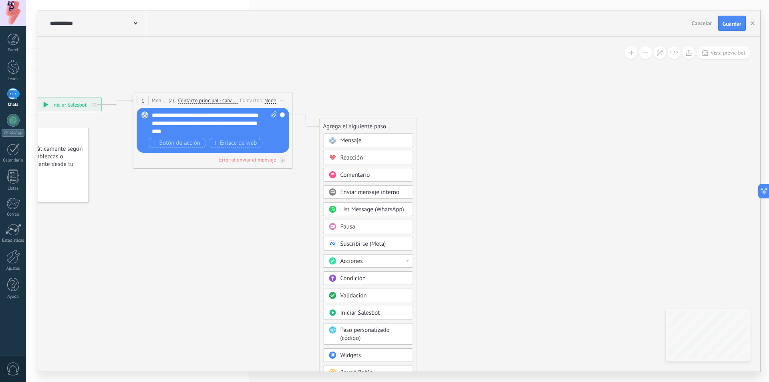
click at [352, 225] on span "Pausa" at bounding box center [347, 227] width 15 height 8
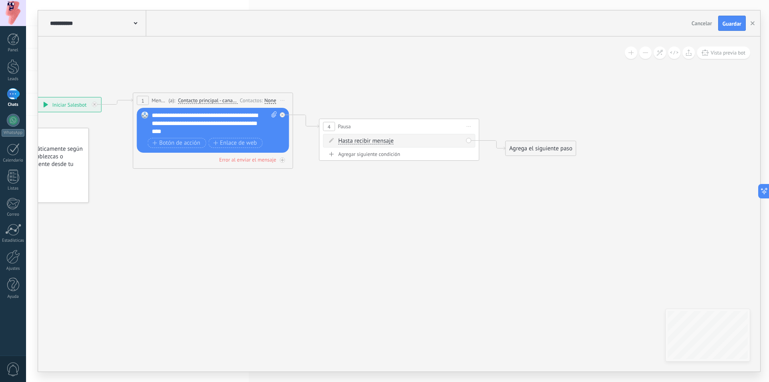
click at [378, 142] on span "Hasta recibir mensaje" at bounding box center [365, 141] width 55 height 6
click at [378, 142] on button "Hasta recibir mensaje" at bounding box center [384, 141] width 100 height 14
click at [379, 142] on span "Hasta recibir mensaje" at bounding box center [378, 141] width 97 height 8
drag, startPoint x: 393, startPoint y: 125, endPoint x: 376, endPoint y: 113, distance: 21.0
click at [376, 113] on div "4 Pausa ***** Iniciar vista previa aquí Cambiar nombre Duplicar [GEOGRAPHIC_DAT…" at bounding box center [382, 114] width 159 height 15
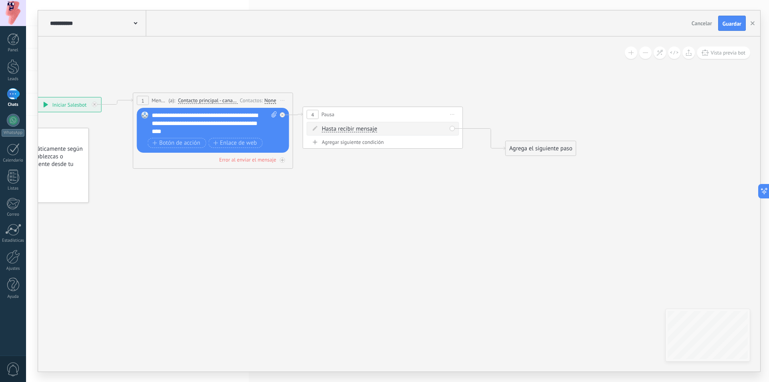
click at [354, 110] on div "4 Pausa ***** Iniciar vista previa aquí Cambiar nombre Duplicar [GEOGRAPHIC_DAT…" at bounding box center [382, 114] width 159 height 15
click at [369, 142] on div "Agregar siguiente condición" at bounding box center [383, 142] width 152 height 7
click at [428, 118] on div "4 Pausa ***** Iniciar vista previa aquí Cambiar nombre Duplicar [GEOGRAPHIC_DAT…" at bounding box center [382, 114] width 159 height 15
click at [362, 144] on input "*" at bounding box center [362, 146] width 4 height 6
click at [369, 143] on span ": * horas * min * sec" at bounding box center [381, 146] width 50 height 8
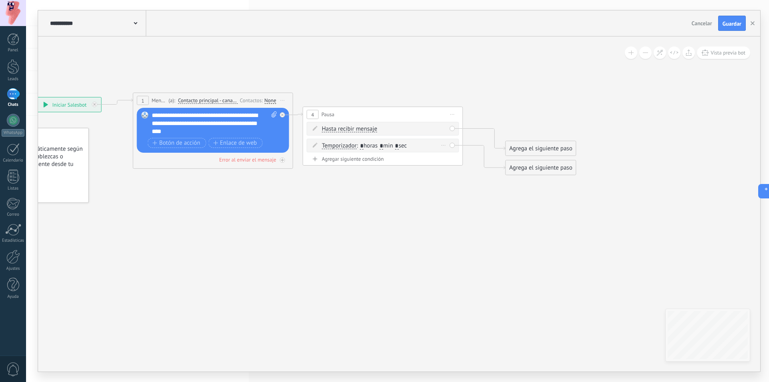
click at [344, 146] on span "Temporizador" at bounding box center [339, 146] width 35 height 6
click at [344, 146] on button "Temporizador" at bounding box center [368, 146] width 100 height 14
click at [453, 113] on span "Iniciar vista previa aquí Cambiar nombre Duplicar [GEOGRAPHIC_DATA]" at bounding box center [452, 115] width 13 height 12
click at [467, 170] on div "Borrar" at bounding box center [488, 167] width 79 height 14
